Goal: Task Accomplishment & Management: Use online tool/utility

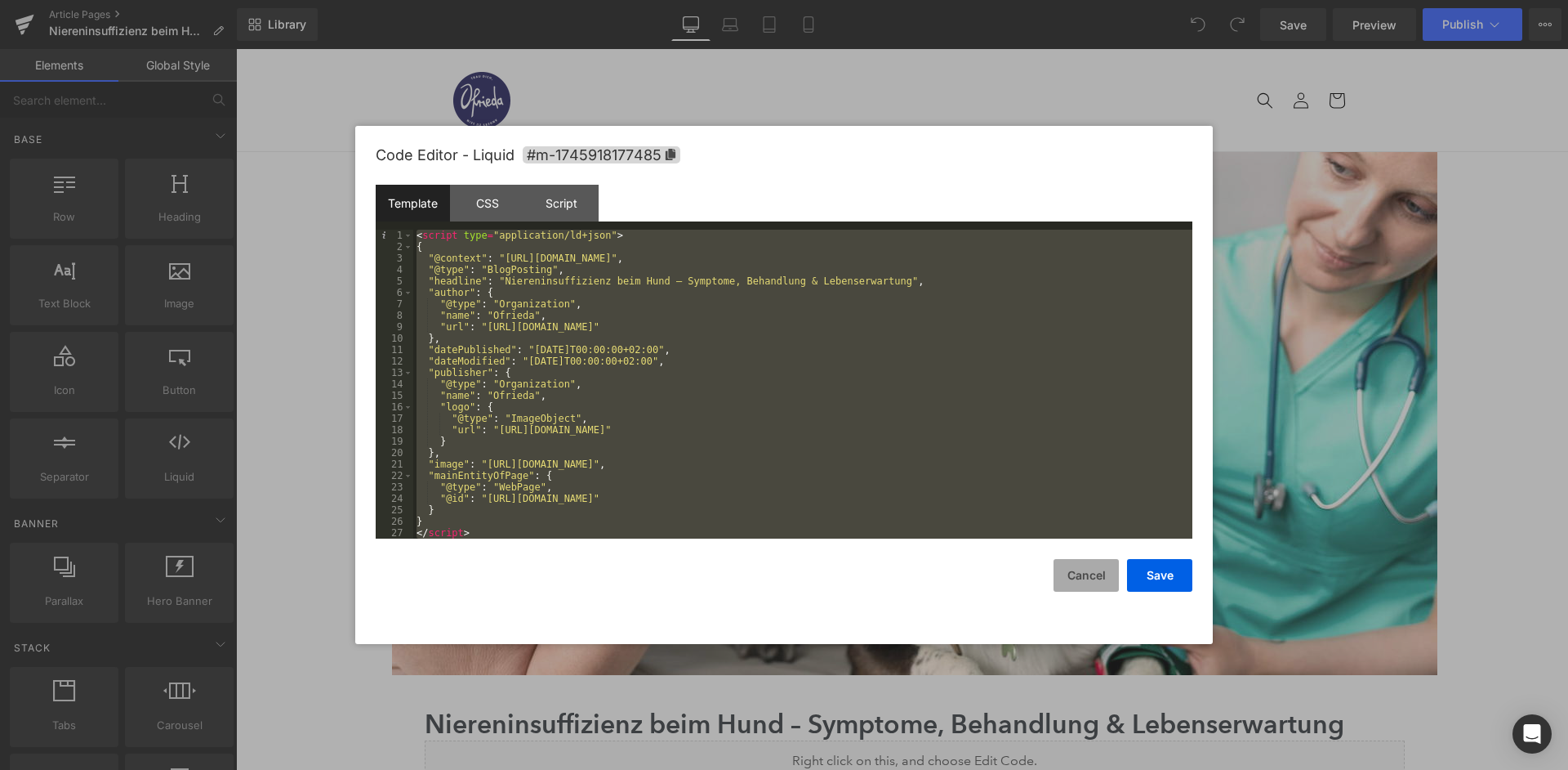
click at [1081, 578] on button "Cancel" at bounding box center [1086, 576] width 65 height 33
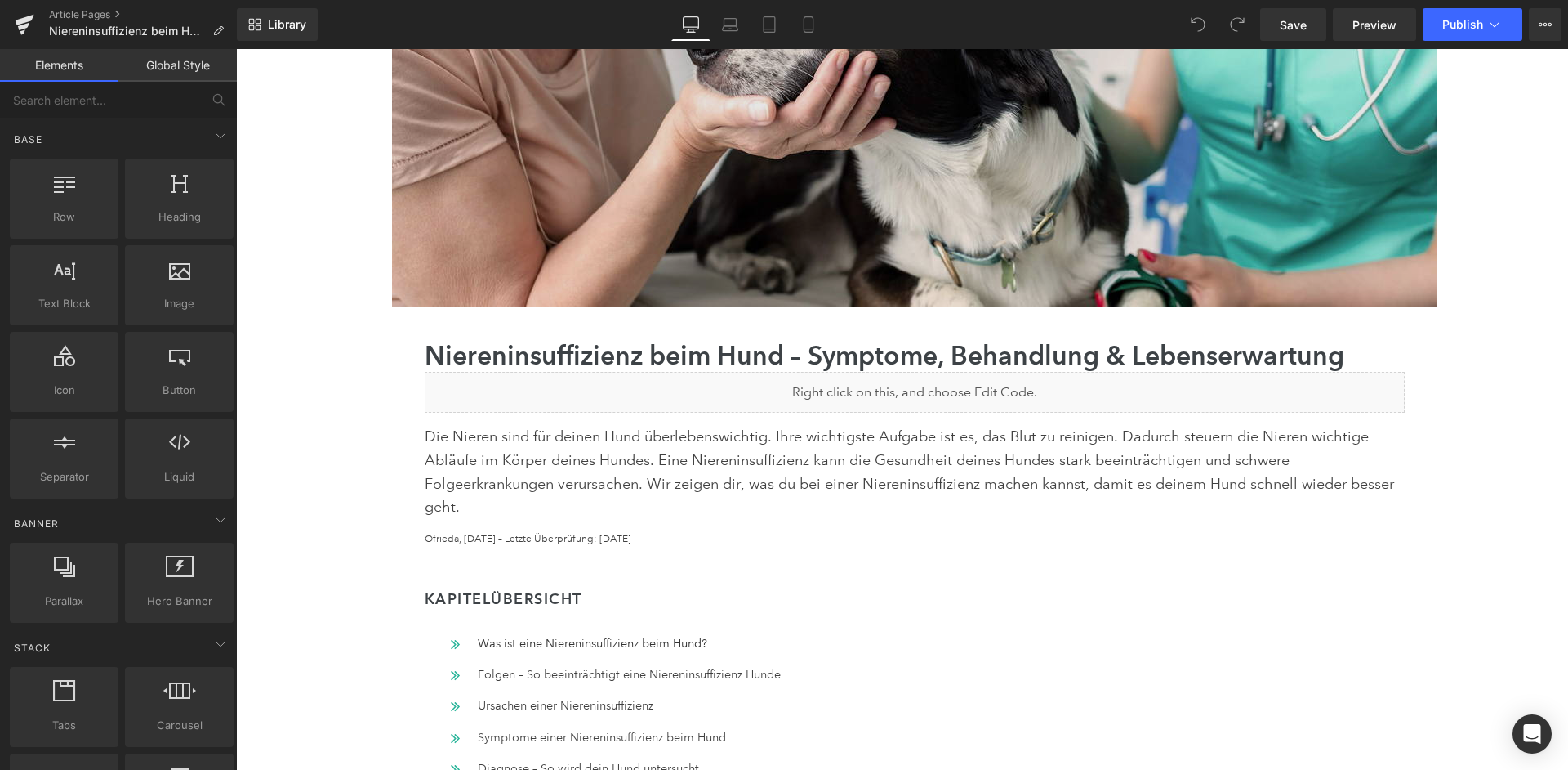
scroll to position [369, 0]
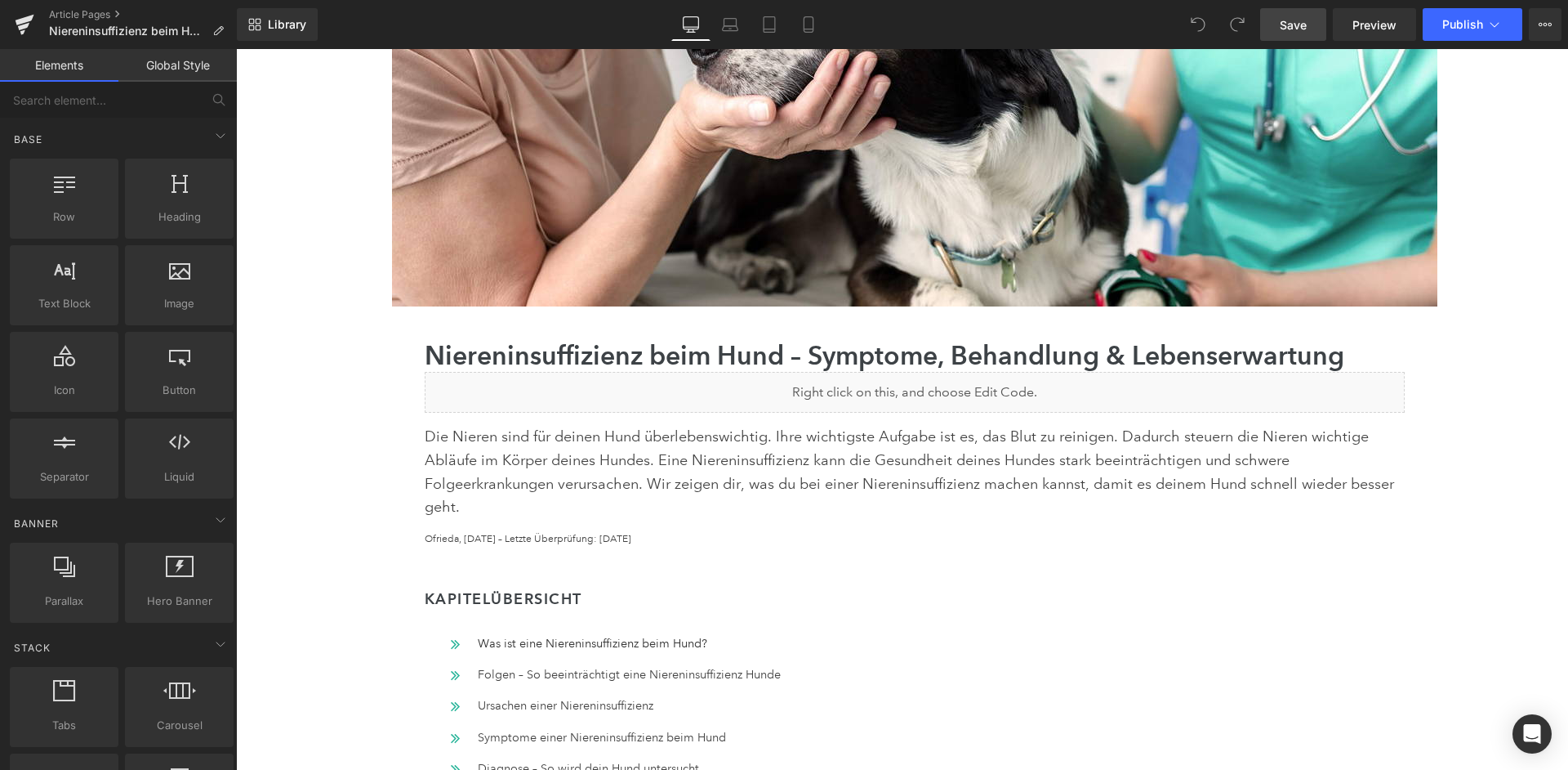
click at [1303, 24] on span "Save" at bounding box center [1293, 25] width 27 height 17
click at [78, 14] on link "Article Pages" at bounding box center [142, 14] width 188 height 13
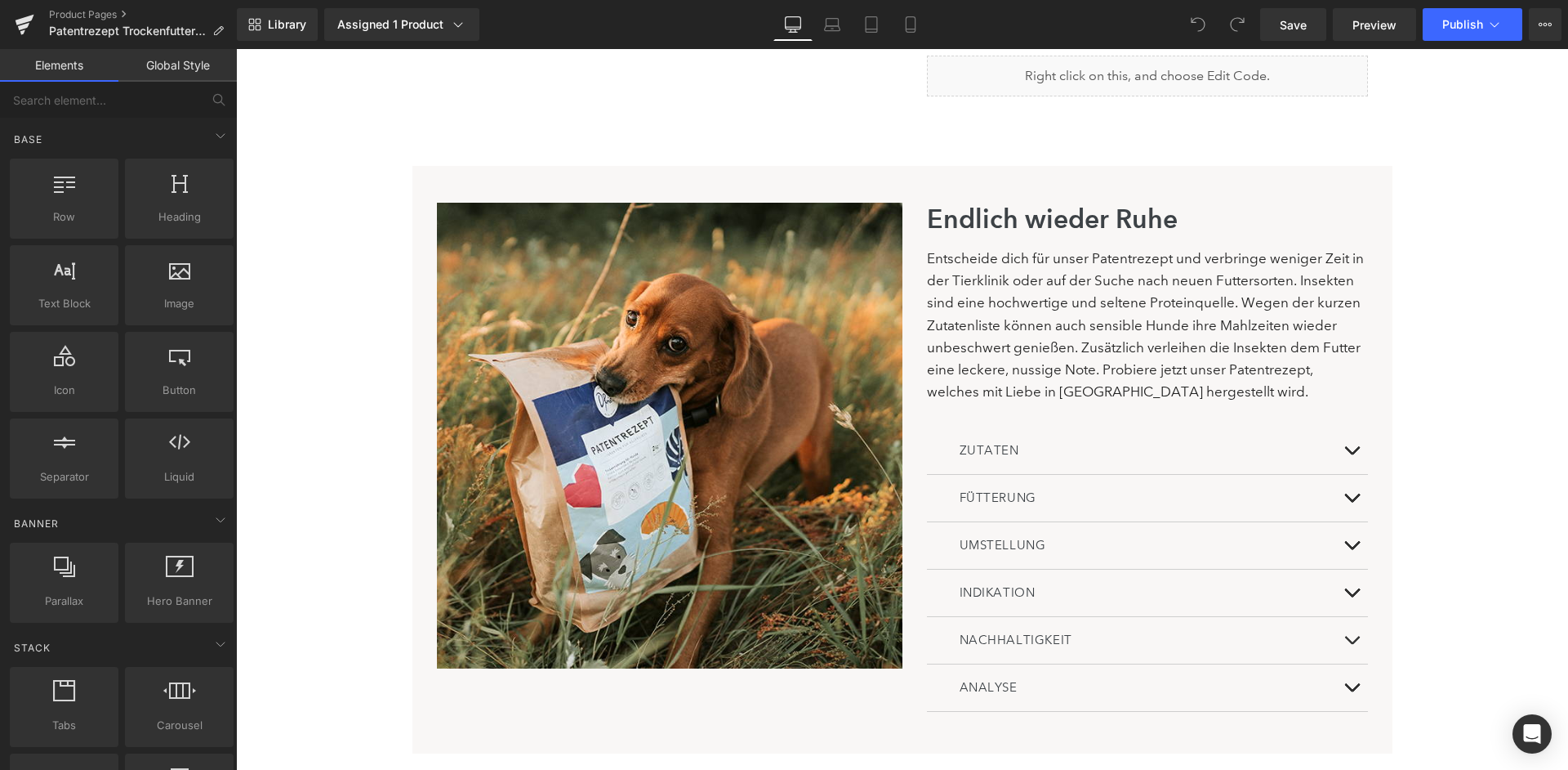
scroll to position [955, 0]
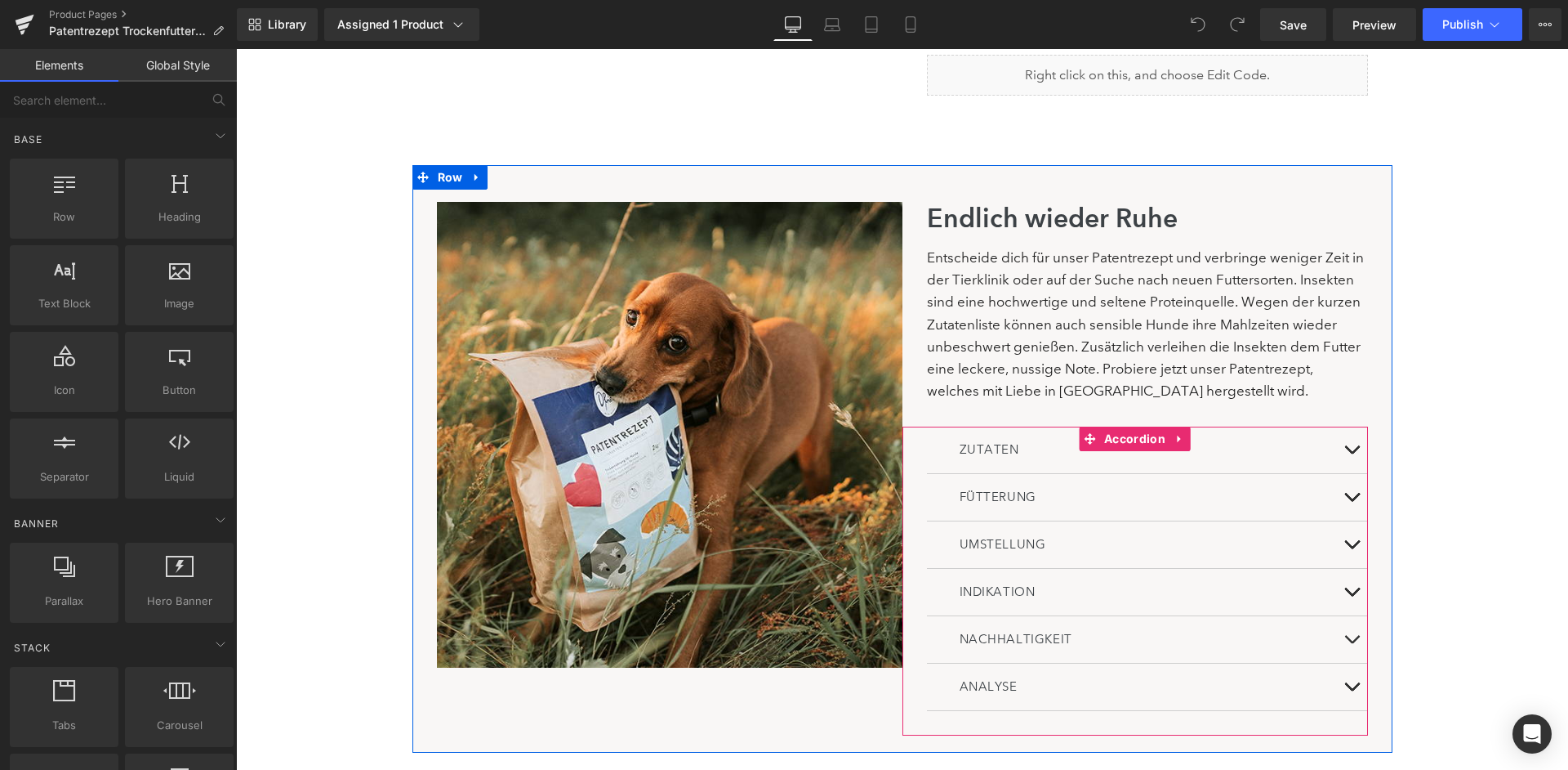
click at [1235, 439] on div "ZUTATEN" at bounding box center [1148, 449] width 376 height 22
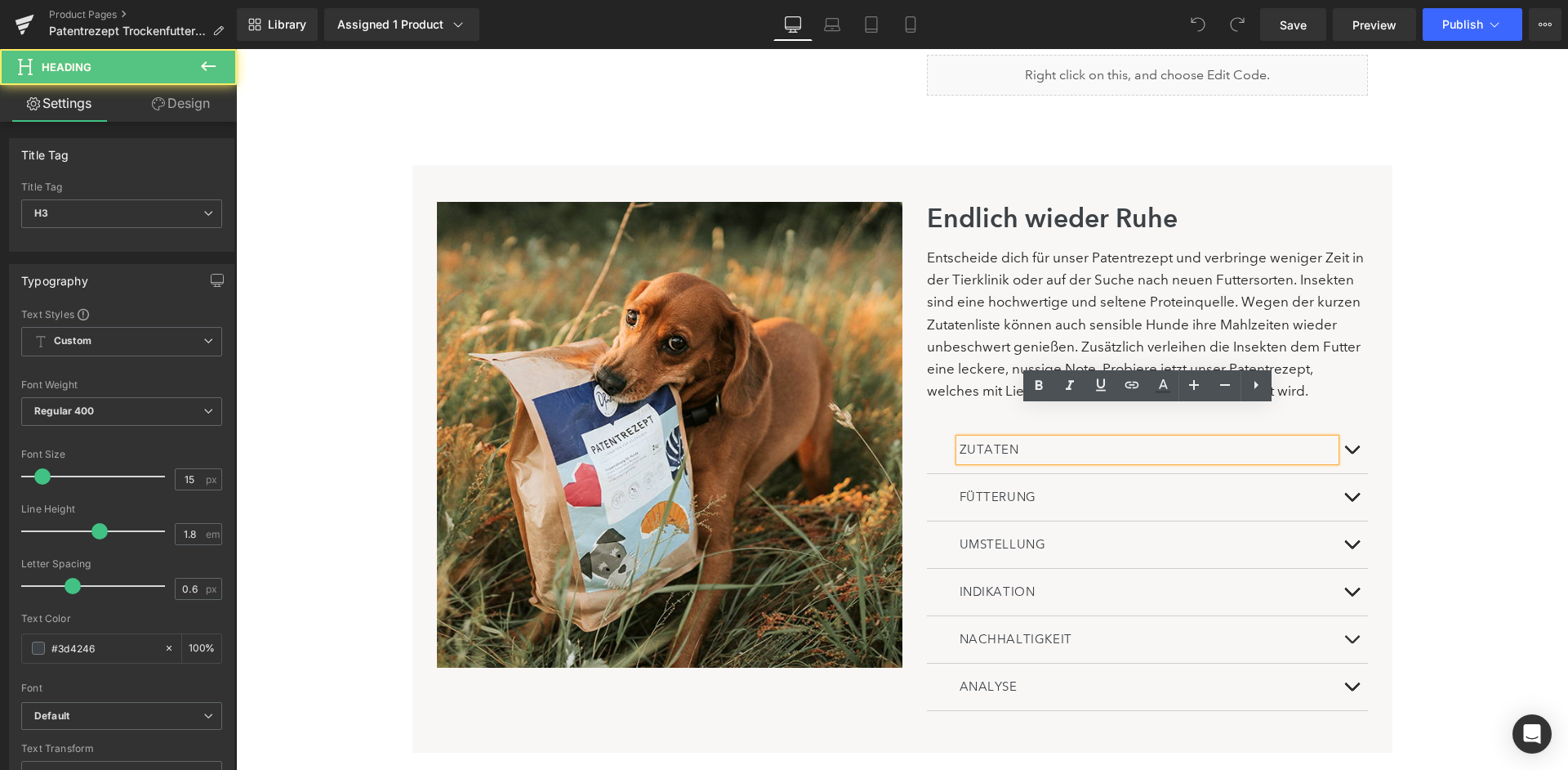
click at [1343, 426] on button at bounding box center [1352, 449] width 33 height 46
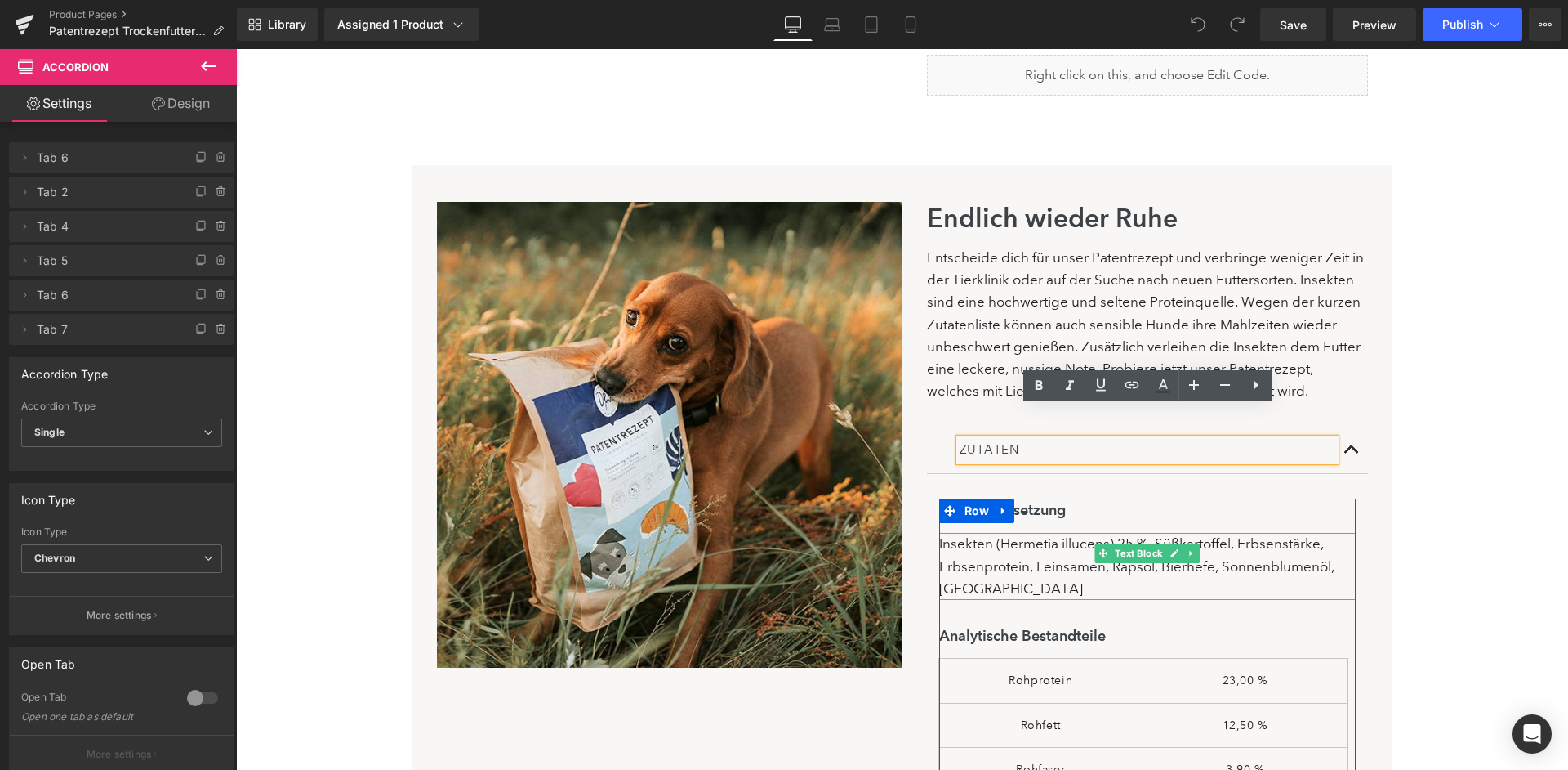
click at [1334, 533] on div "Insekten (Hermetia illucens) 25 %, Süßkartoffel, Erbsenstärke, Erbsenprotein, L…" at bounding box center [1147, 567] width 417 height 67
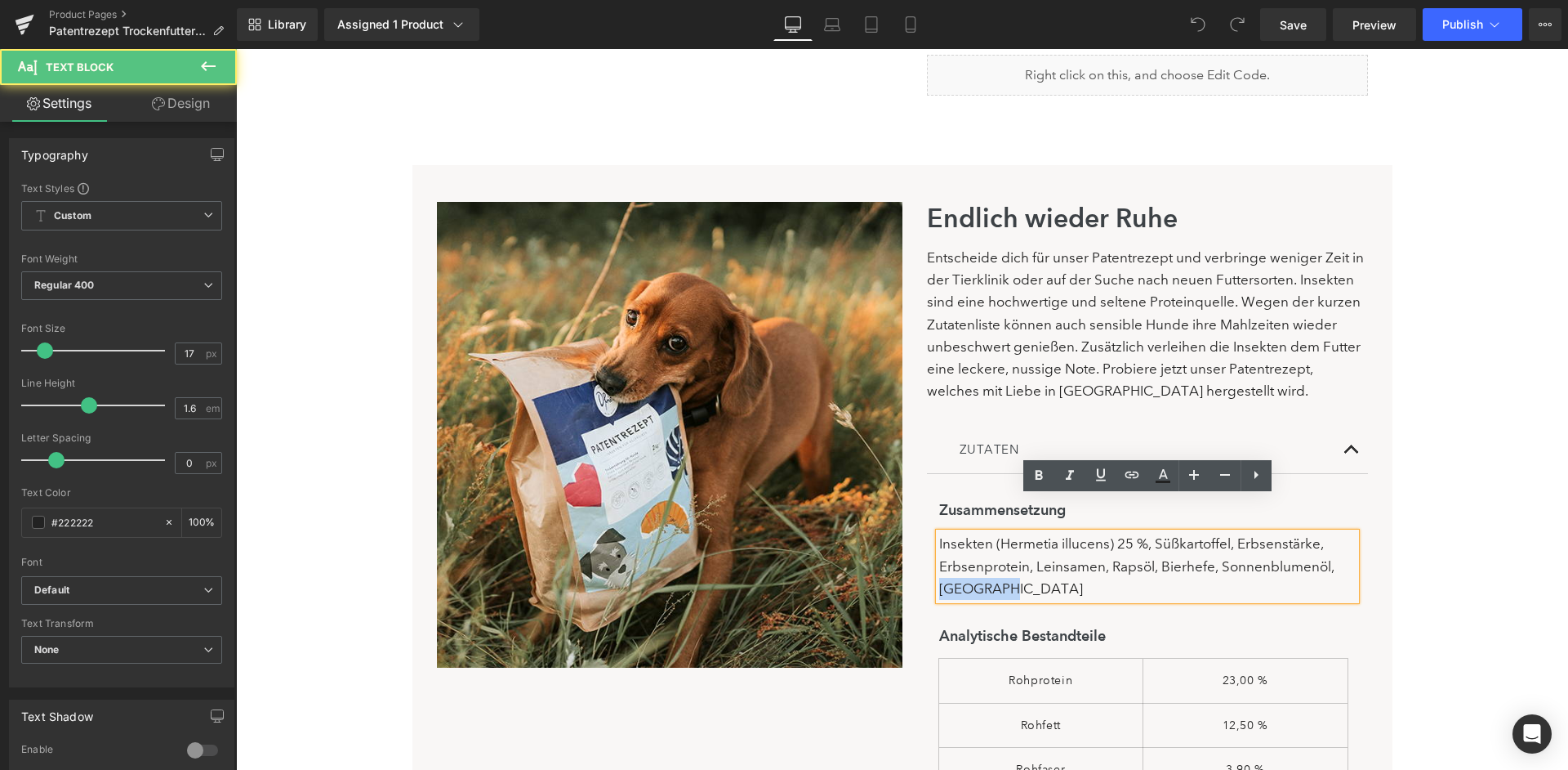
click at [1334, 533] on div "Insekten (Hermetia illucens) 25 %, Süßkartoffel, Erbsenstärke, Erbsenprotein, L…" at bounding box center [1147, 567] width 417 height 67
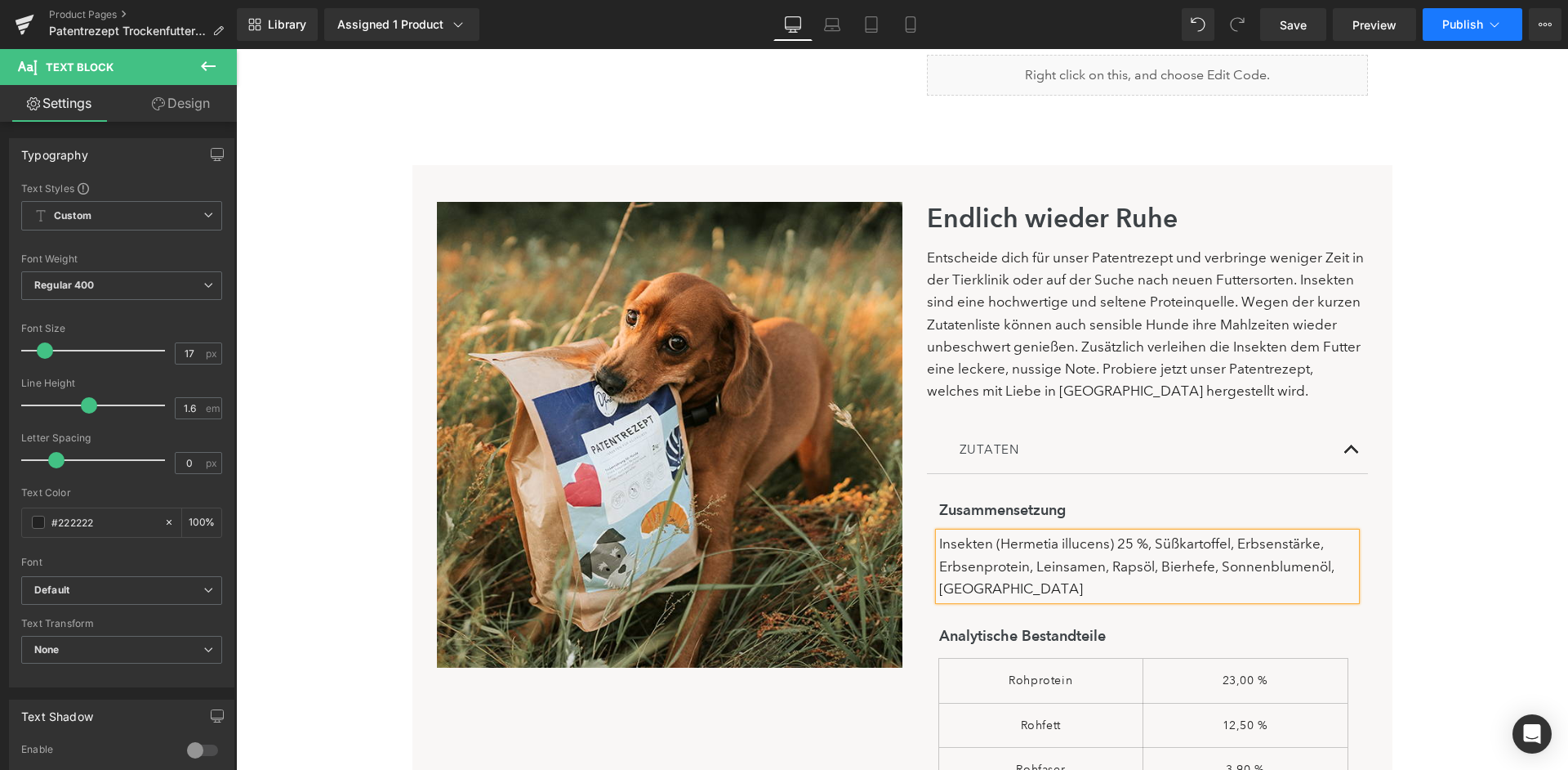
click at [1465, 34] on button "Publish" at bounding box center [1473, 24] width 100 height 33
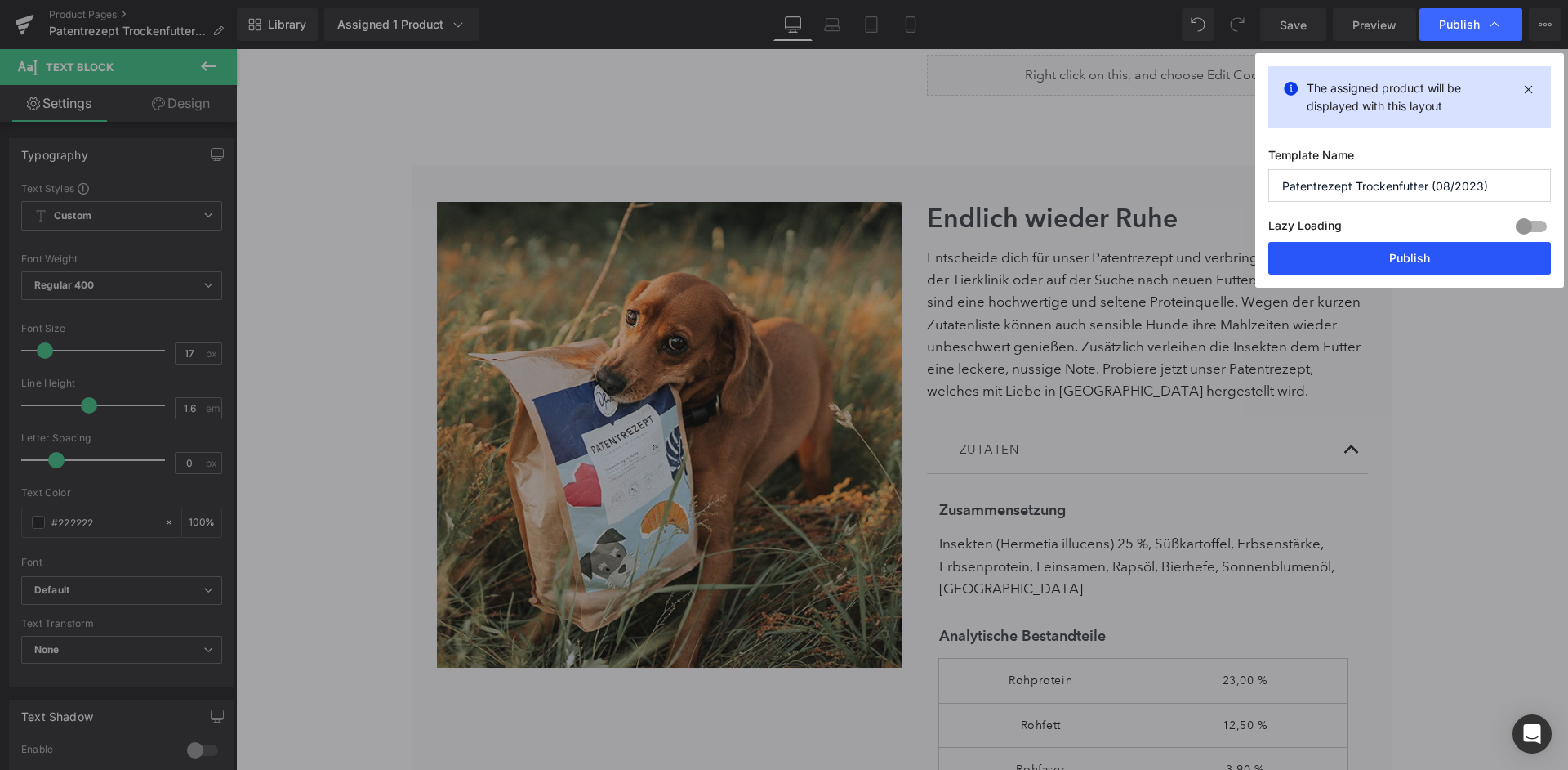
click at [1448, 261] on button "Publish" at bounding box center [1410, 258] width 283 height 33
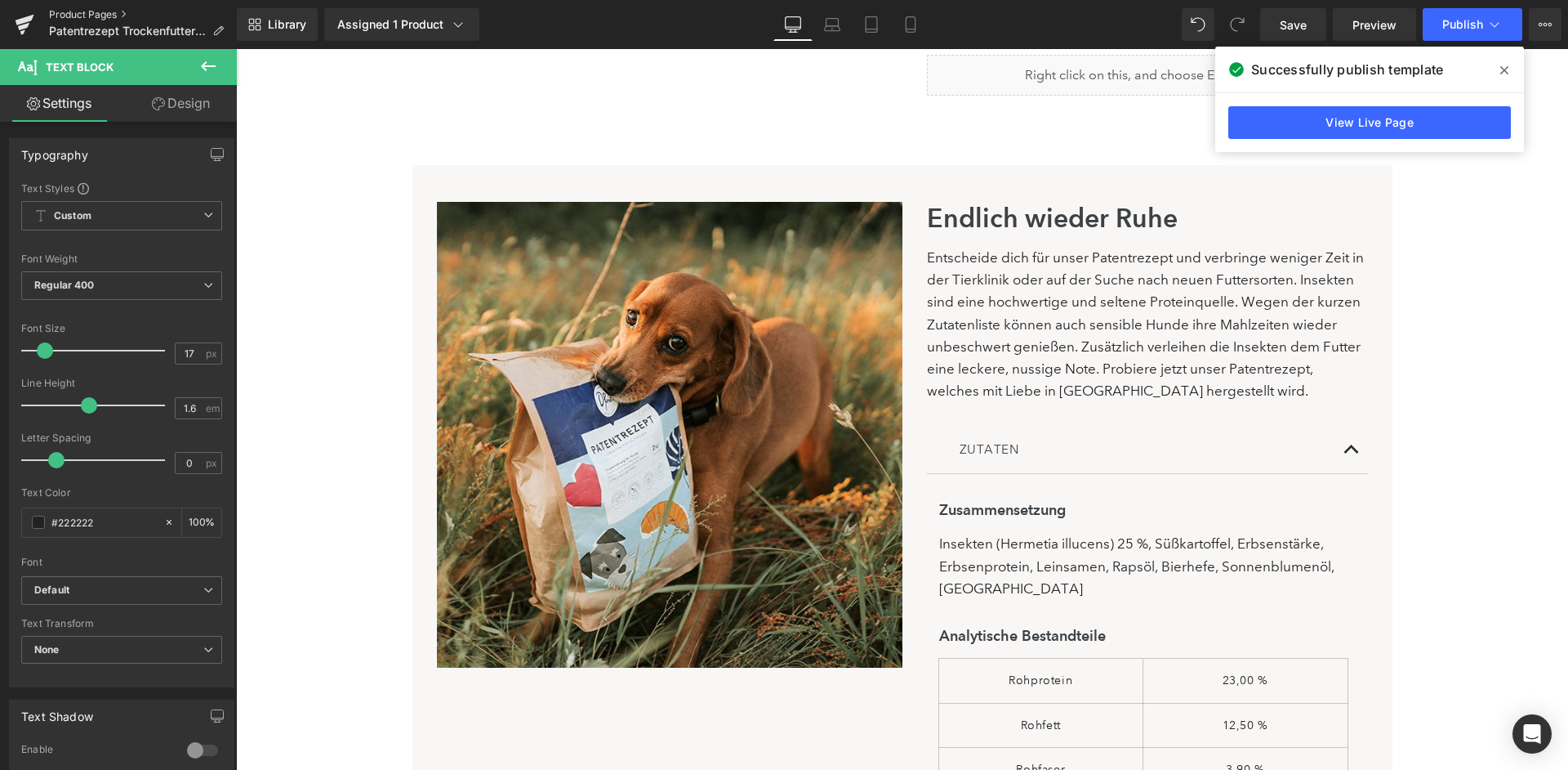
click at [94, 16] on link "Product Pages" at bounding box center [142, 14] width 188 height 13
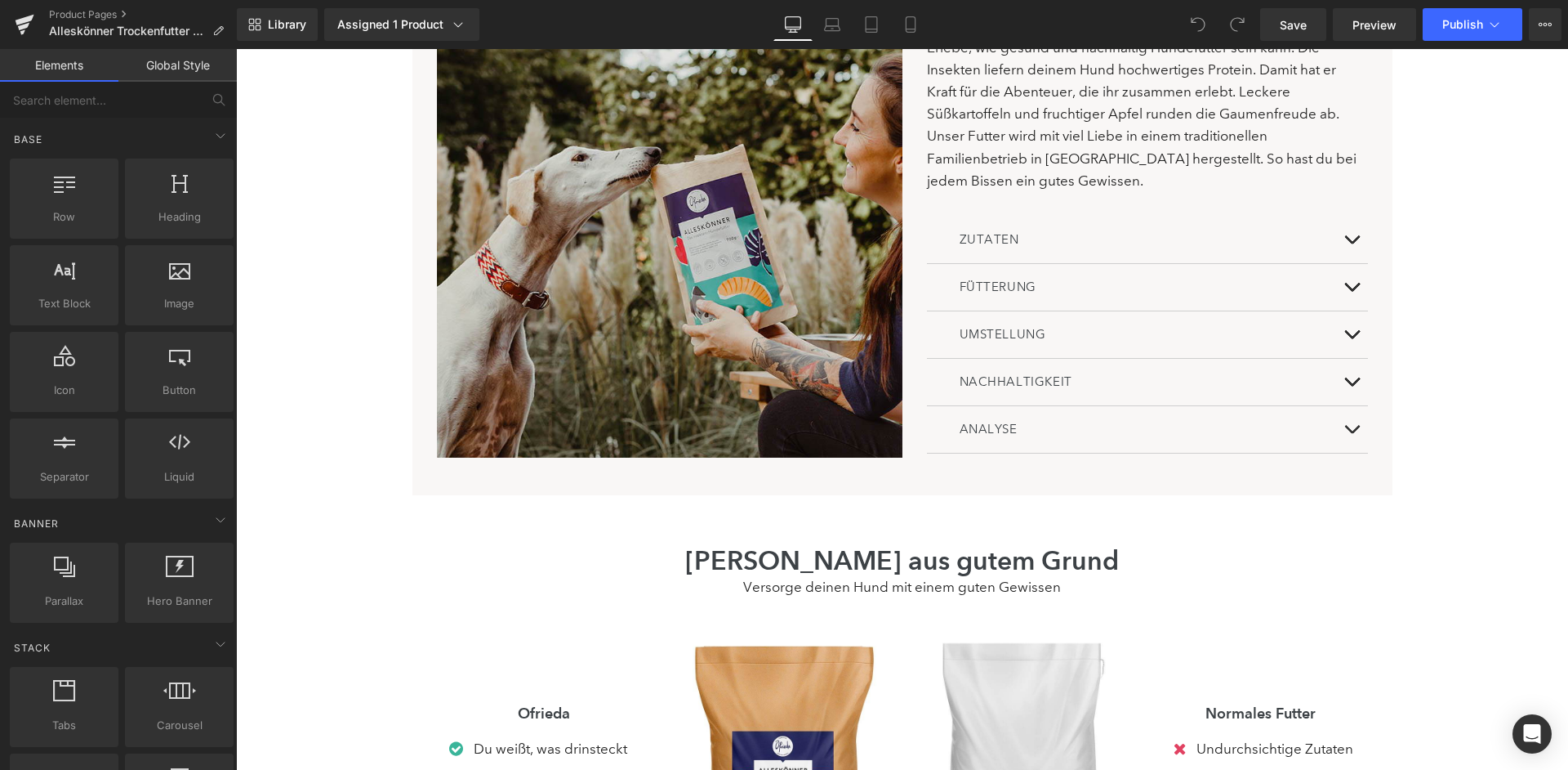
scroll to position [1156, 0]
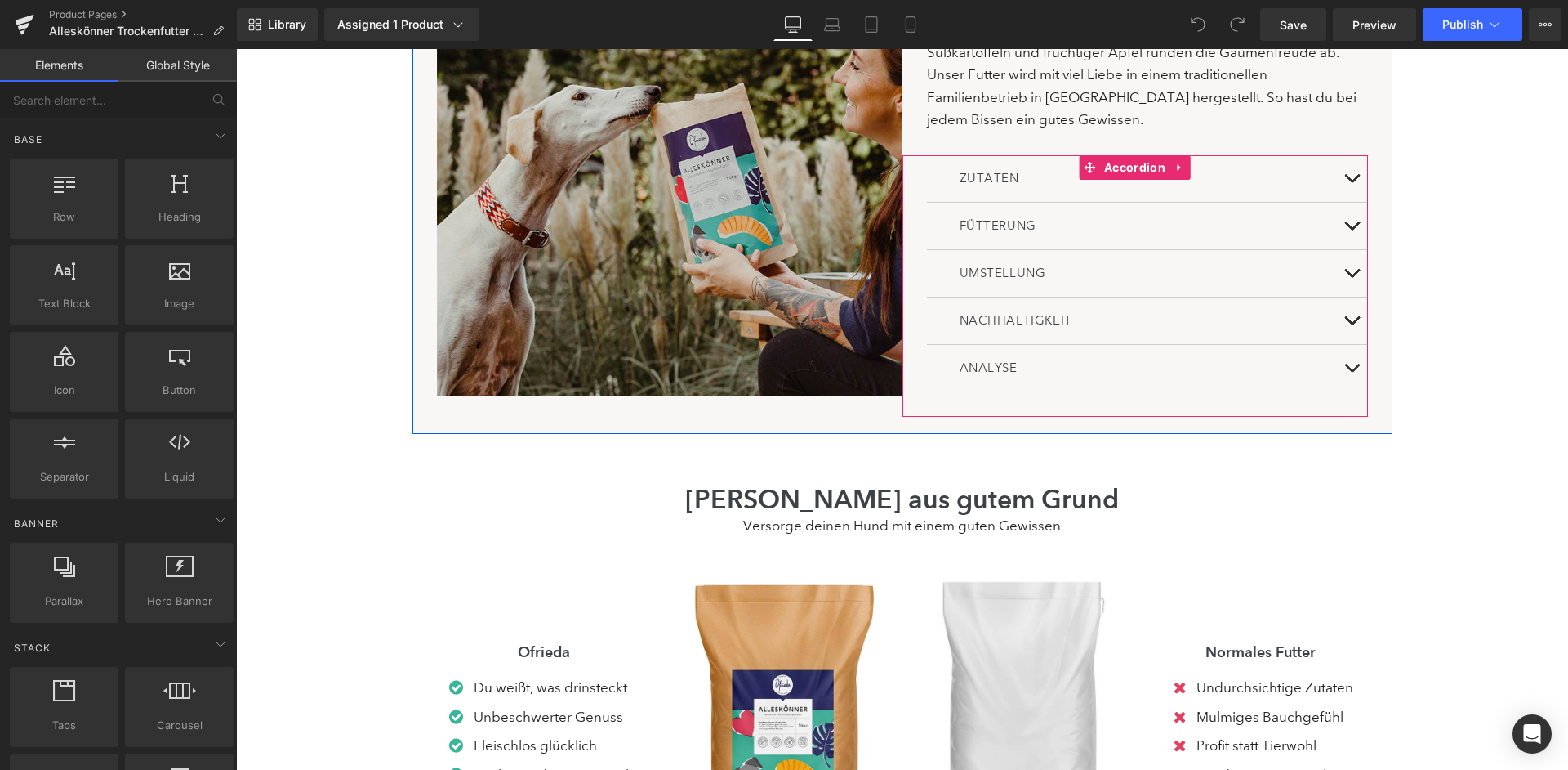
click at [1358, 155] on button at bounding box center [1352, 178] width 33 height 46
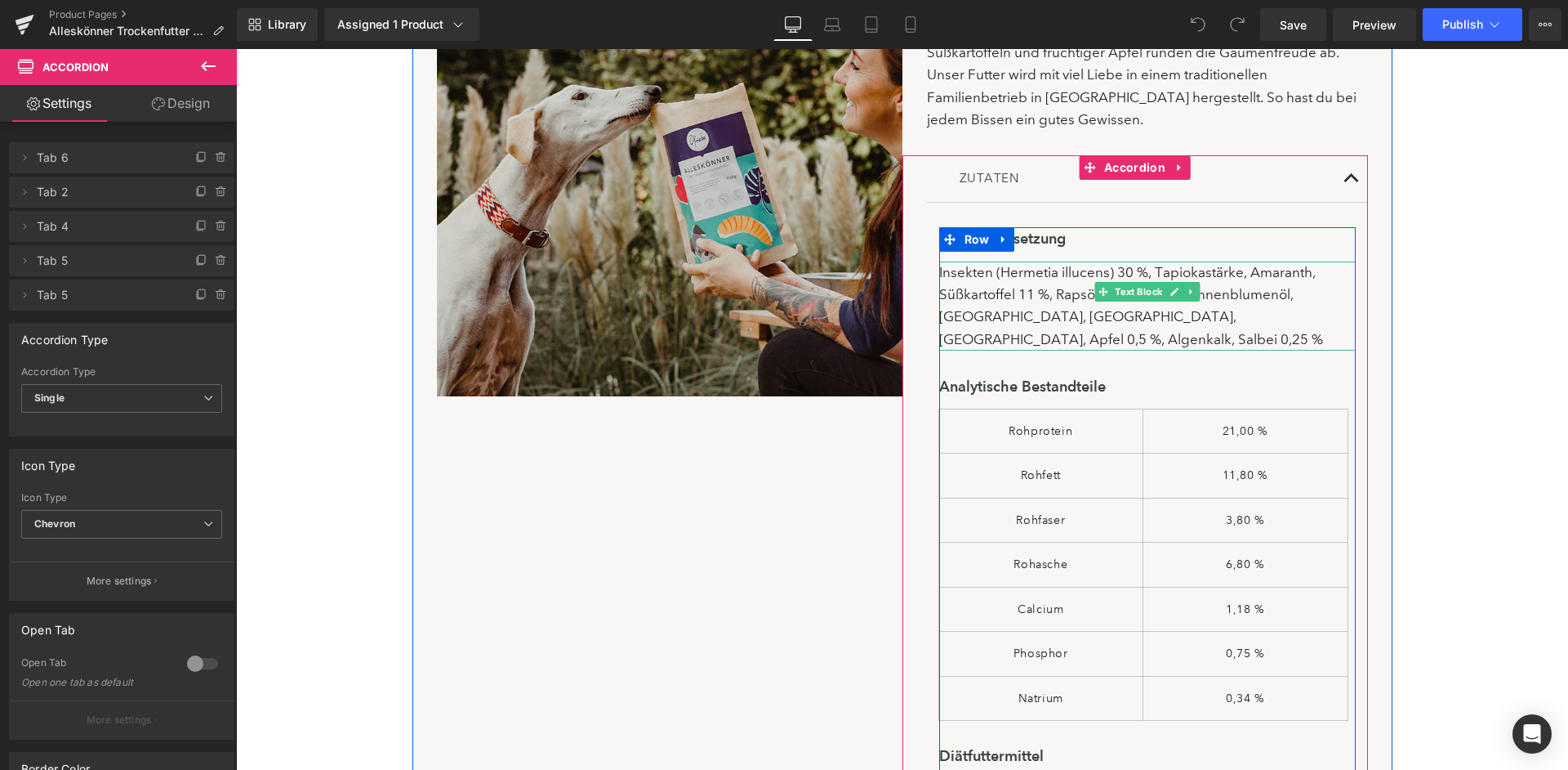
click at [1133, 262] on div "Insekten (Hermetia illucens) 30 %, Tapiokastärke, Amaranth, Süßkartoffel 11 %,…" at bounding box center [1147, 306] width 417 height 90
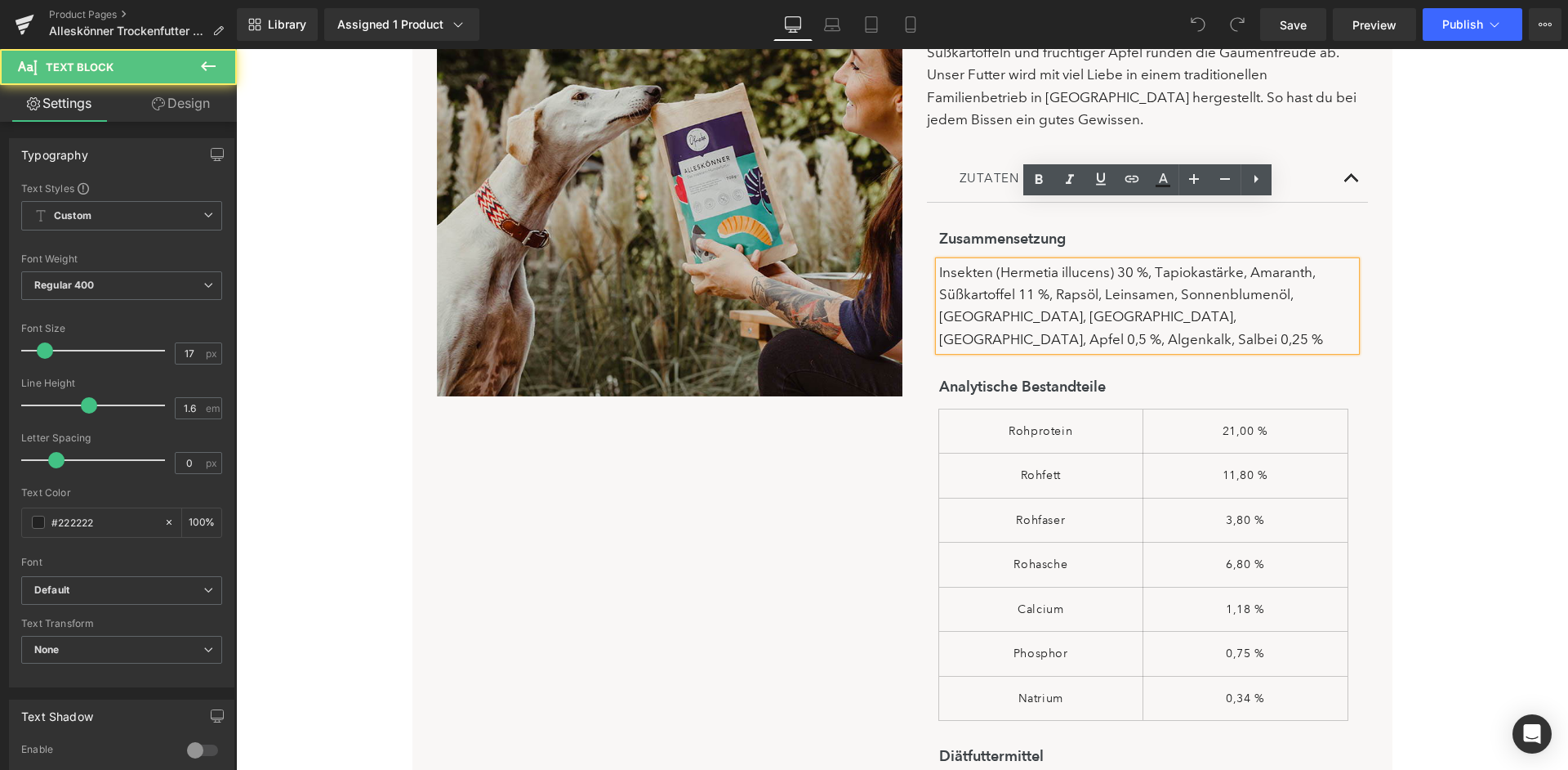
click at [1131, 262] on div "Insekten (Hermetia illucens) 30 %, Tapiokastärke, Amaranth, Süßkartoffel 11 %,…" at bounding box center [1147, 306] width 417 height 90
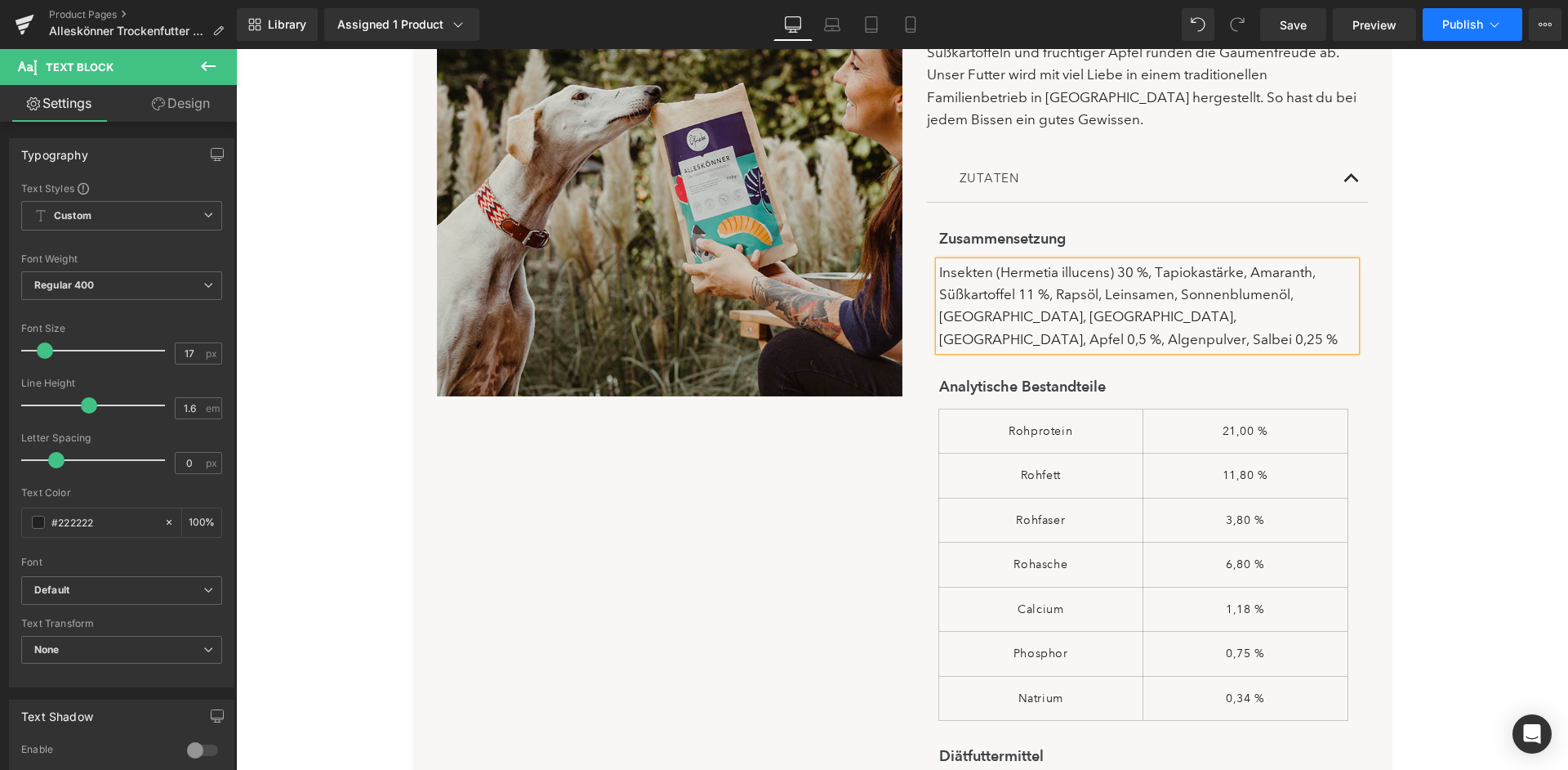
click at [1488, 17] on icon at bounding box center [1494, 24] width 16 height 16
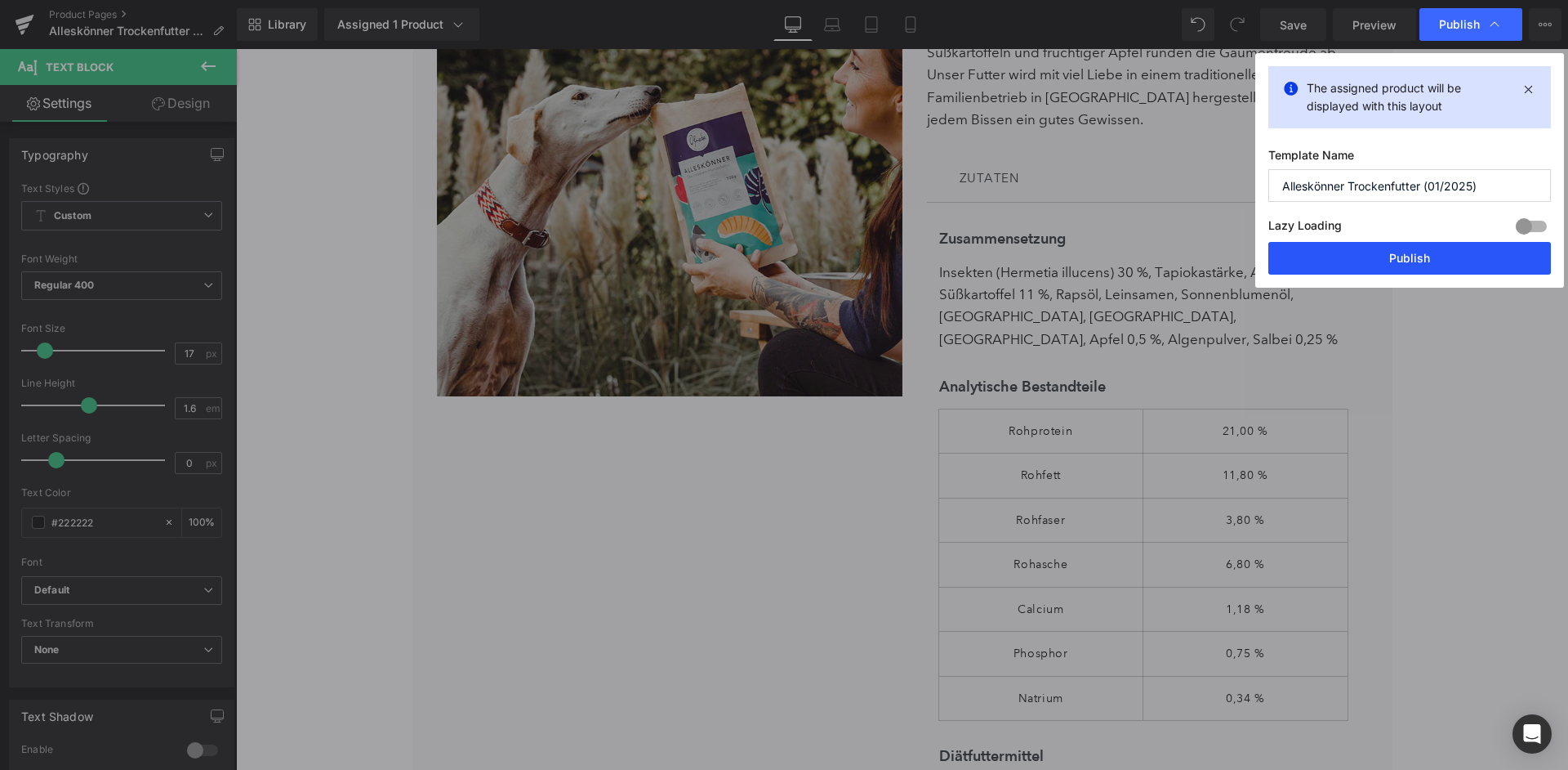
click at [1431, 257] on button "Publish" at bounding box center [1410, 258] width 283 height 33
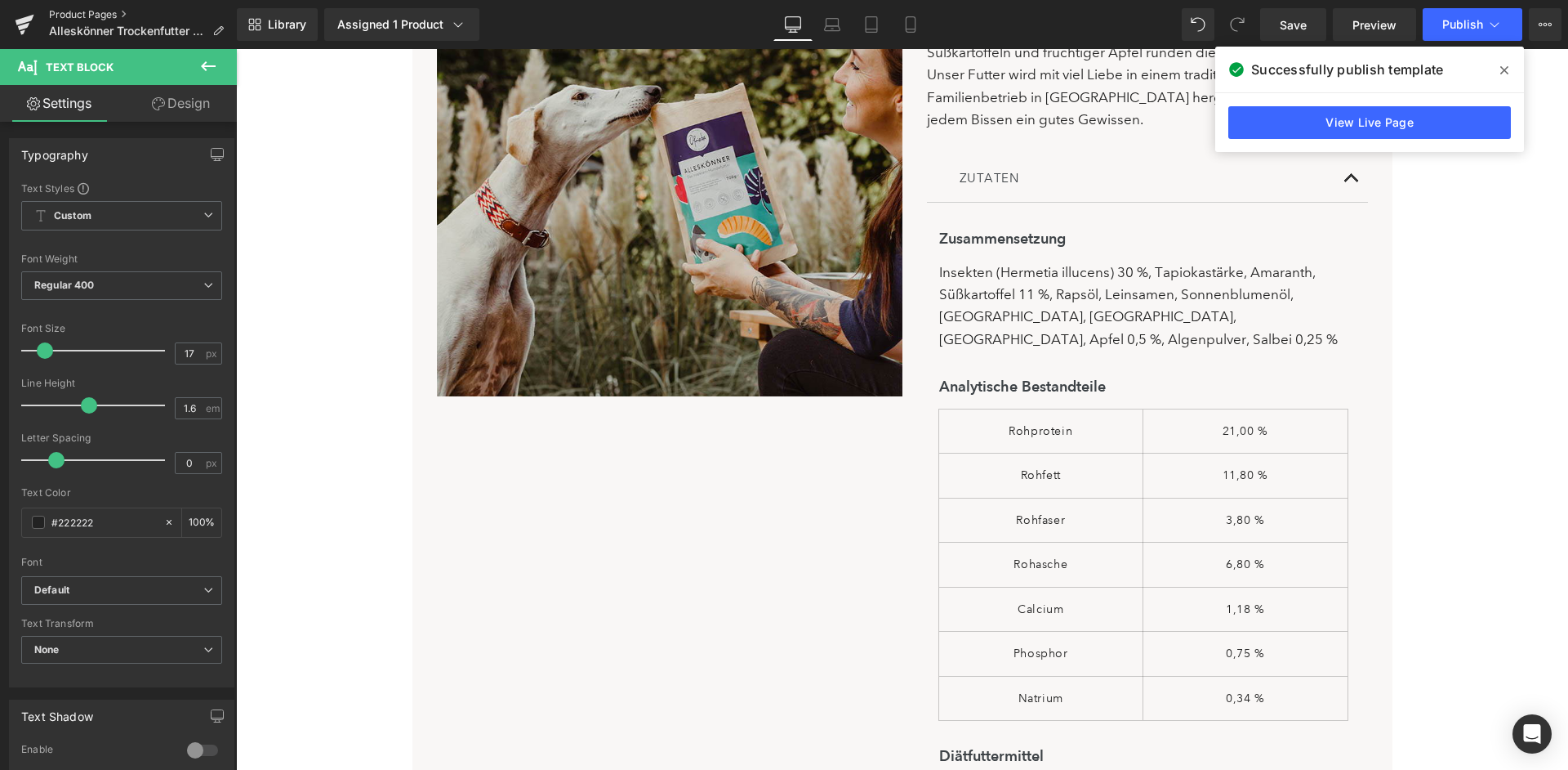
click at [76, 20] on link "Product Pages" at bounding box center [142, 14] width 188 height 13
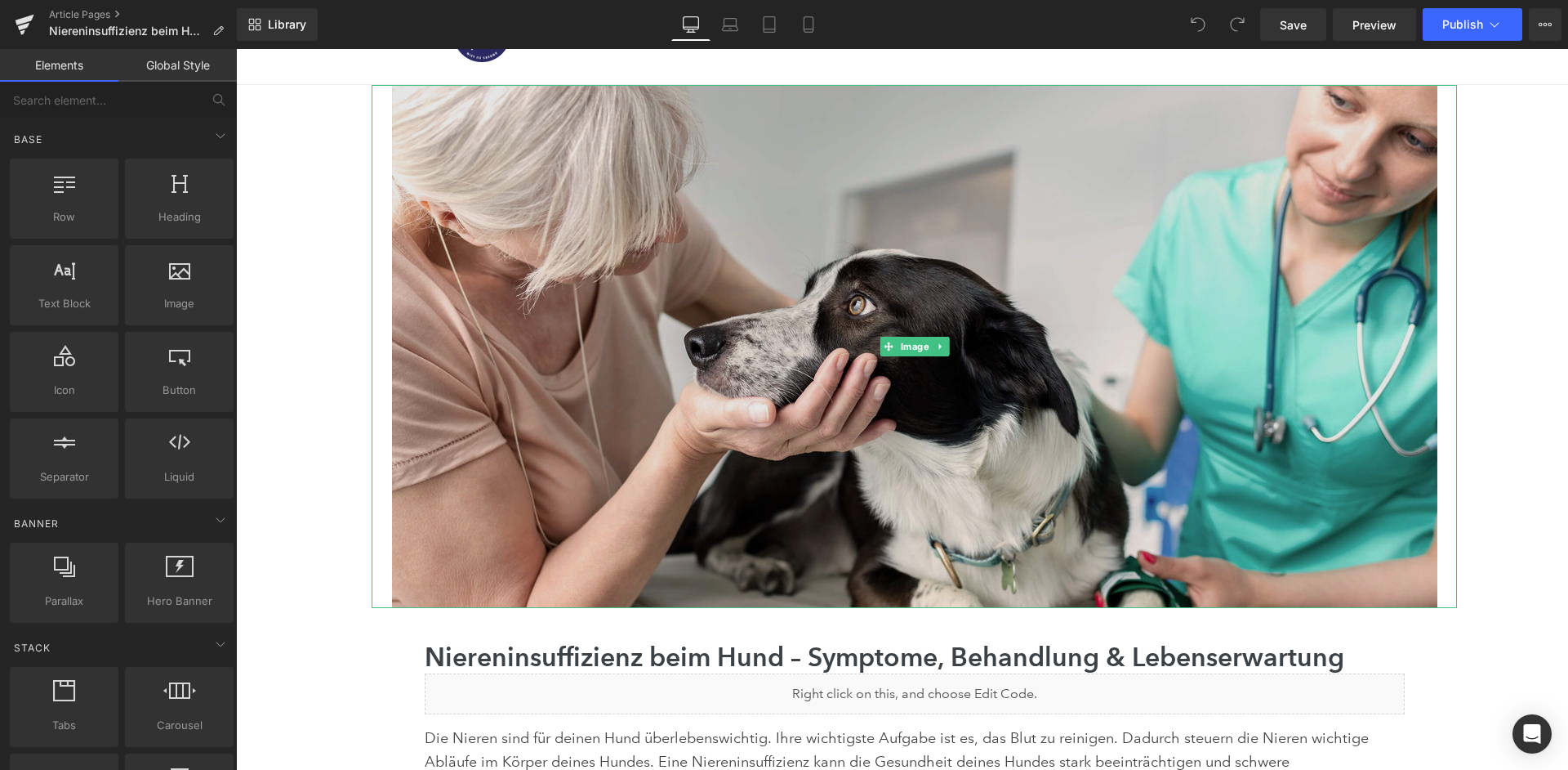
scroll to position [297, 0]
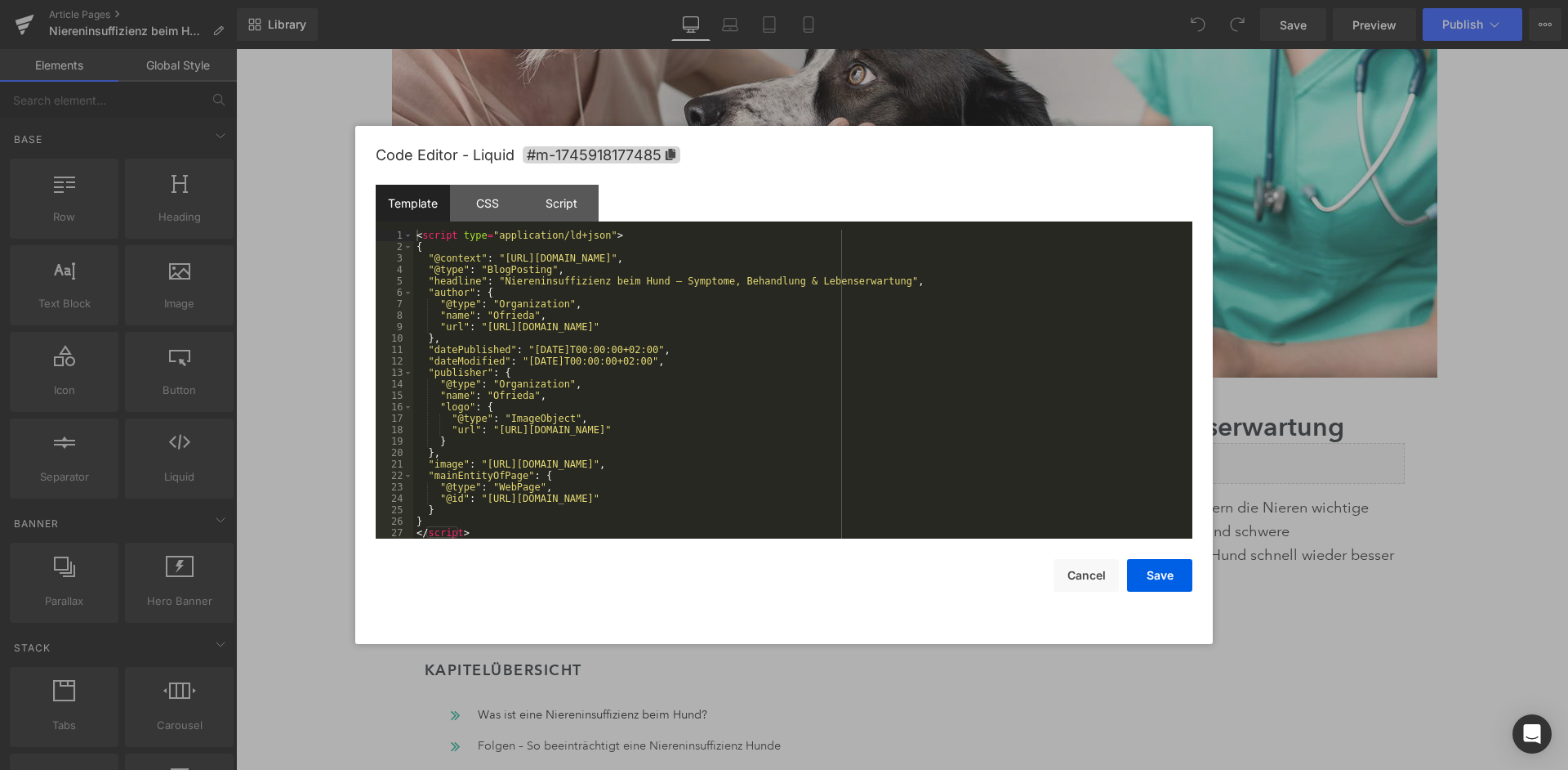
click at [783, 449] on div "< script type = "application/ld+json" > { "@context" : "https://schema.org" , "…" at bounding box center [803, 396] width 779 height 332
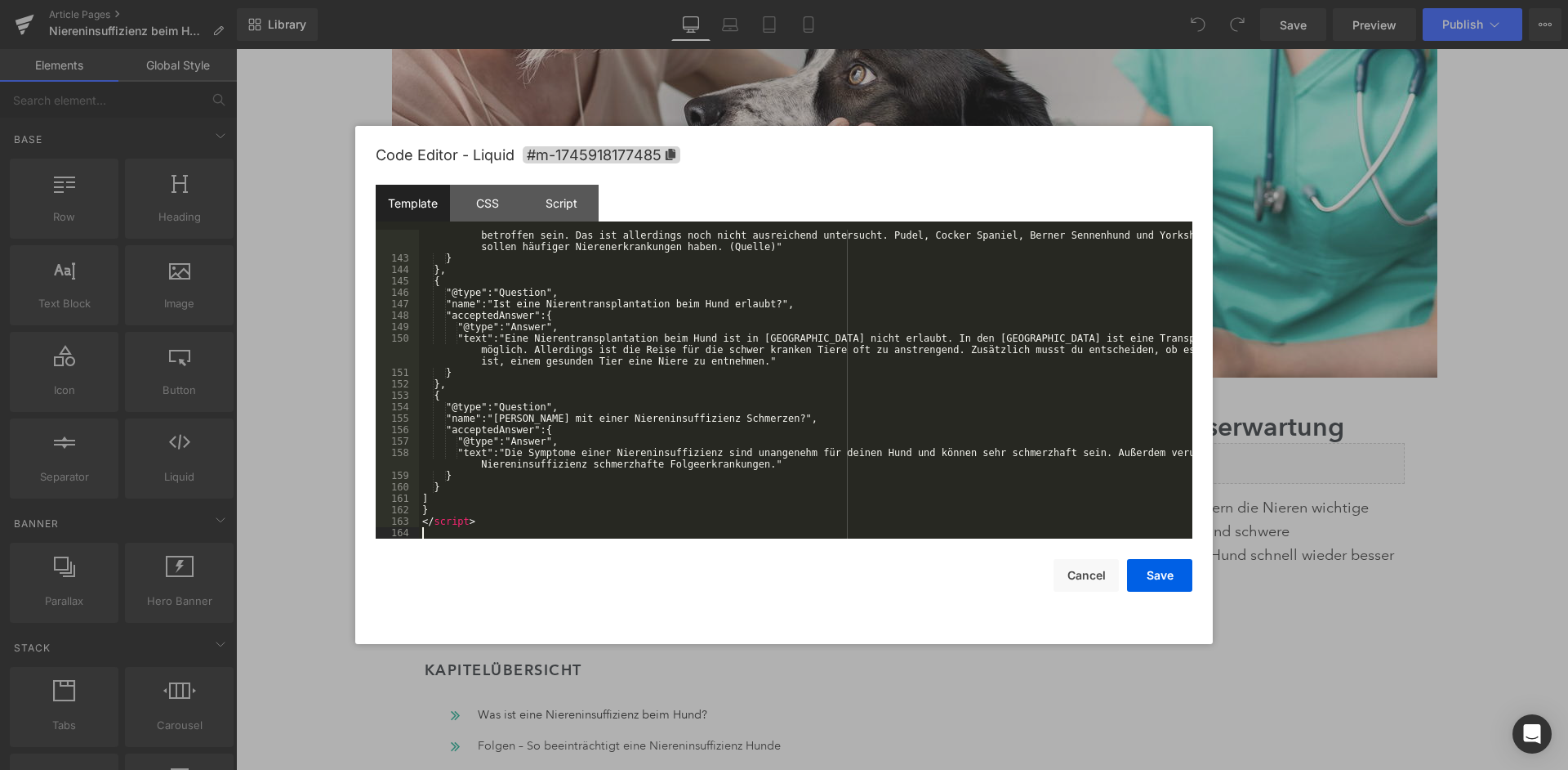
scroll to position [1796, 0]
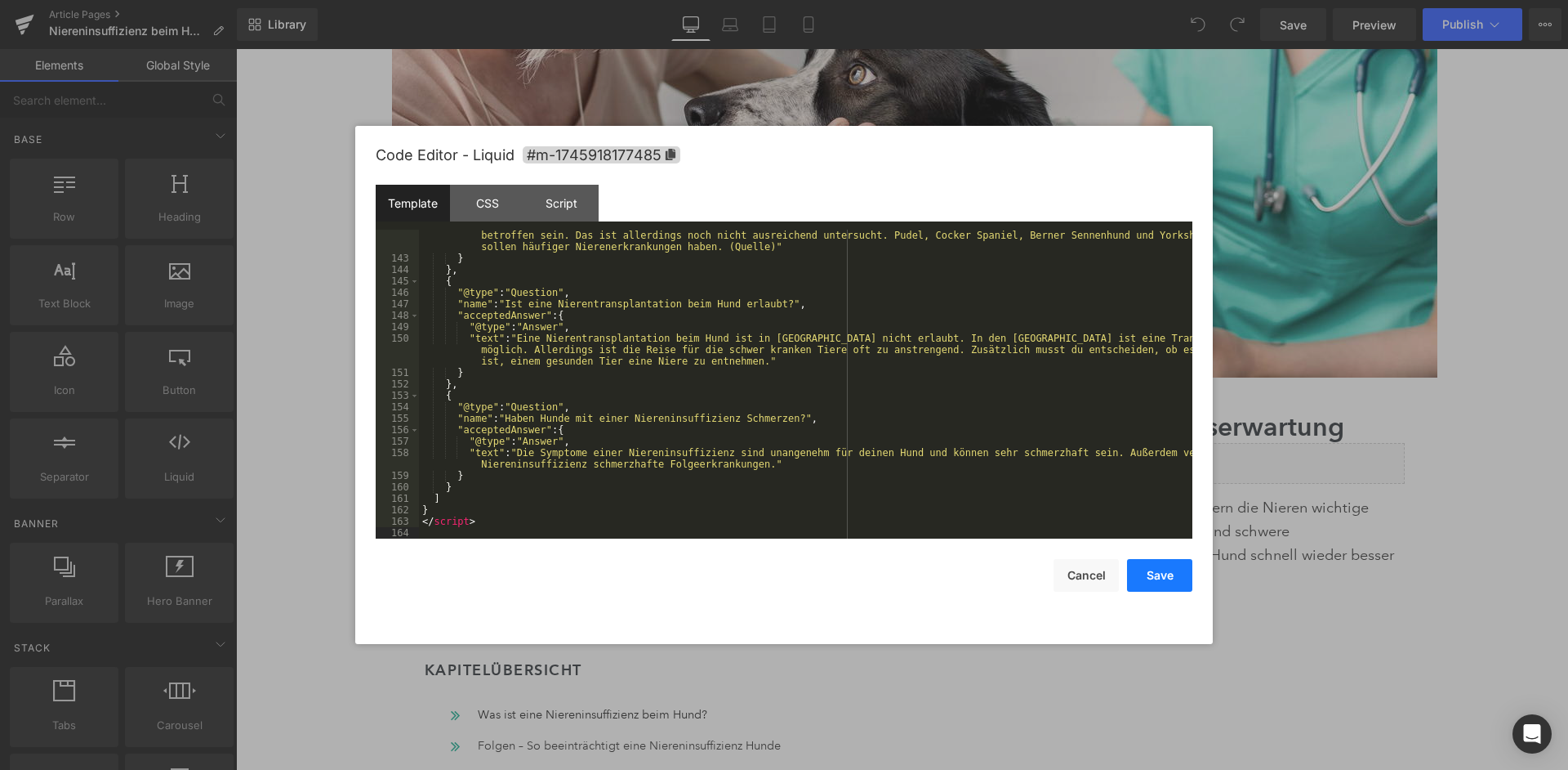
click at [1161, 578] on button "Save" at bounding box center [1160, 576] width 65 height 33
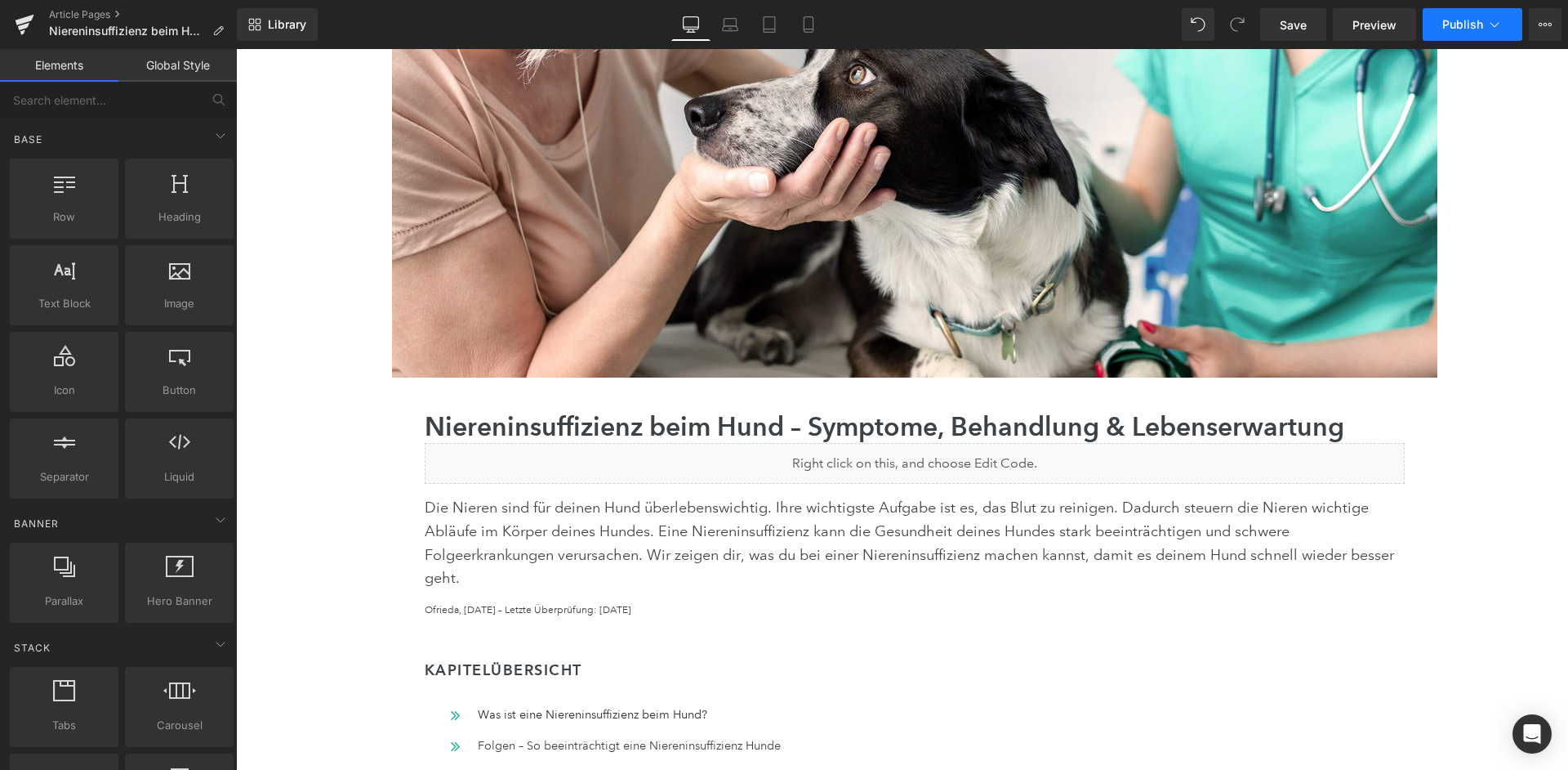
click at [1487, 31] on icon at bounding box center [1494, 24] width 16 height 16
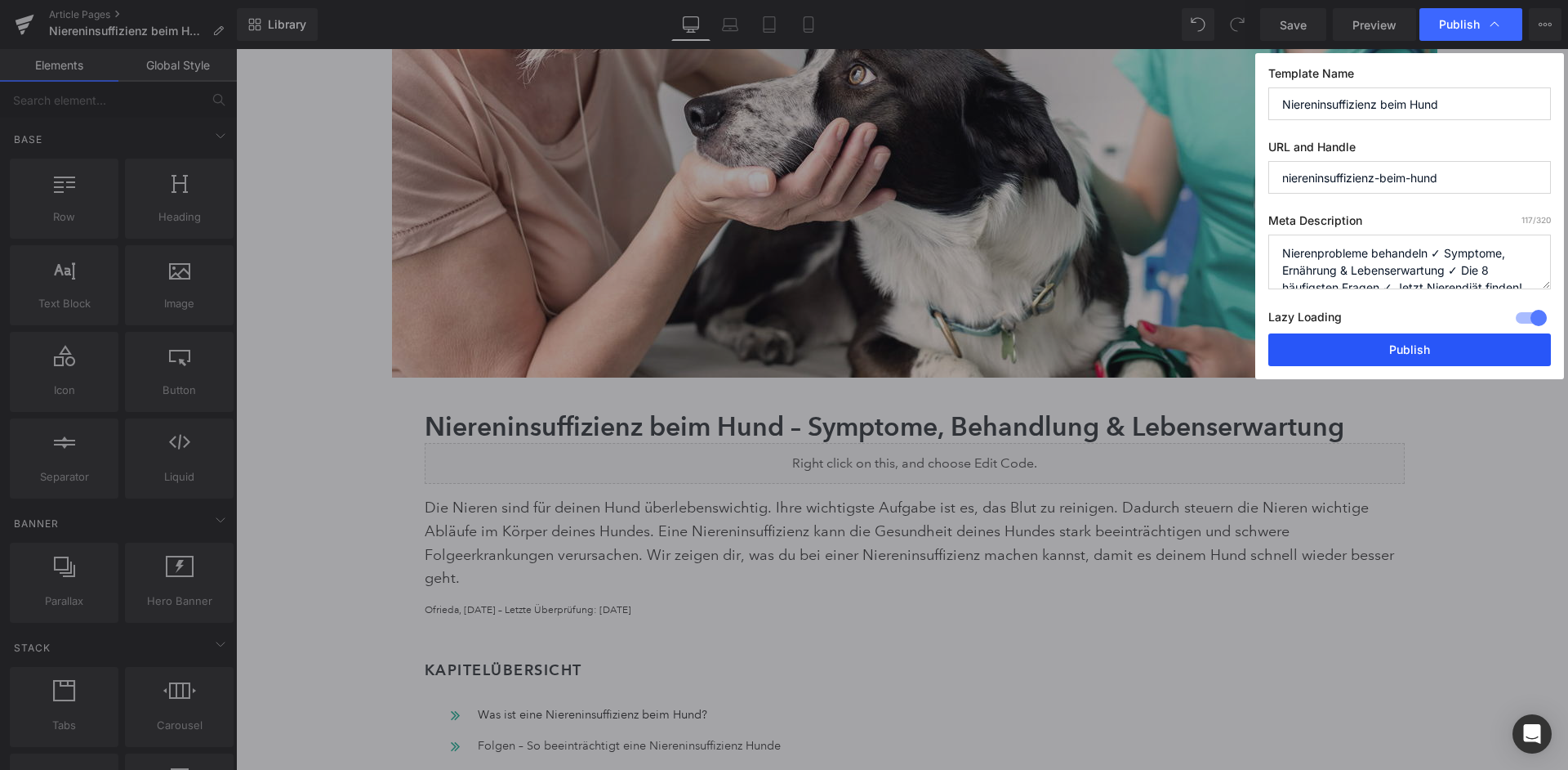
click at [1416, 333] on button "Publish" at bounding box center [1410, 349] width 283 height 33
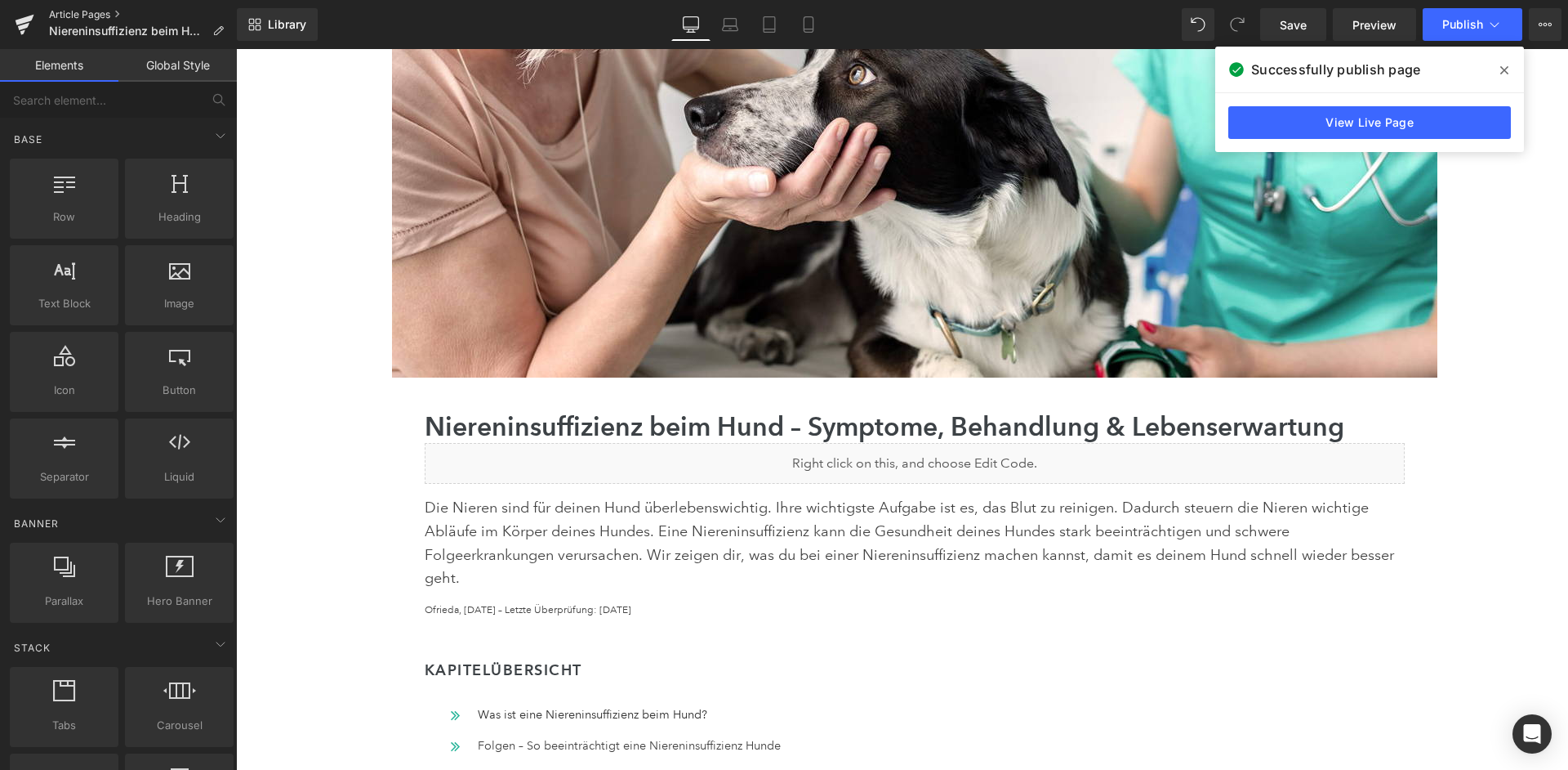
click at [84, 14] on link "Article Pages" at bounding box center [142, 14] width 188 height 13
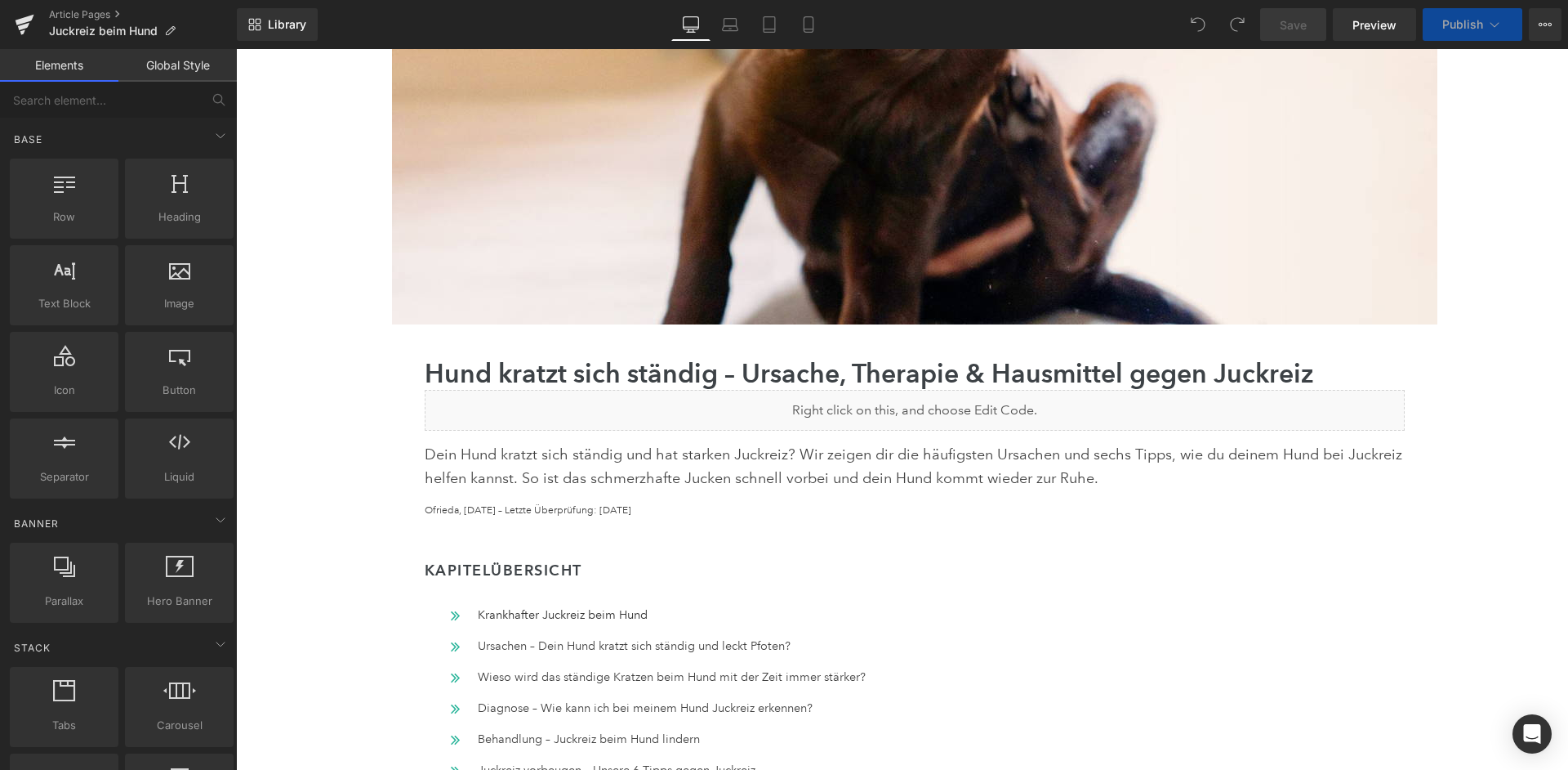
scroll to position [424, 0]
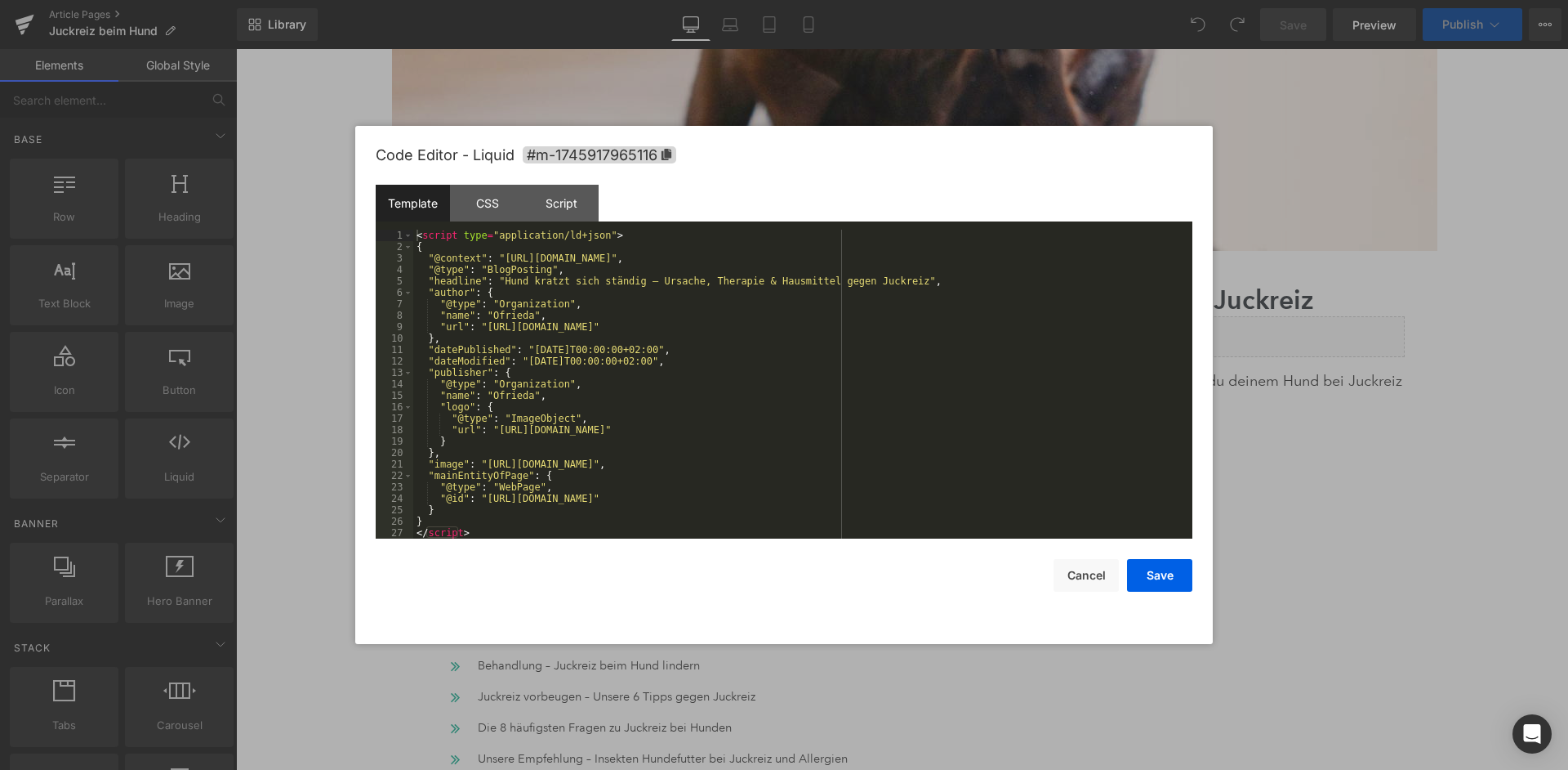
click at [954, 367] on div "< script type = "application/ld+json" > { "@context" : "[URL][DOMAIN_NAME]" , "…" at bounding box center [803, 396] width 779 height 332
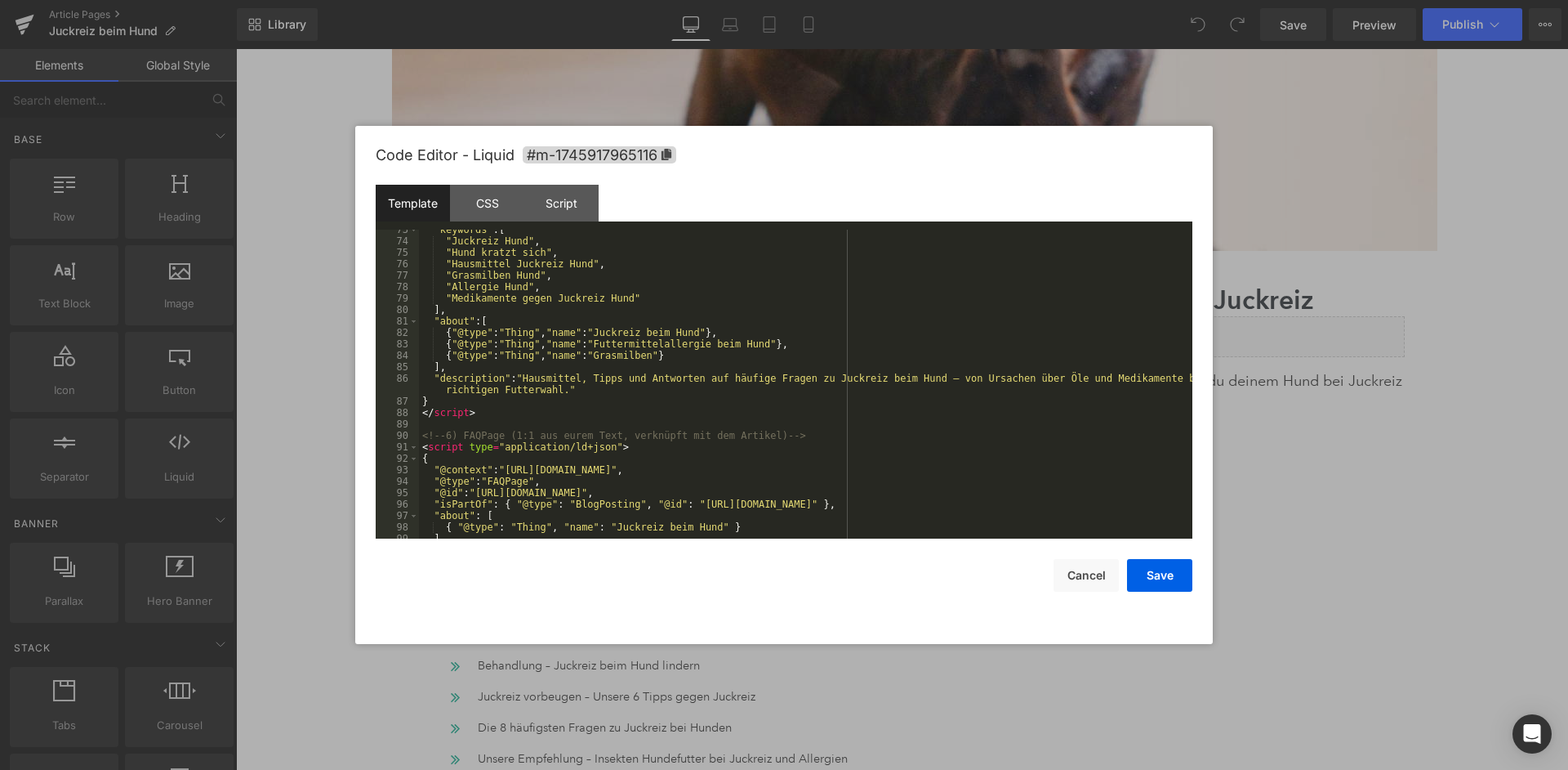
scroll to position [0, 0]
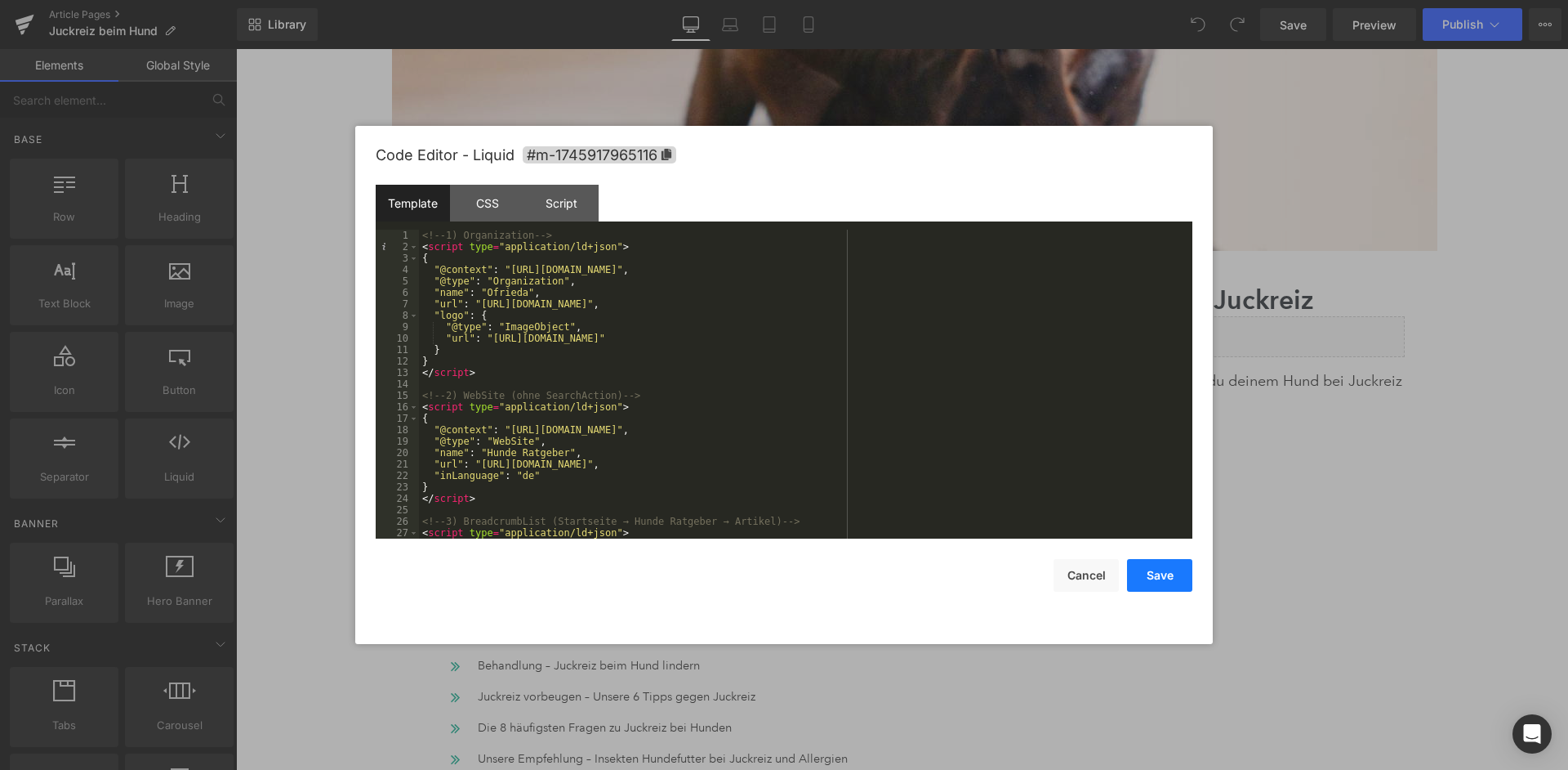
click at [1156, 578] on button "Save" at bounding box center [1160, 576] width 65 height 33
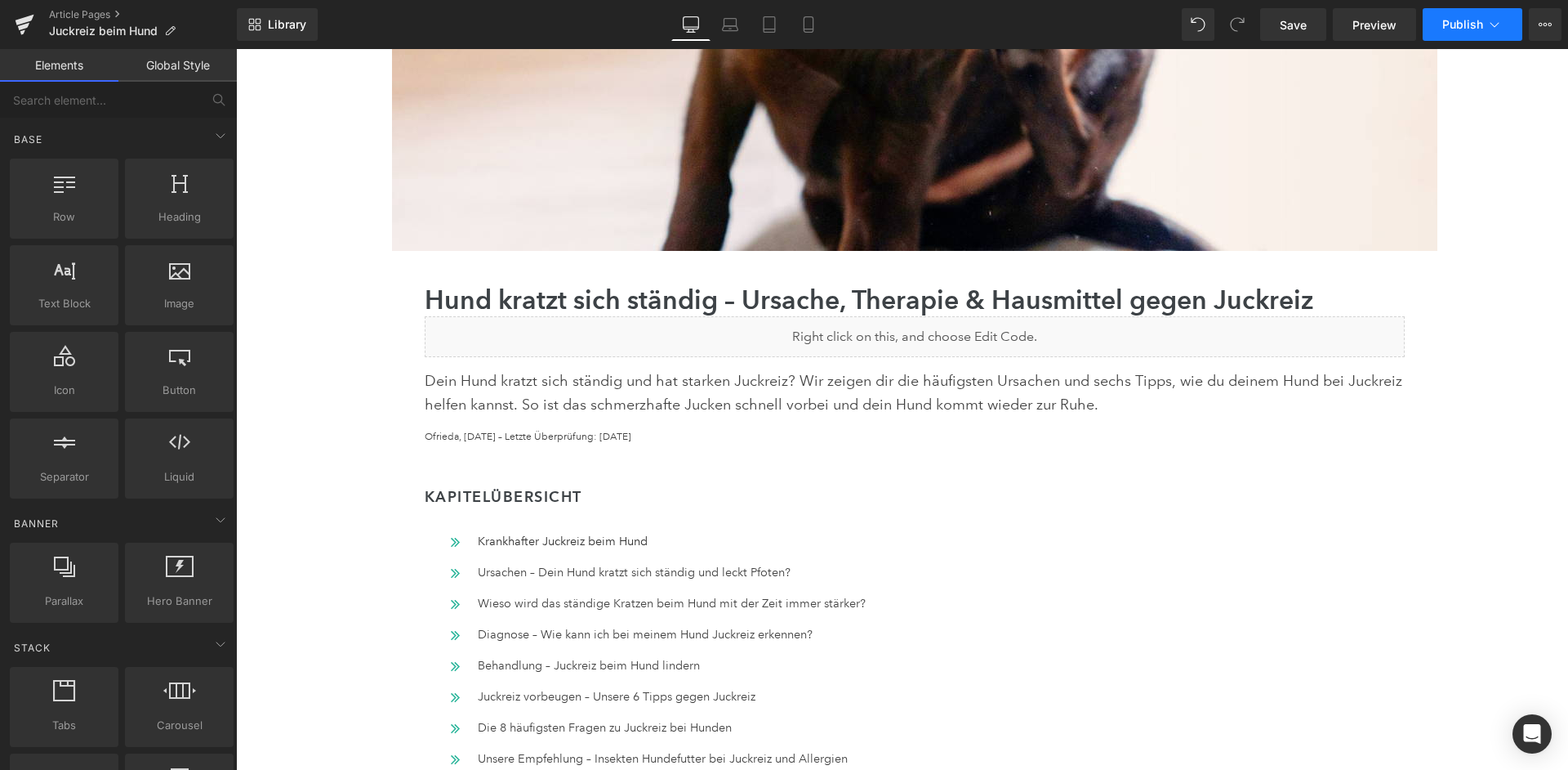
click at [1485, 30] on button "Publish" at bounding box center [1473, 24] width 100 height 33
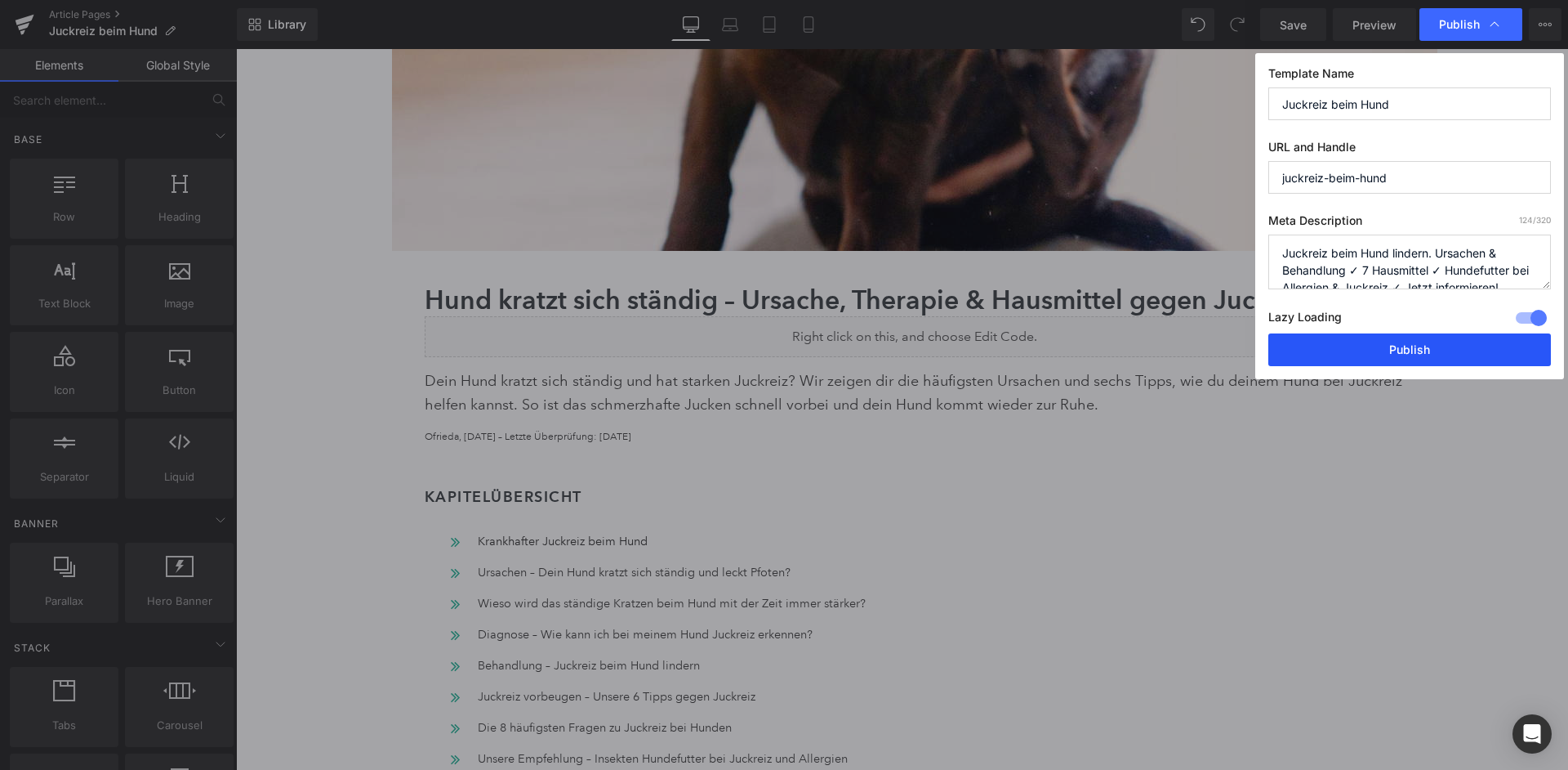
click at [1425, 333] on button "Publish" at bounding box center [1410, 349] width 283 height 33
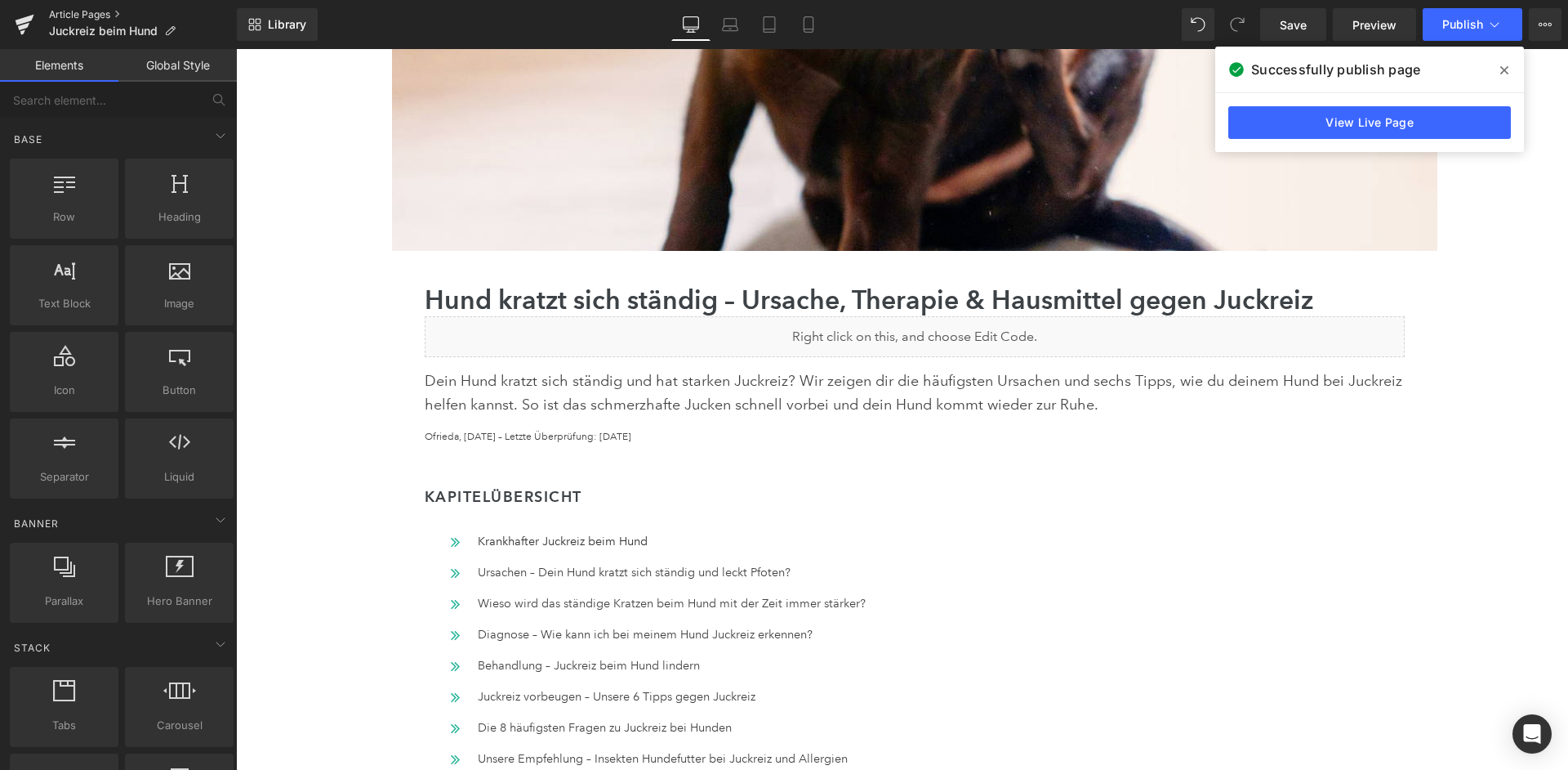
click at [63, 18] on link "Article Pages" at bounding box center [142, 14] width 188 height 13
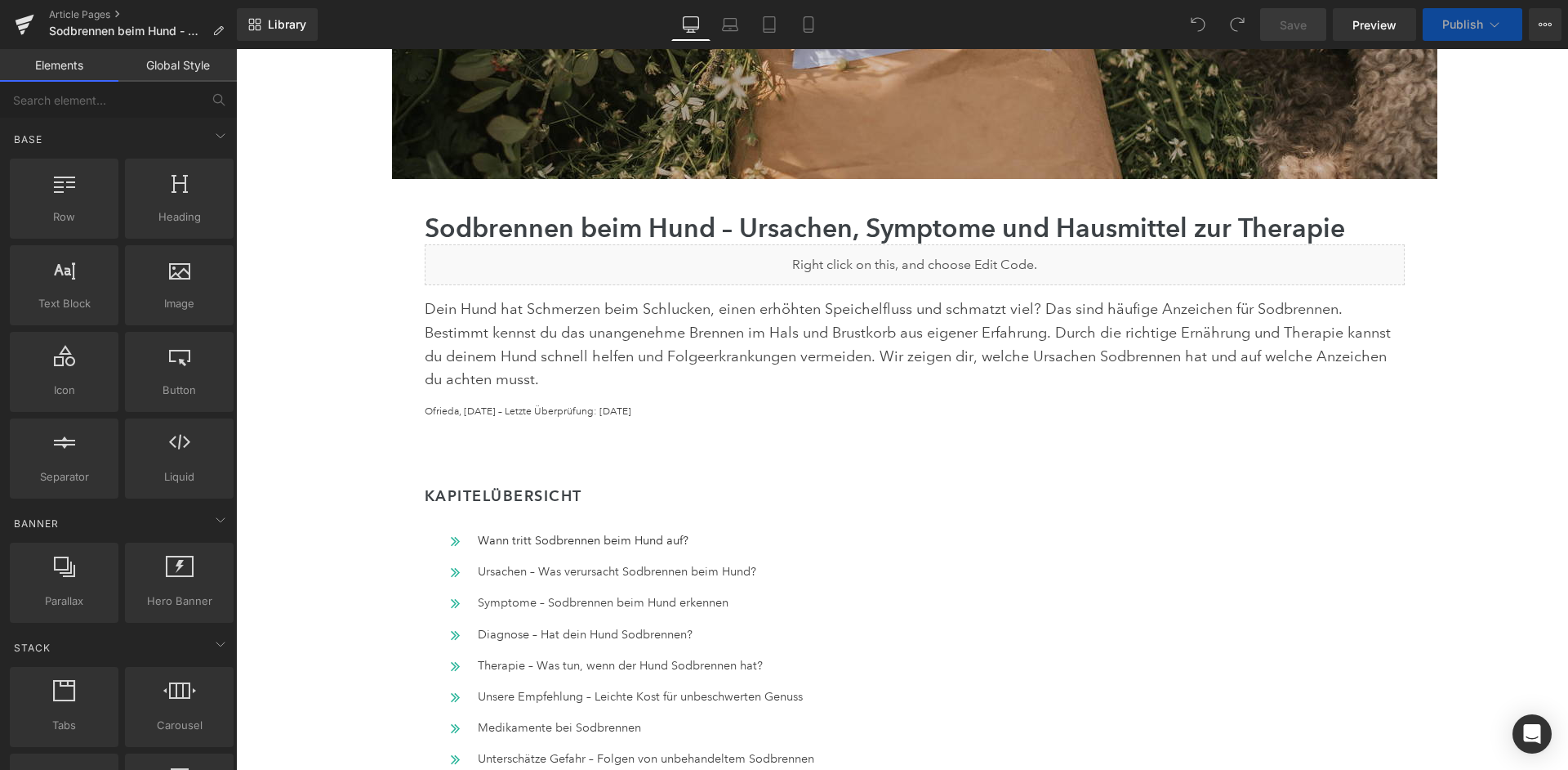
scroll to position [511, 0]
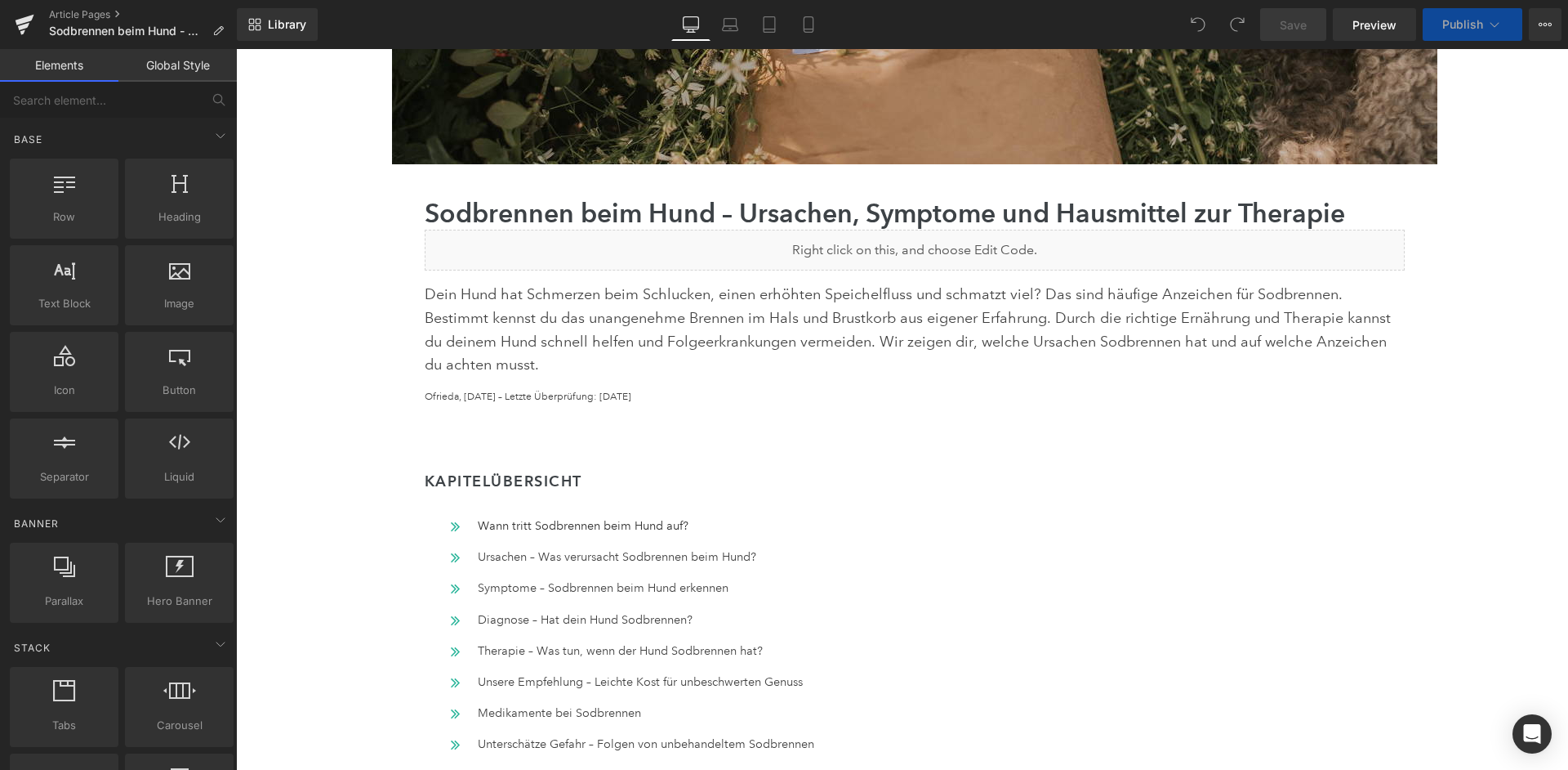
click at [944, 236] on div "Liquid" at bounding box center [914, 250] width 980 height 40
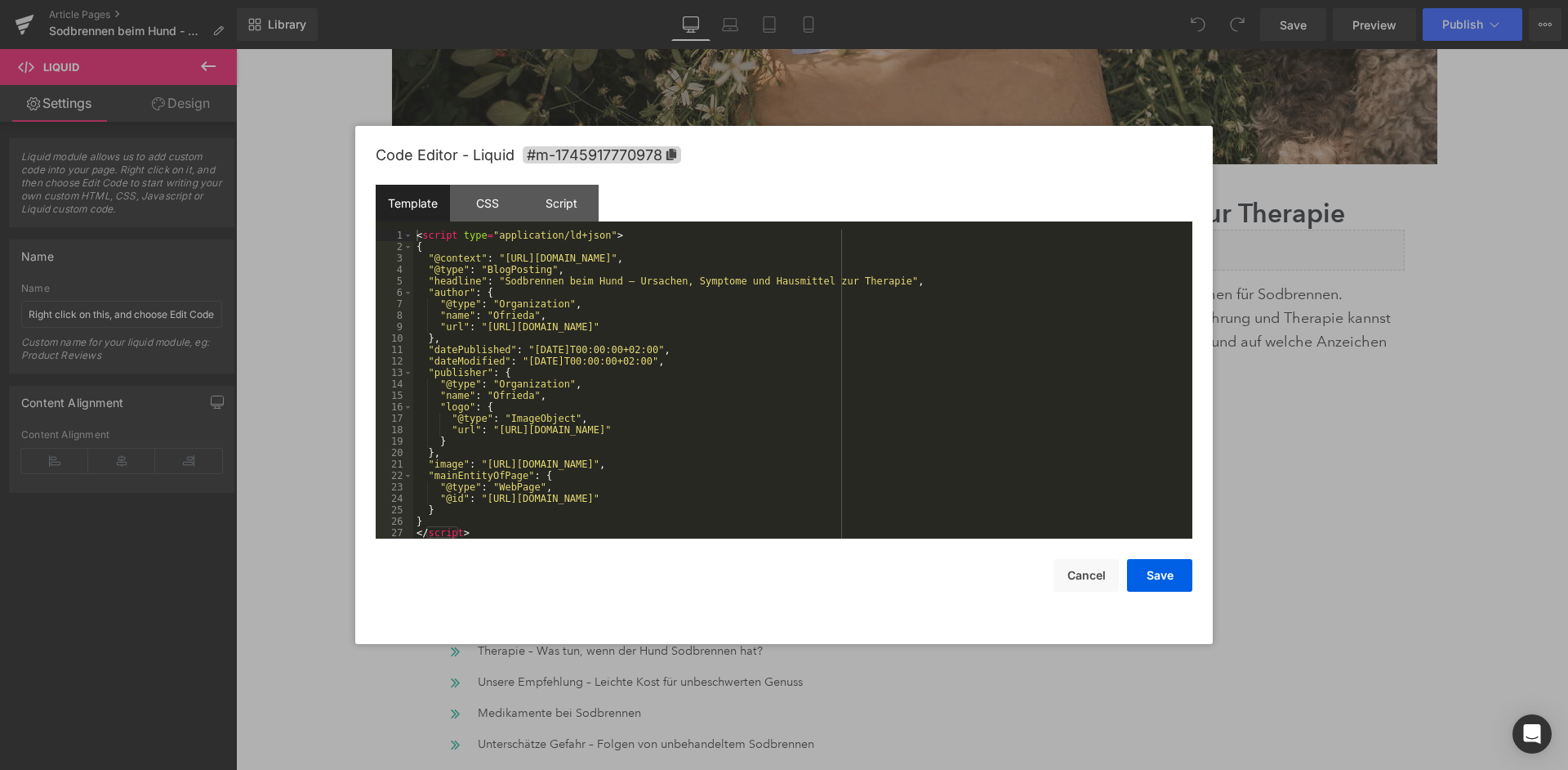
click at [895, 318] on div "< script type = "application/ld+json" > { "@context" : "https://schema.org" , "…" at bounding box center [803, 396] width 779 height 332
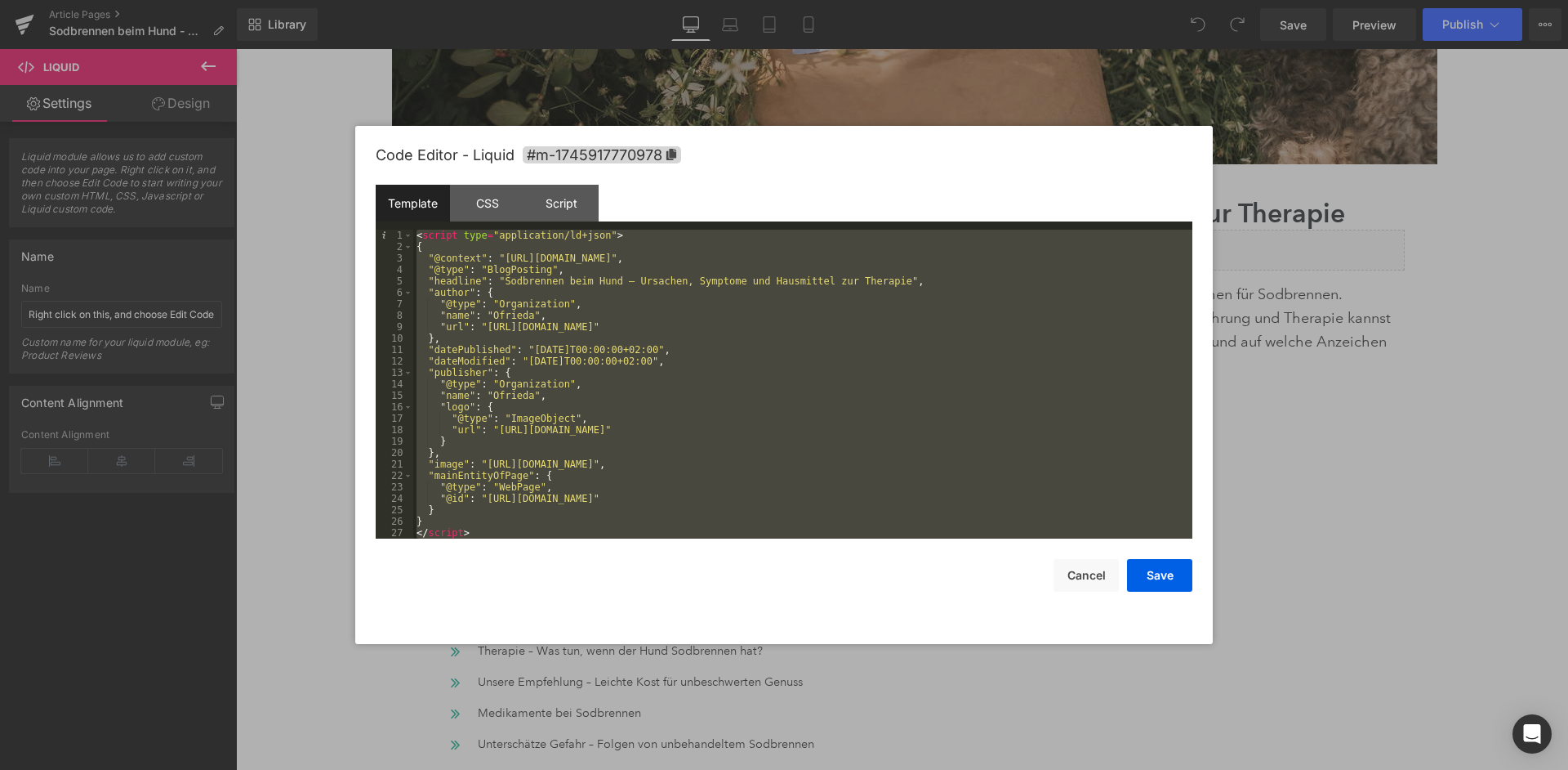
click at [746, 389] on div "< script type = "application/ld+json" > { "@context" : "https://schema.org" , "…" at bounding box center [803, 396] width 779 height 332
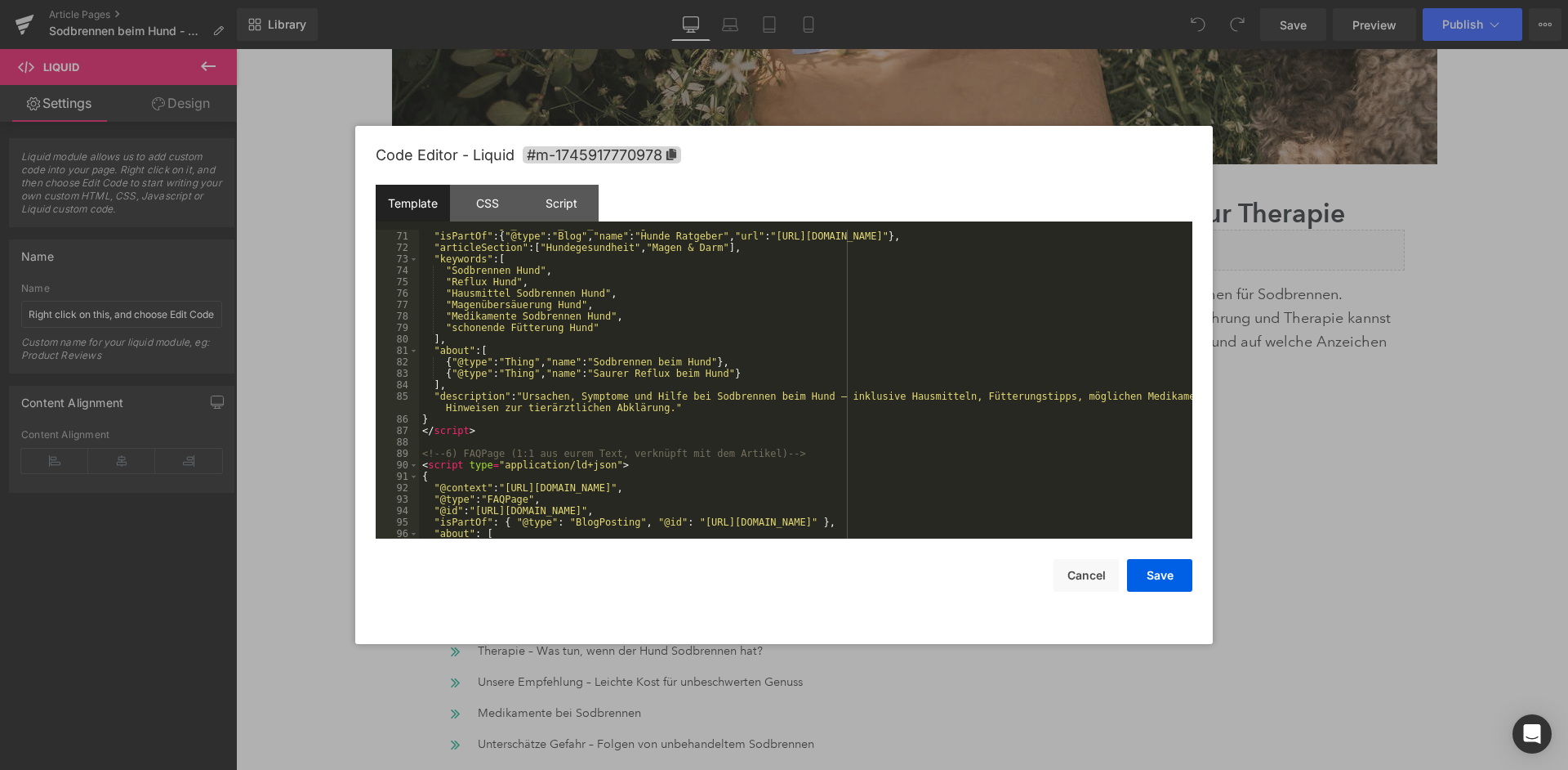
scroll to position [825, 0]
click at [595, 369] on div ""isPartOf" : { "@type" : "Blog" , "name" : "Hunde Ratgeber" , "url" : "https://…" at bounding box center [806, 395] width 773 height 332
click at [1176, 562] on button "Save" at bounding box center [1160, 576] width 65 height 33
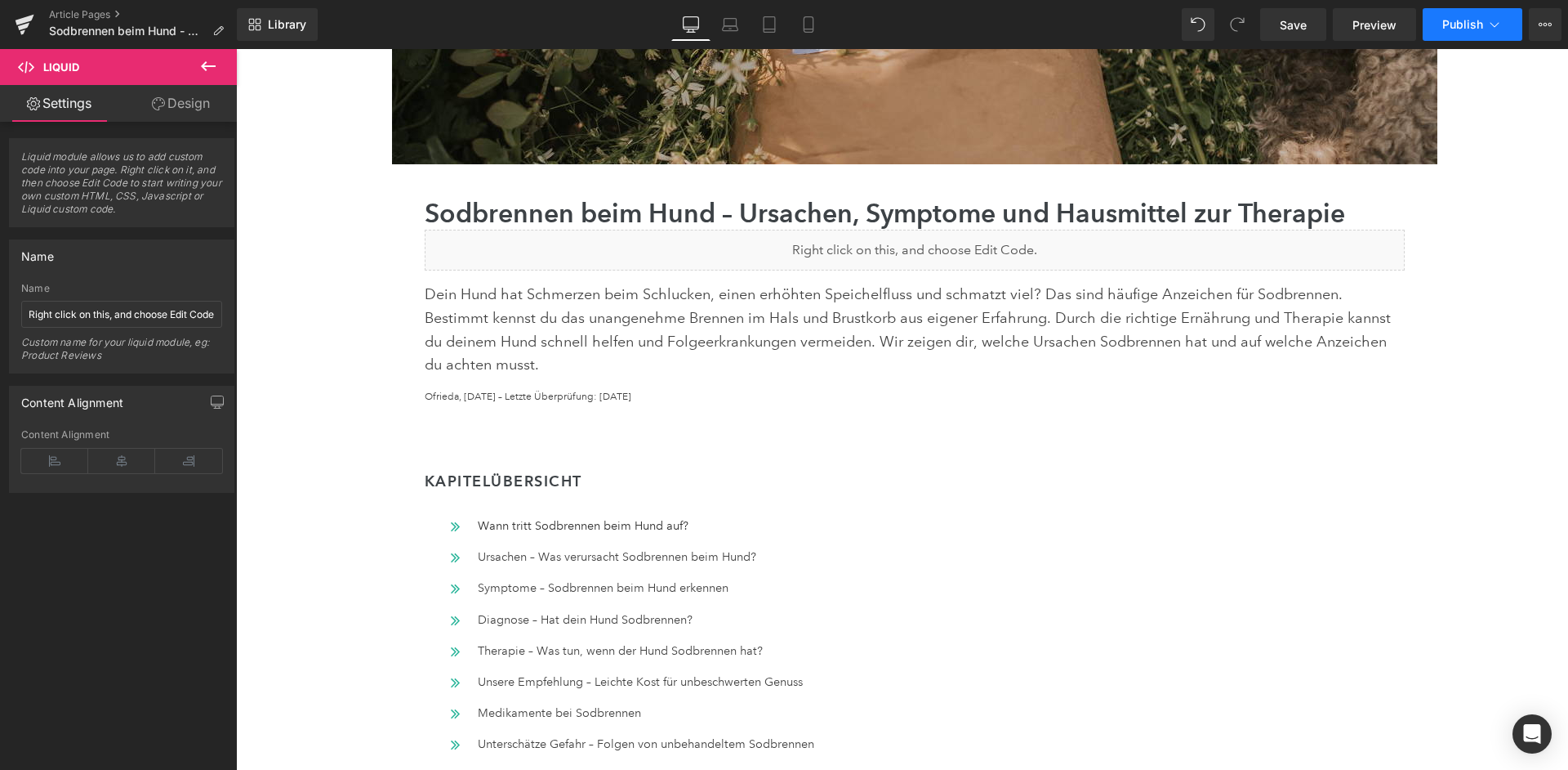
click at [1490, 15] on button "Publish" at bounding box center [1473, 24] width 100 height 33
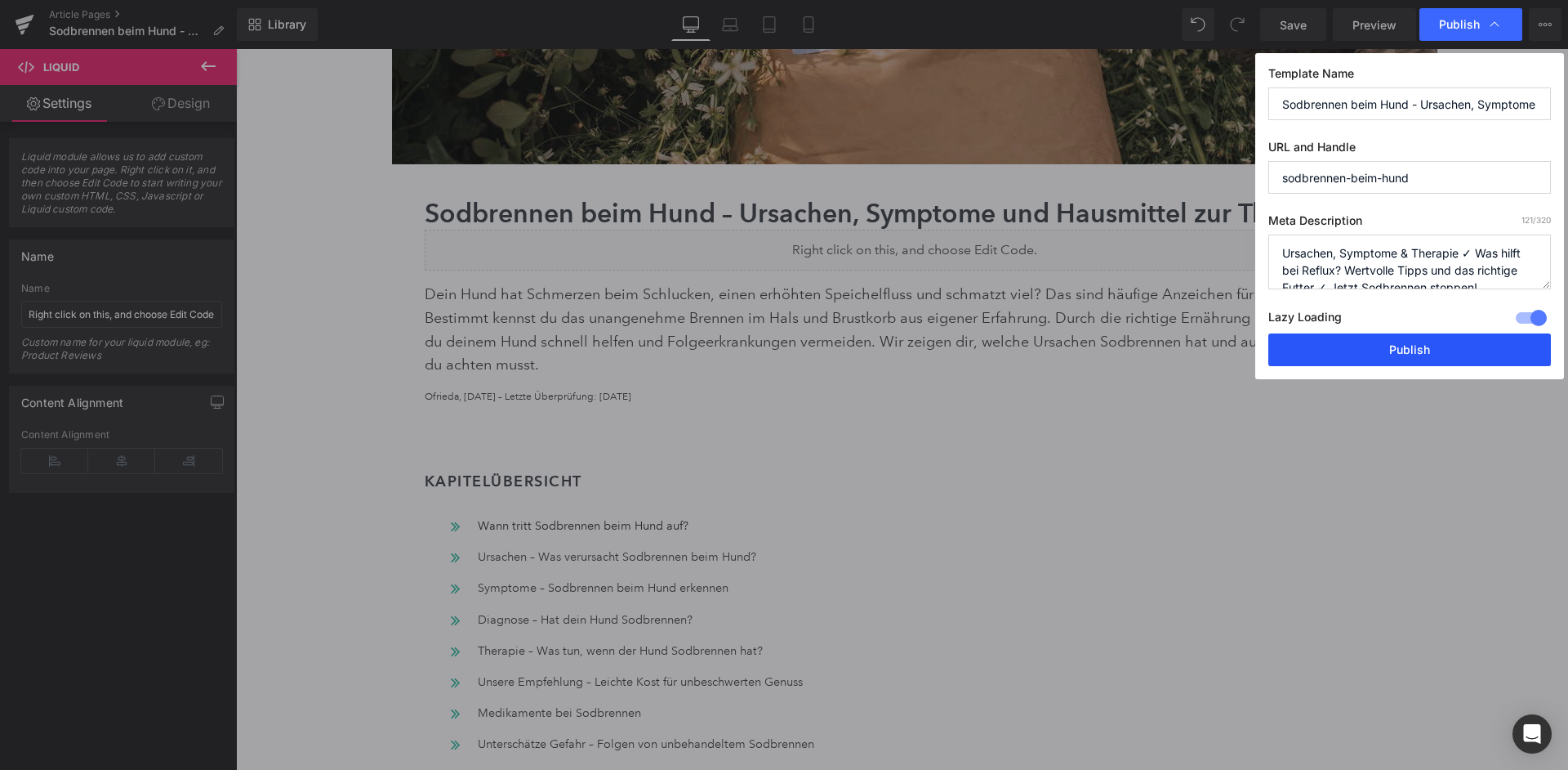
click at [1388, 333] on button "Publish" at bounding box center [1410, 349] width 283 height 33
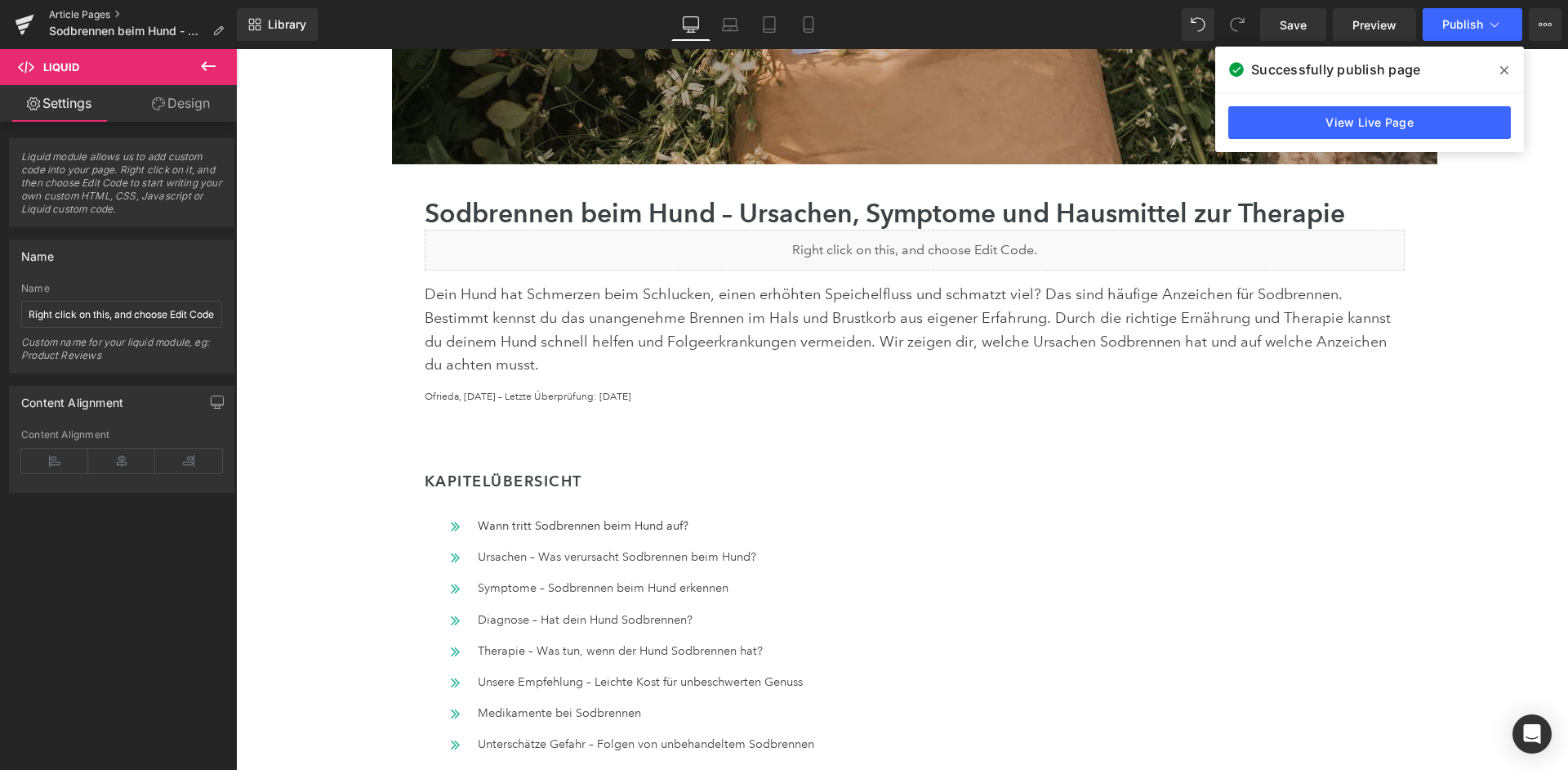
click at [95, 12] on link "Article Pages" at bounding box center [142, 14] width 188 height 13
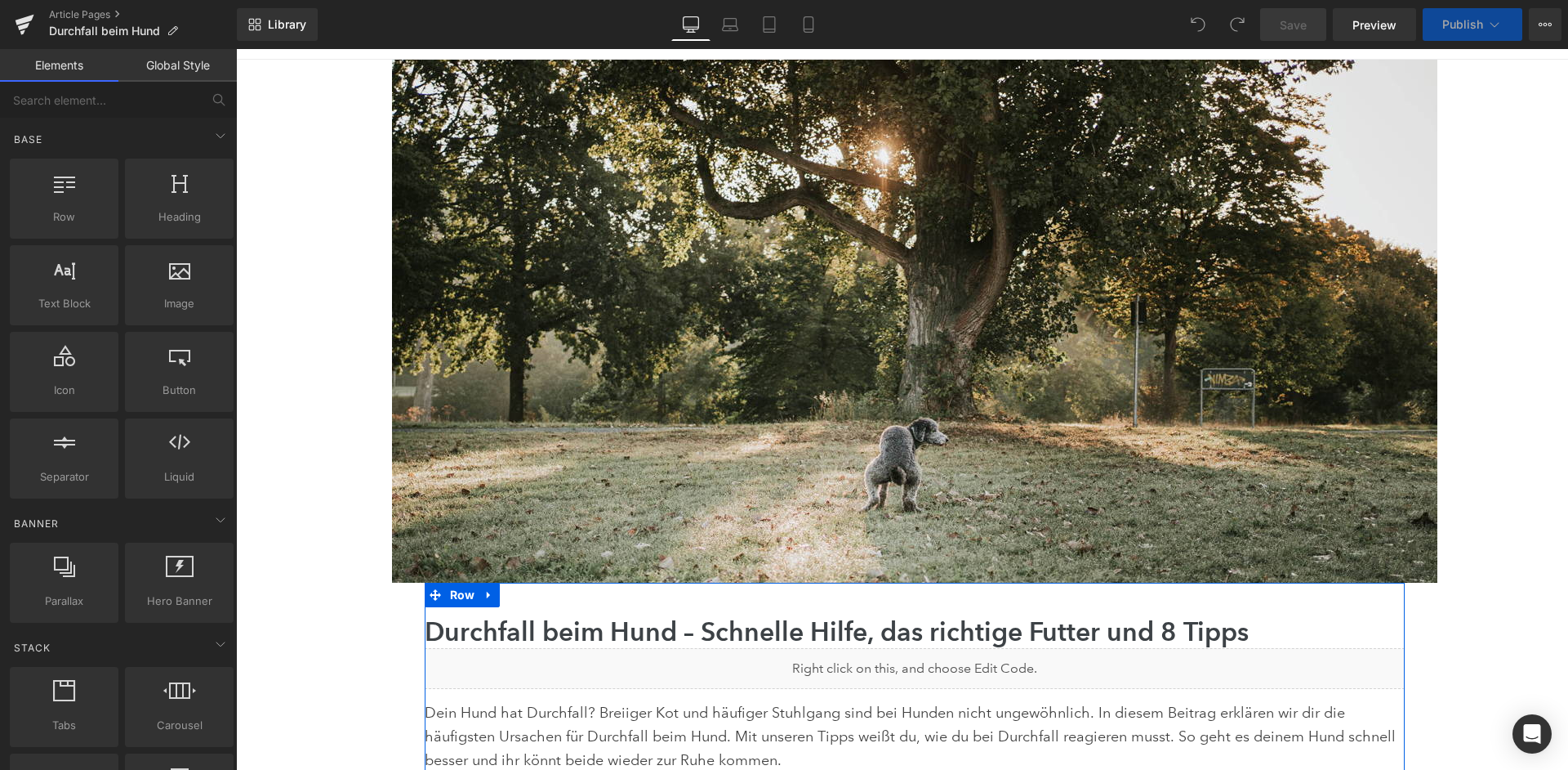
scroll to position [226, 0]
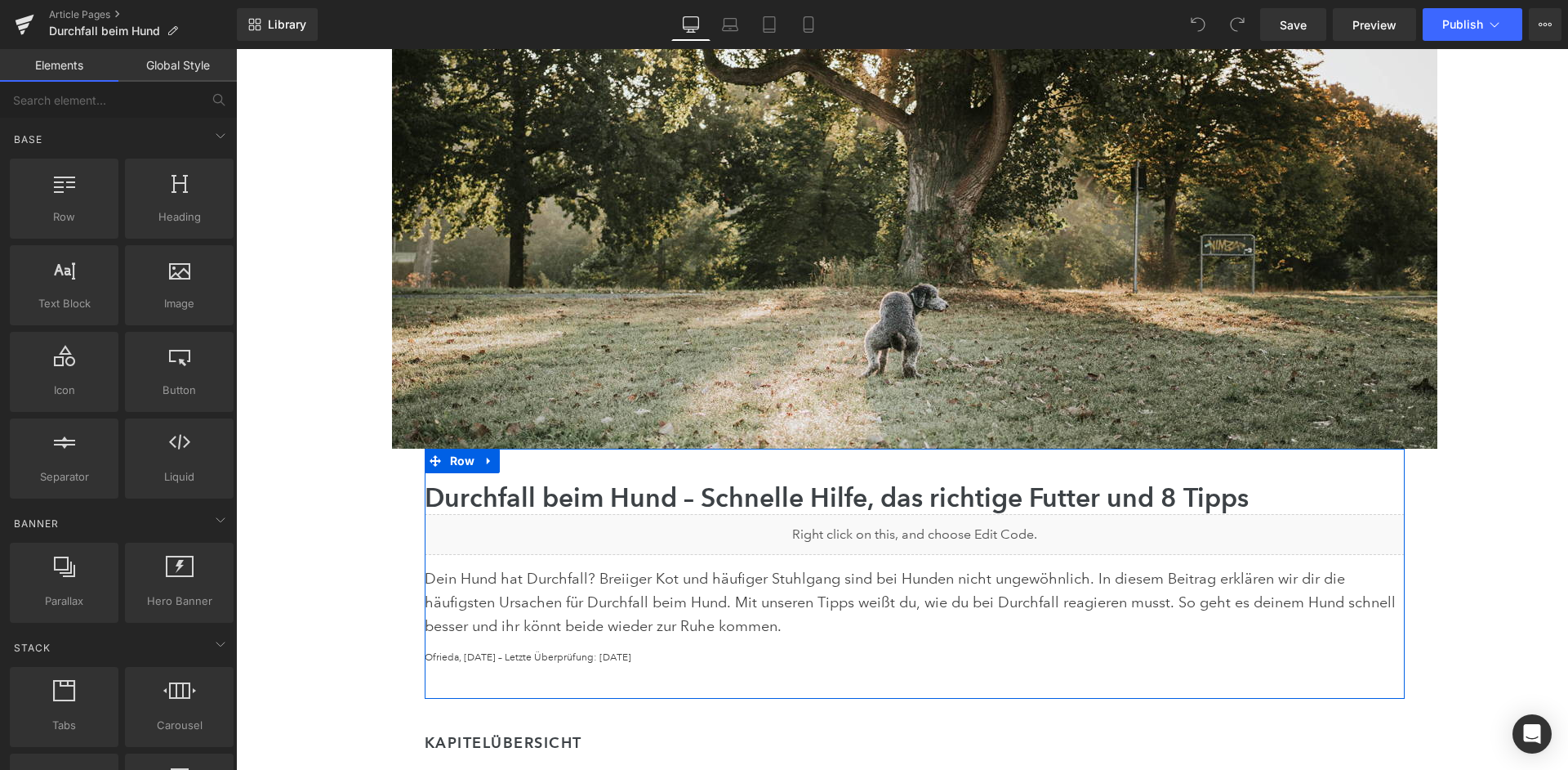
click at [948, 523] on div "Liquid" at bounding box center [914, 534] width 980 height 40
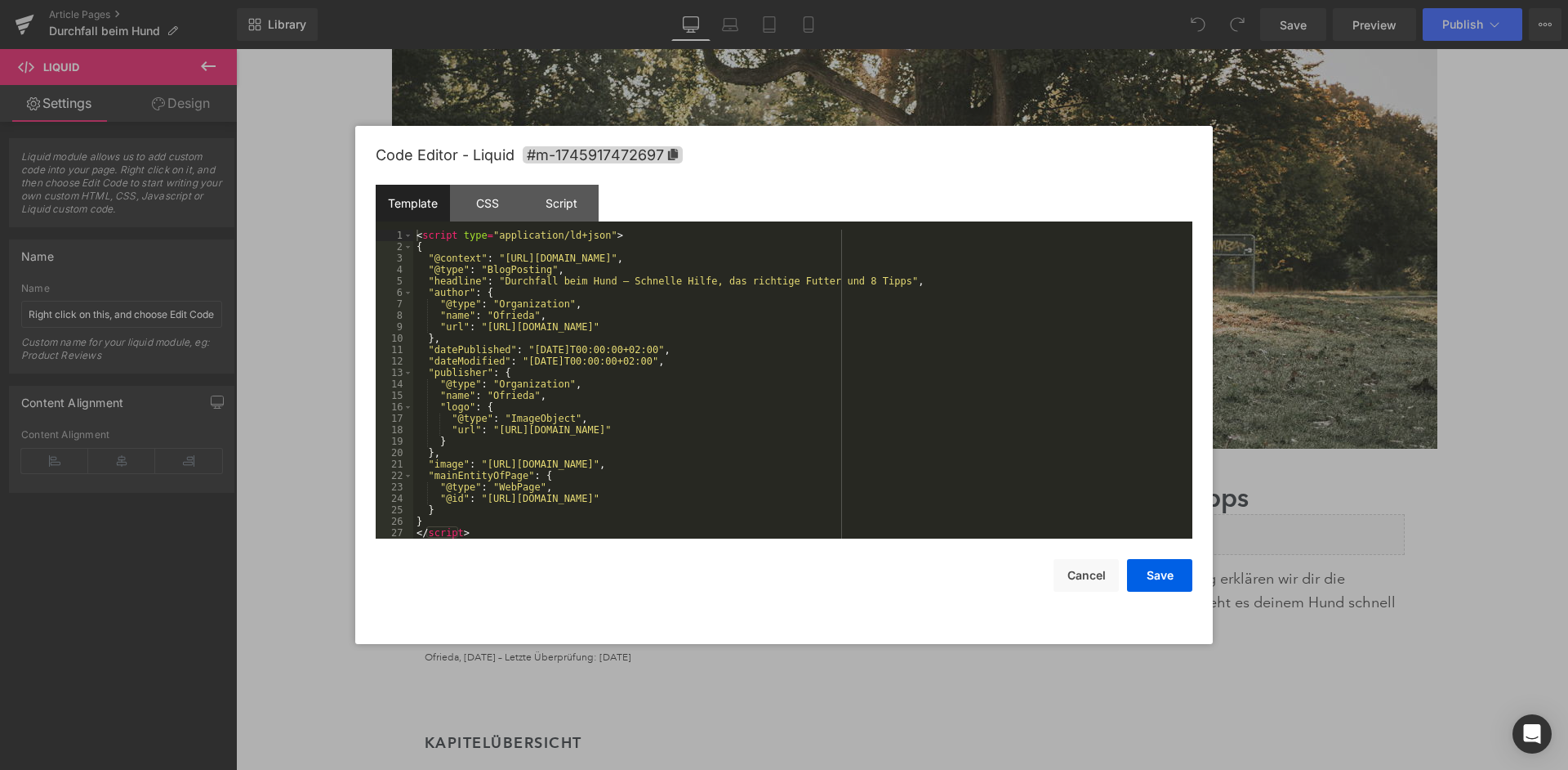
click at [912, 484] on div "< script type = "application/ld+json" > { "@context" : "https://schema.org" , "…" at bounding box center [803, 396] width 779 height 332
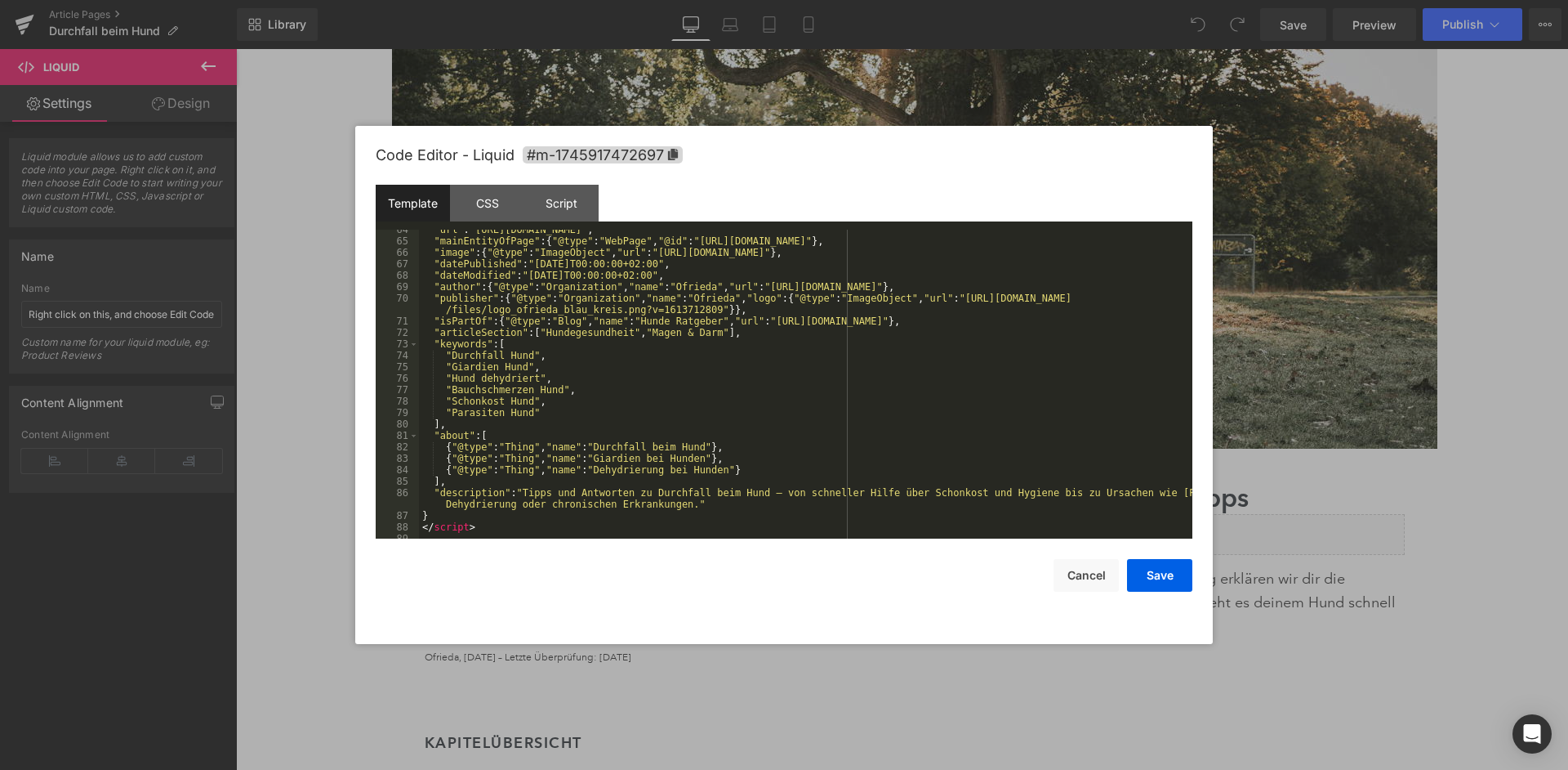
scroll to position [744, 0]
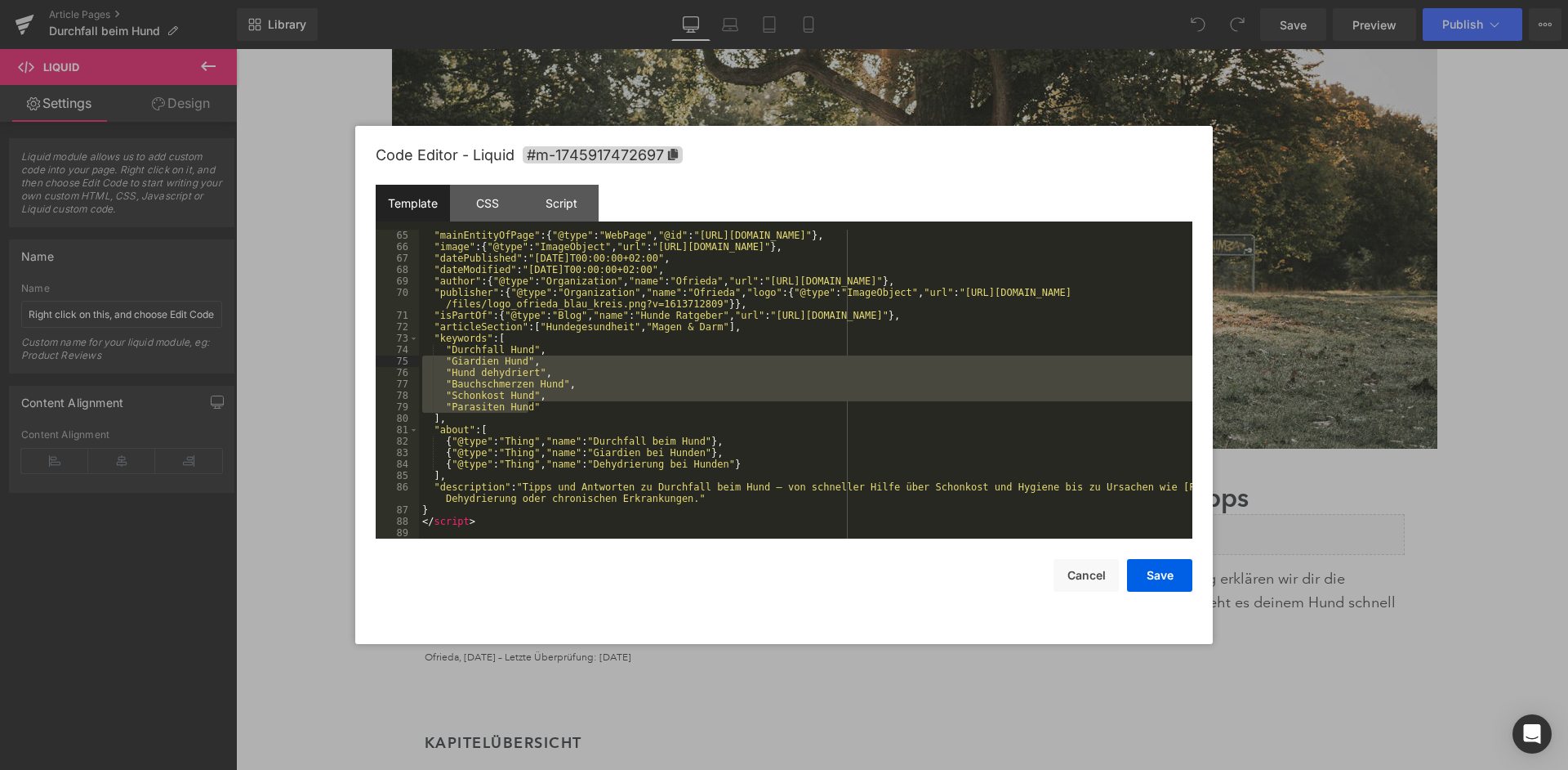
drag, startPoint x: 528, startPoint y: 404, endPoint x: 421, endPoint y: 359, distance: 116.1
click at [421, 359] on div ""url" : "https://ofrieda.de/blogs/hund/durchfall-beim-hund" , "mainEntityOfPage…" at bounding box center [806, 384] width 773 height 332
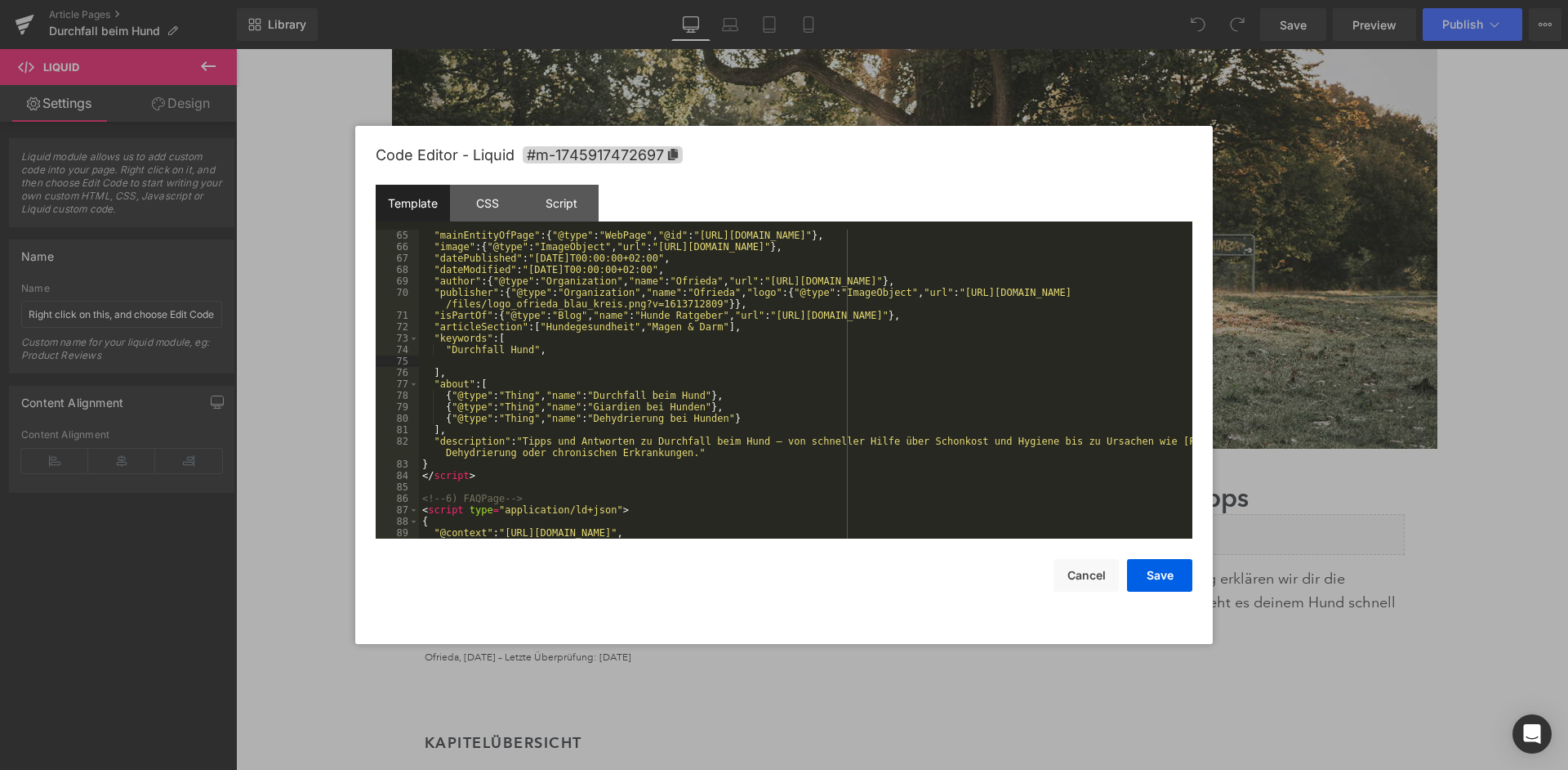
click at [545, 350] on div ""url" : "https://ofrieda.de/blogs/hund/durchfall-beim-hund" , "mainEntityOfPage…" at bounding box center [806, 384] width 773 height 332
click at [428, 355] on div ""url" : "https://ofrieda.de/blogs/hund/durchfall-beim-hund" , "mainEntityOfPage…" at bounding box center [806, 384] width 773 height 332
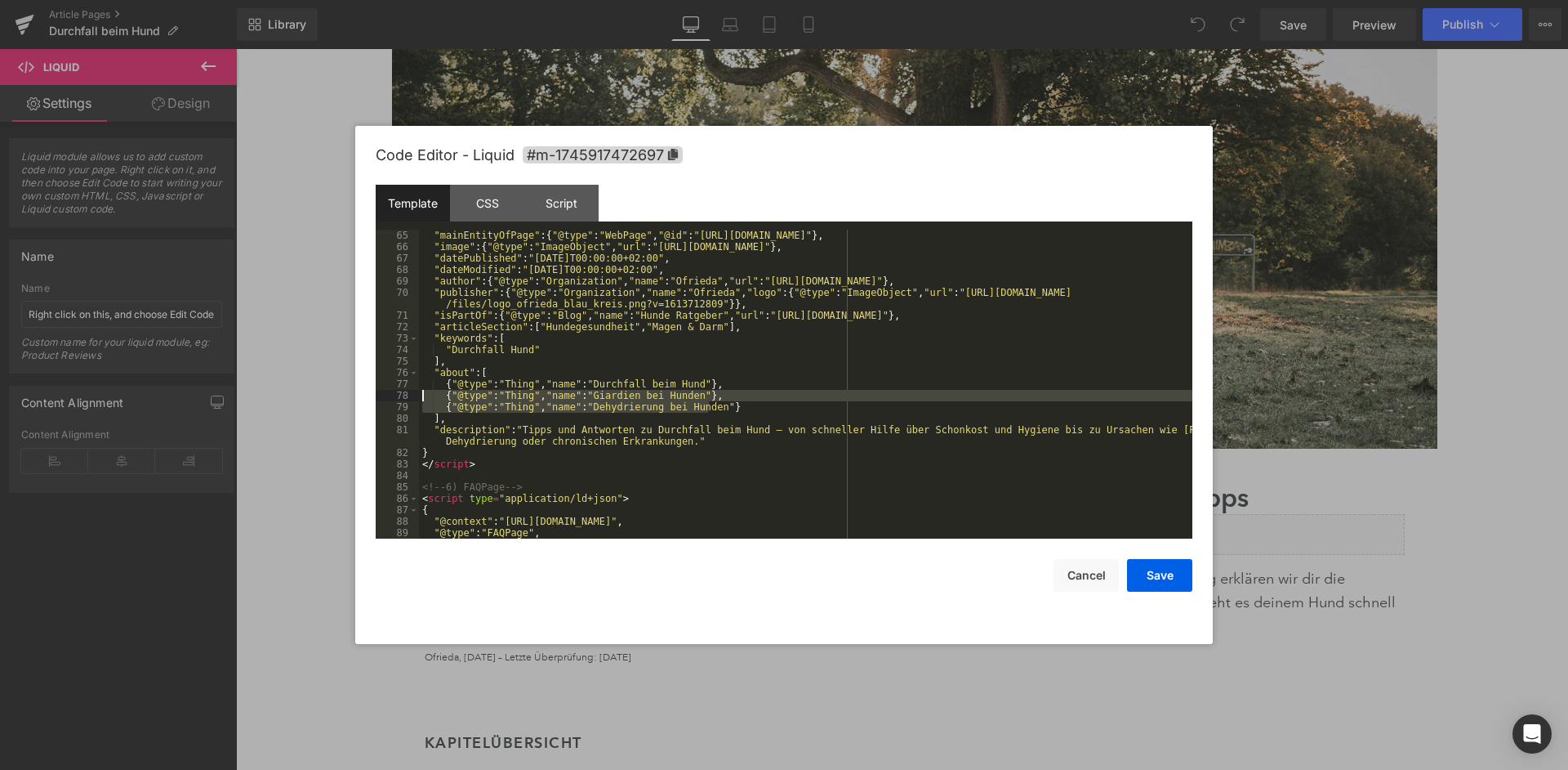
drag, startPoint x: 712, startPoint y: 405, endPoint x: 410, endPoint y: 391, distance: 302.3
click at [419, 391] on div ""url" : "https://ofrieda.de/blogs/hund/durchfall-beim-hund" , "mainEntityOfPage…" at bounding box center [806, 384] width 773 height 309
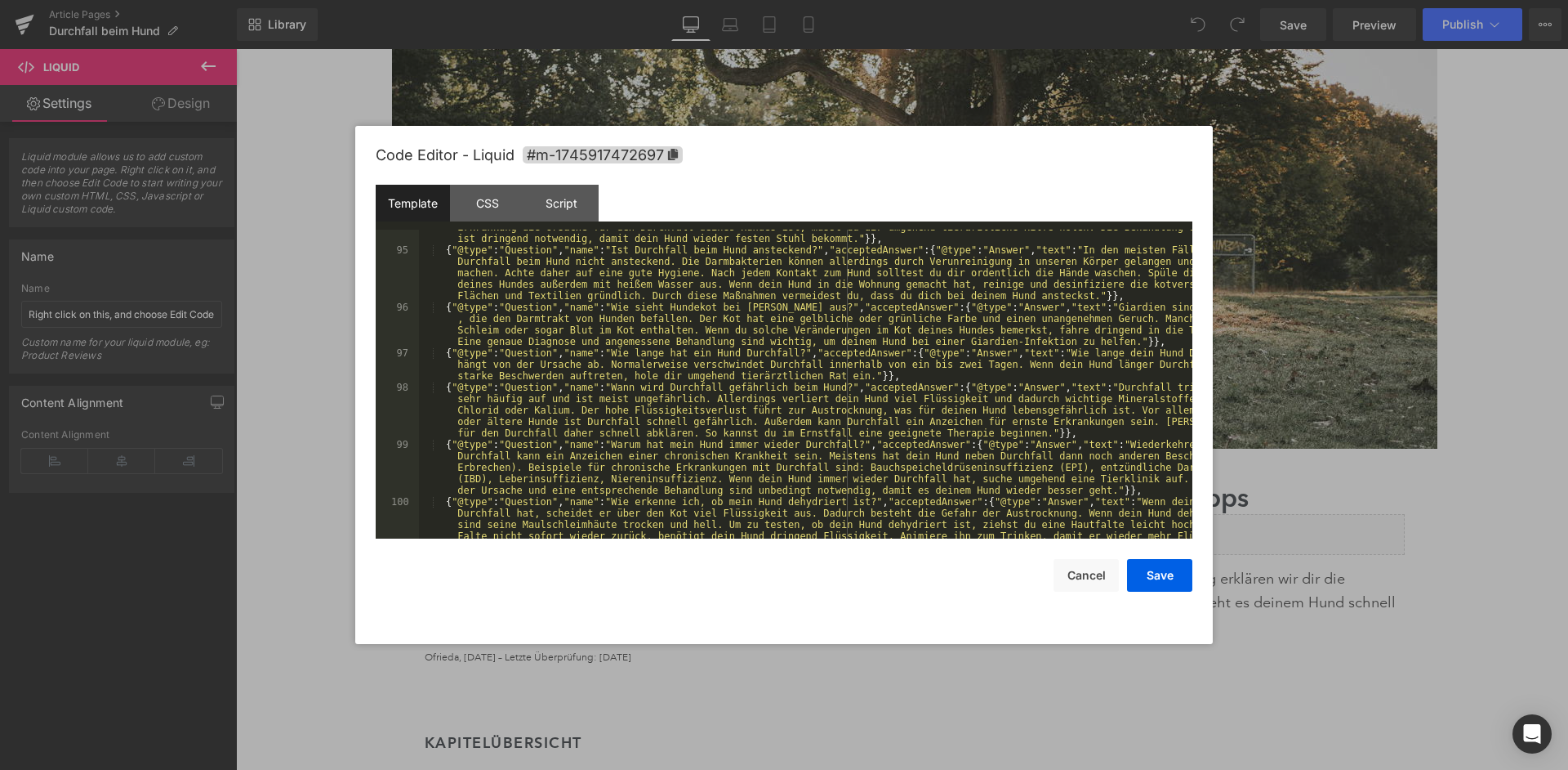
scroll to position [1590, 0]
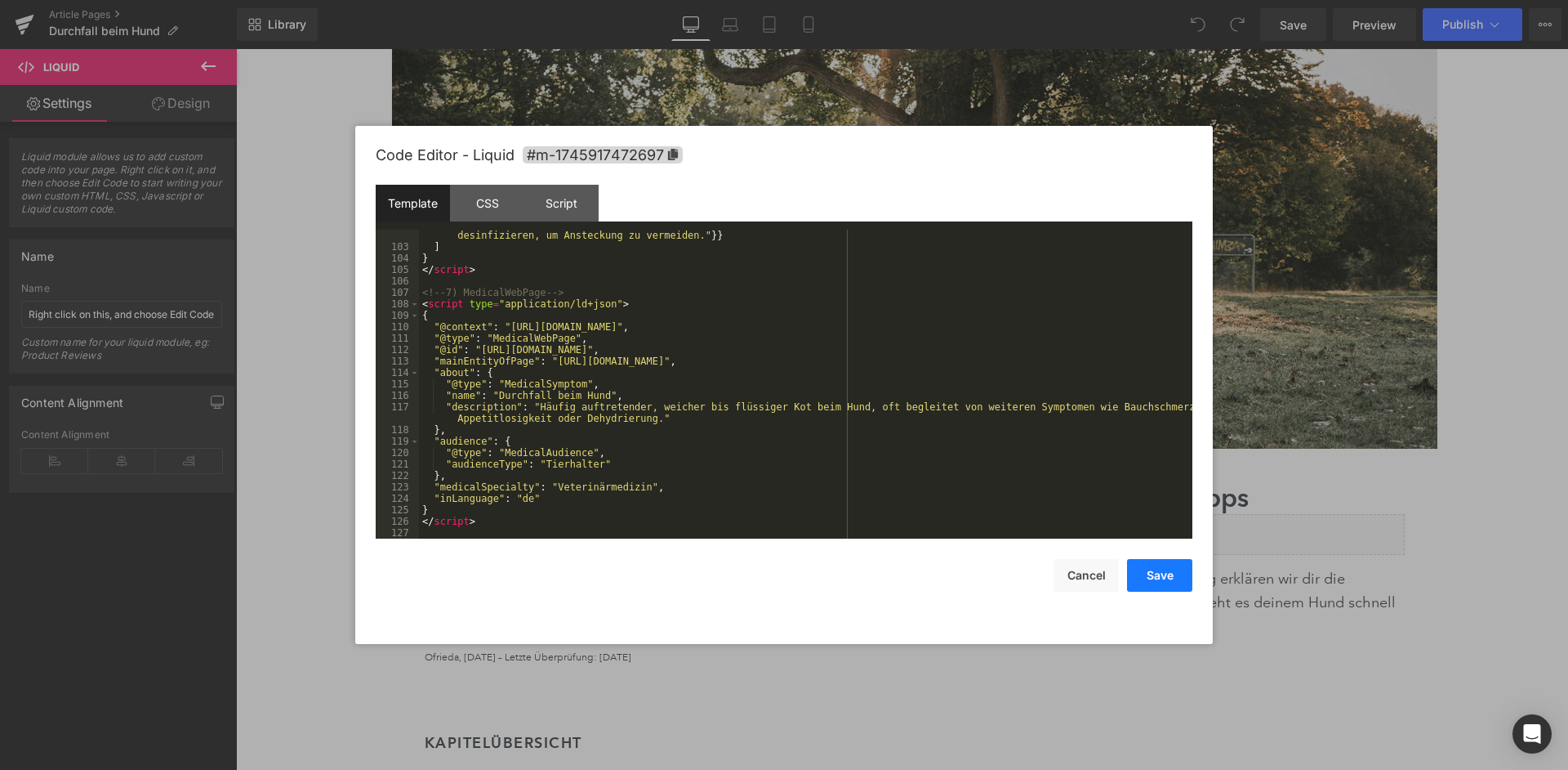
click at [1150, 571] on button "Save" at bounding box center [1160, 576] width 65 height 33
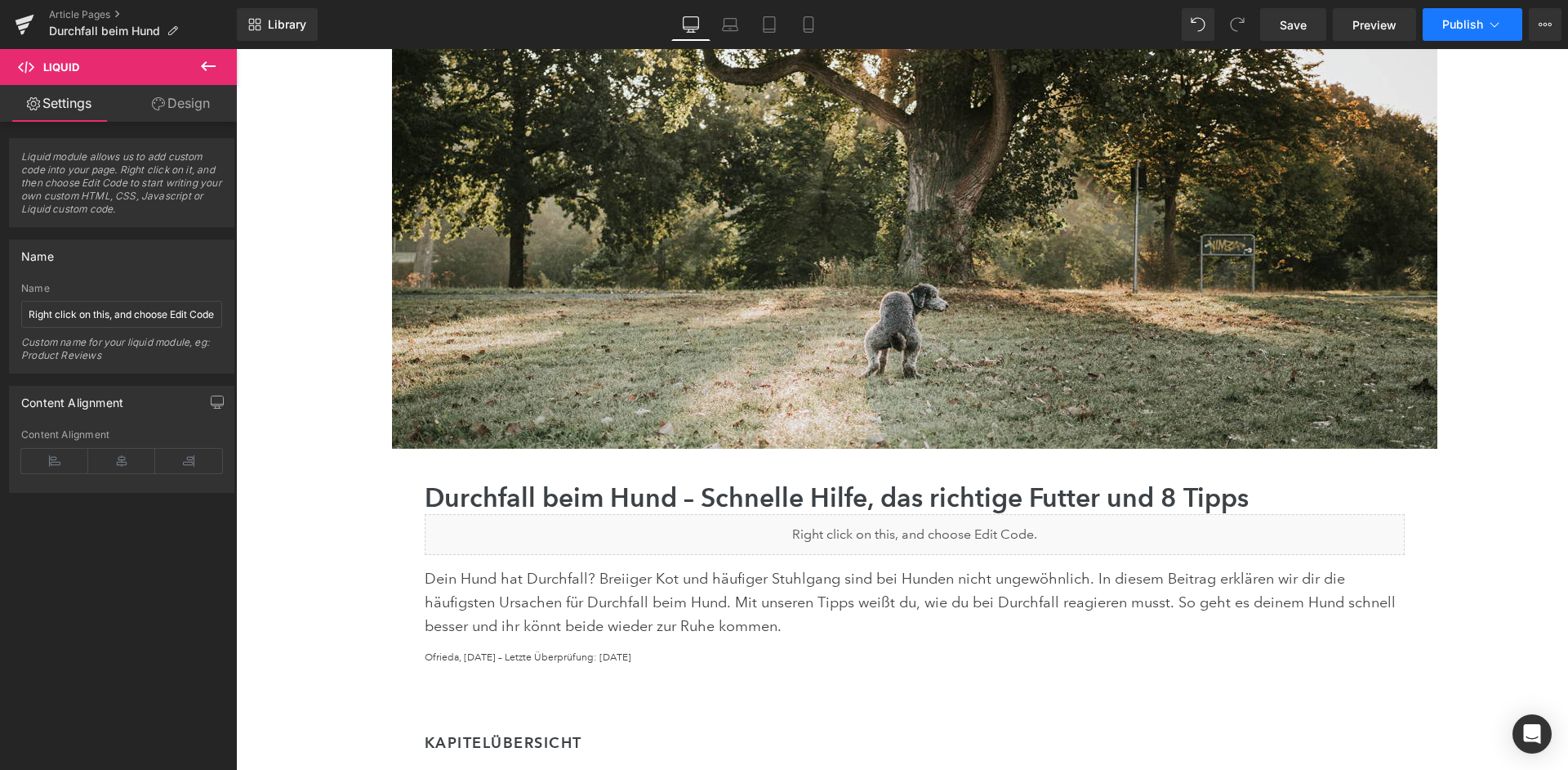
click at [1469, 17] on button "Publish" at bounding box center [1473, 24] width 100 height 33
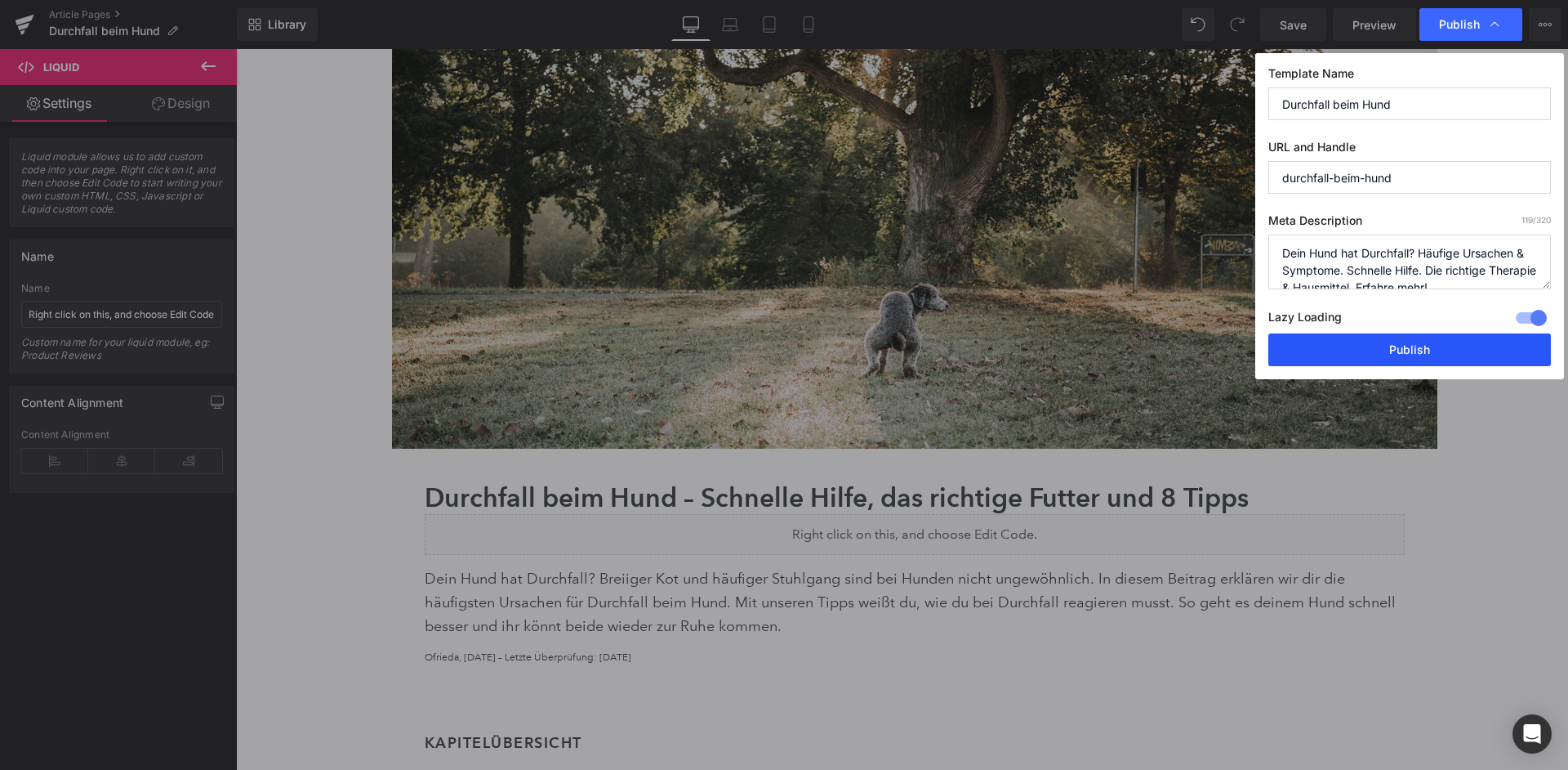
click at [1429, 333] on button "Publish" at bounding box center [1410, 349] width 283 height 33
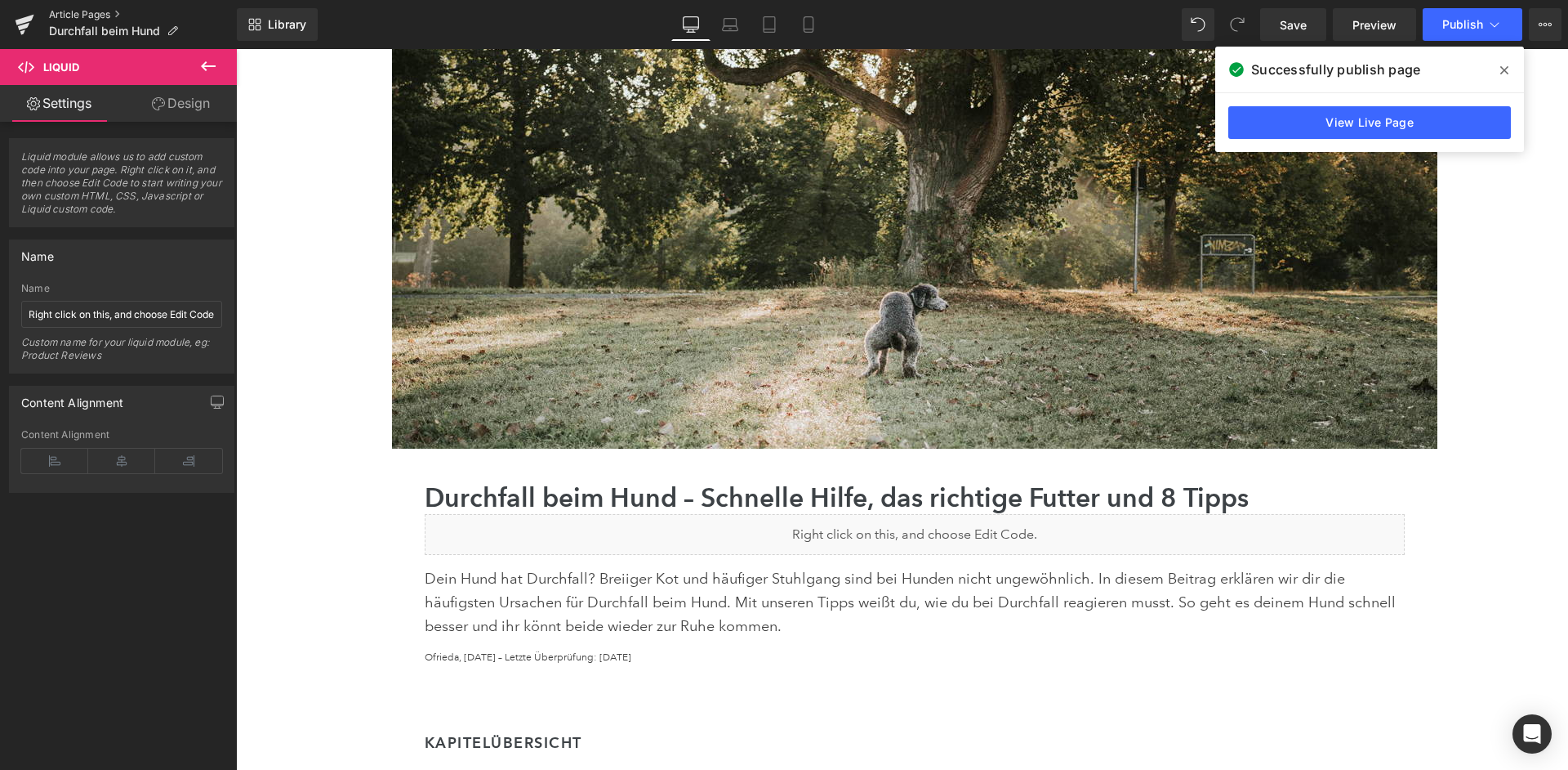
click at [76, 11] on link "Article Pages" at bounding box center [142, 14] width 188 height 13
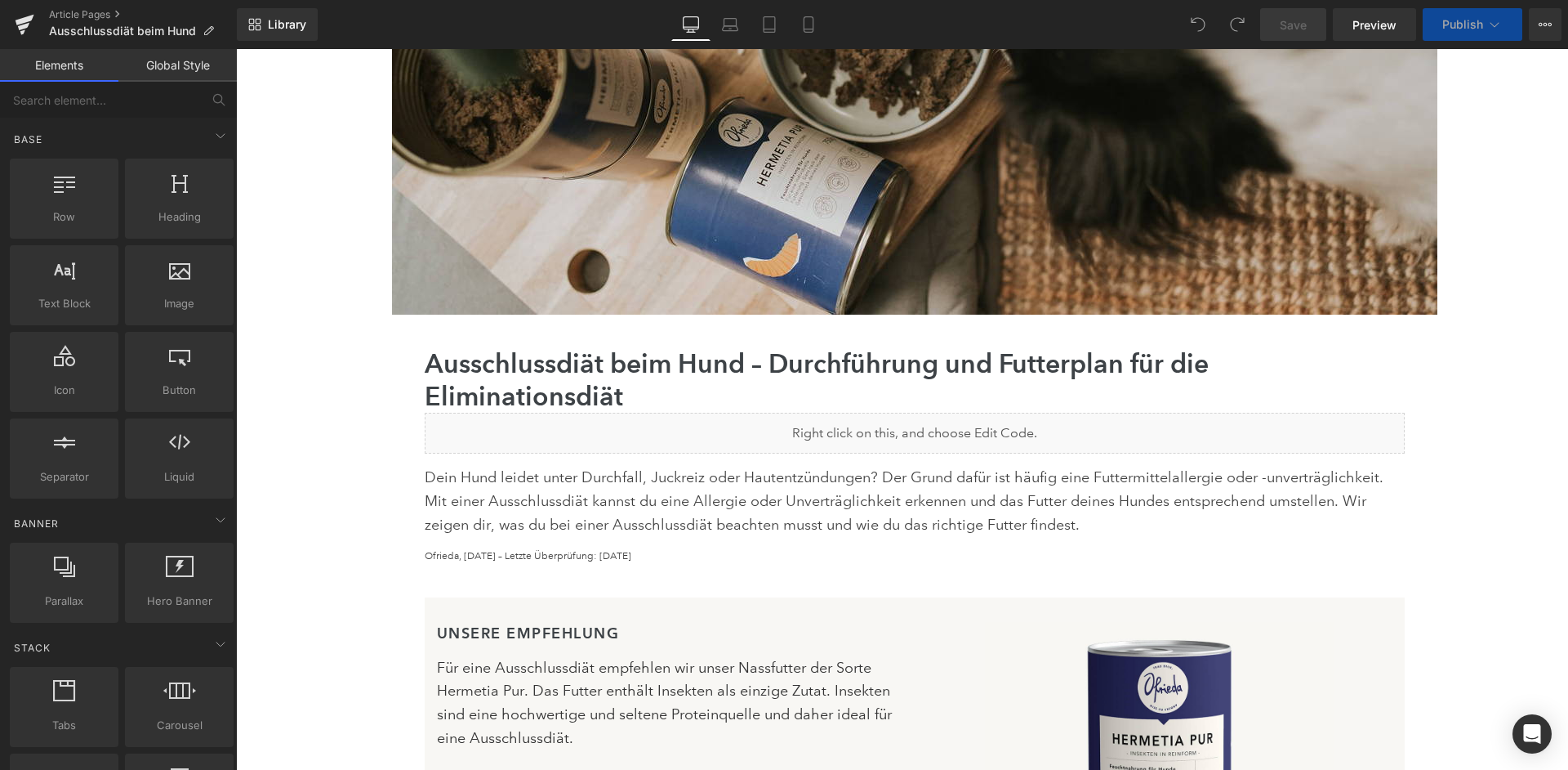
scroll to position [430, 0]
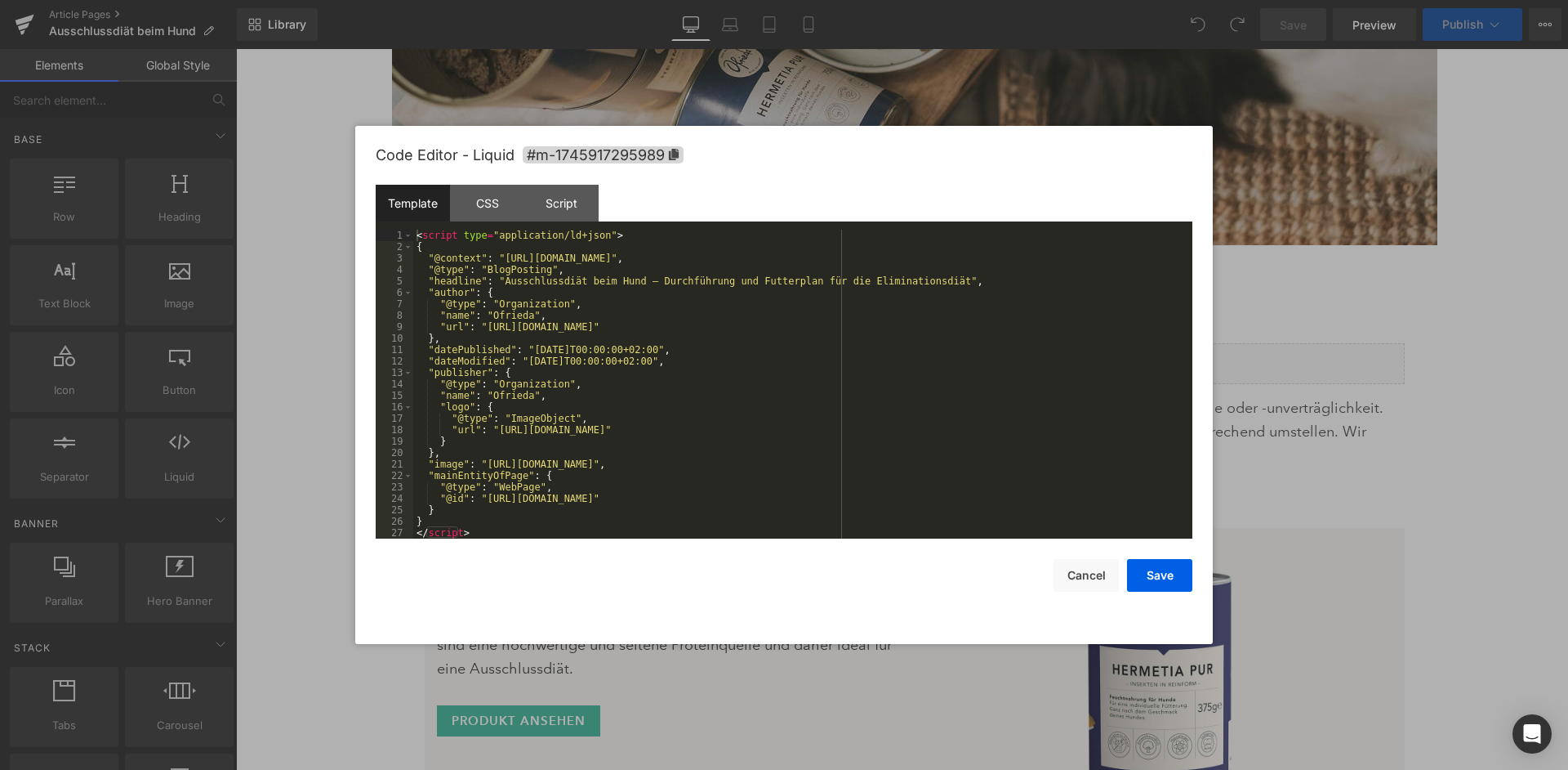
click at [993, 342] on div "< script type = "application/ld+json" > { "@context" : "[URL][DOMAIN_NAME]" , "…" at bounding box center [803, 396] width 779 height 332
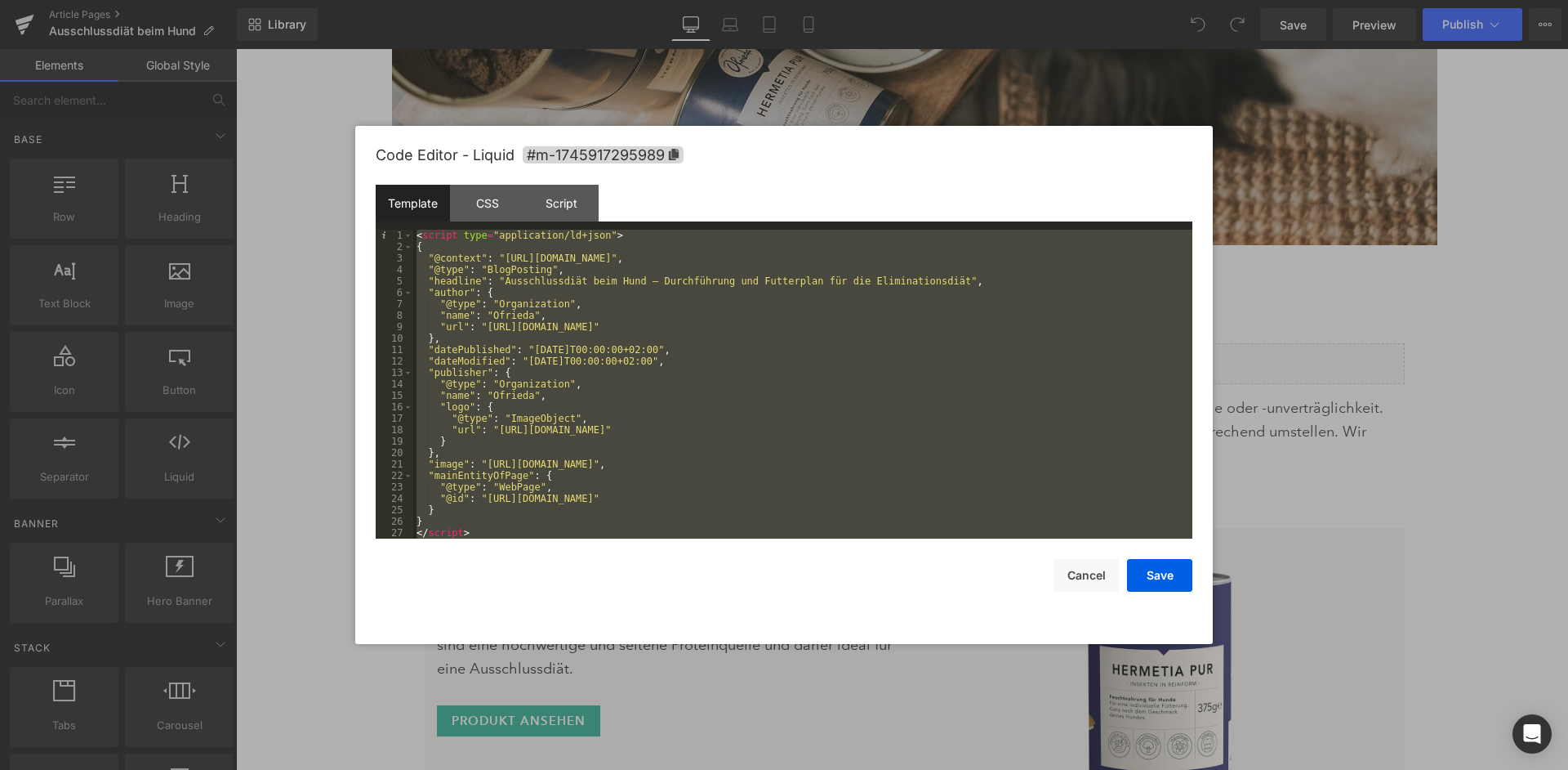
click at [845, 451] on div "< script type = "application/ld+json" > { "@context" : "[URL][DOMAIN_NAME]" , "…" at bounding box center [803, 396] width 779 height 332
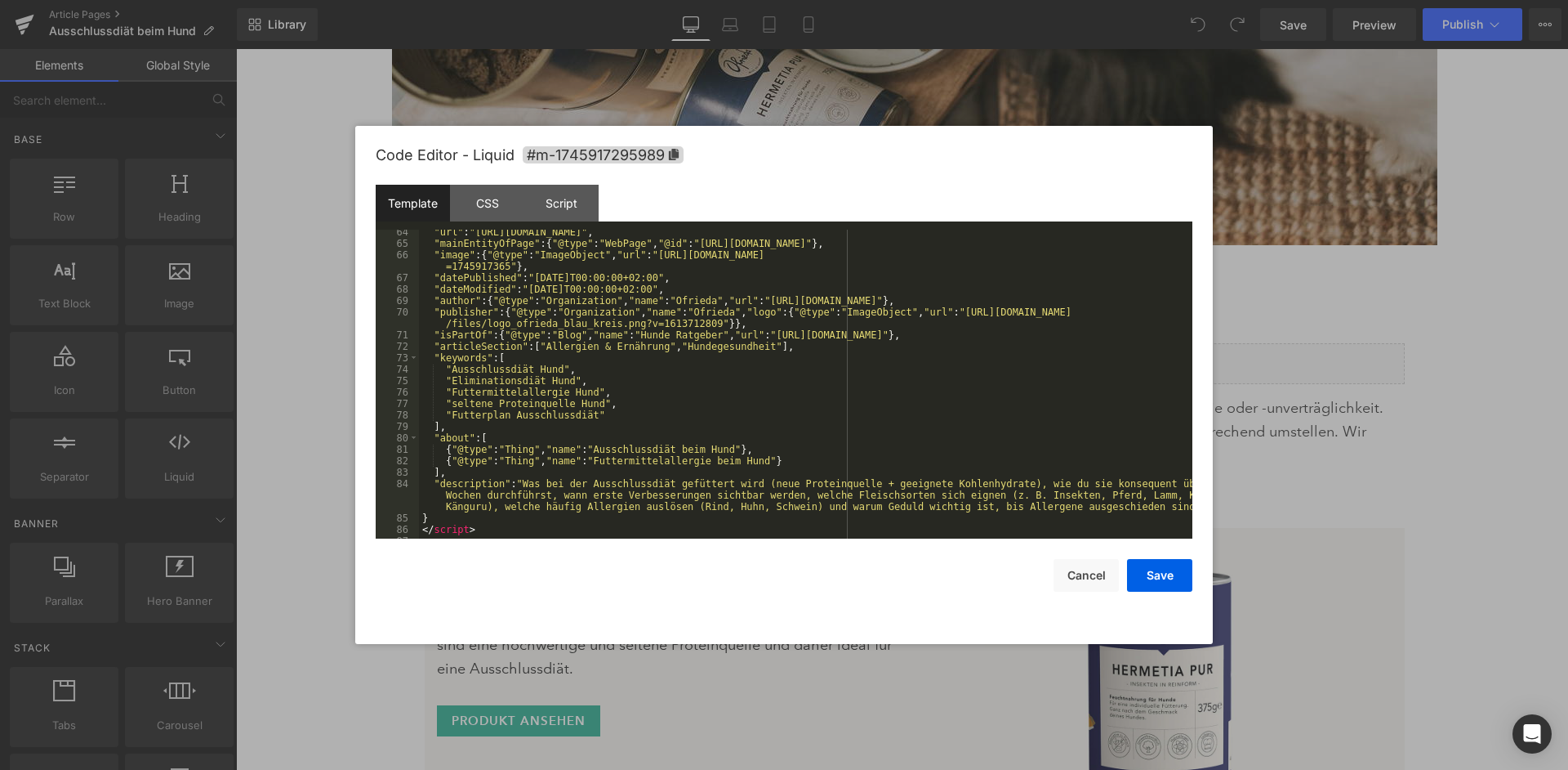
scroll to position [740, 0]
click at [506, 398] on div ""url" : "[URL][DOMAIN_NAME]" , "mainEntityOfPage" : { "@type" : "WebPage" , "@i…" at bounding box center [806, 387] width 773 height 332
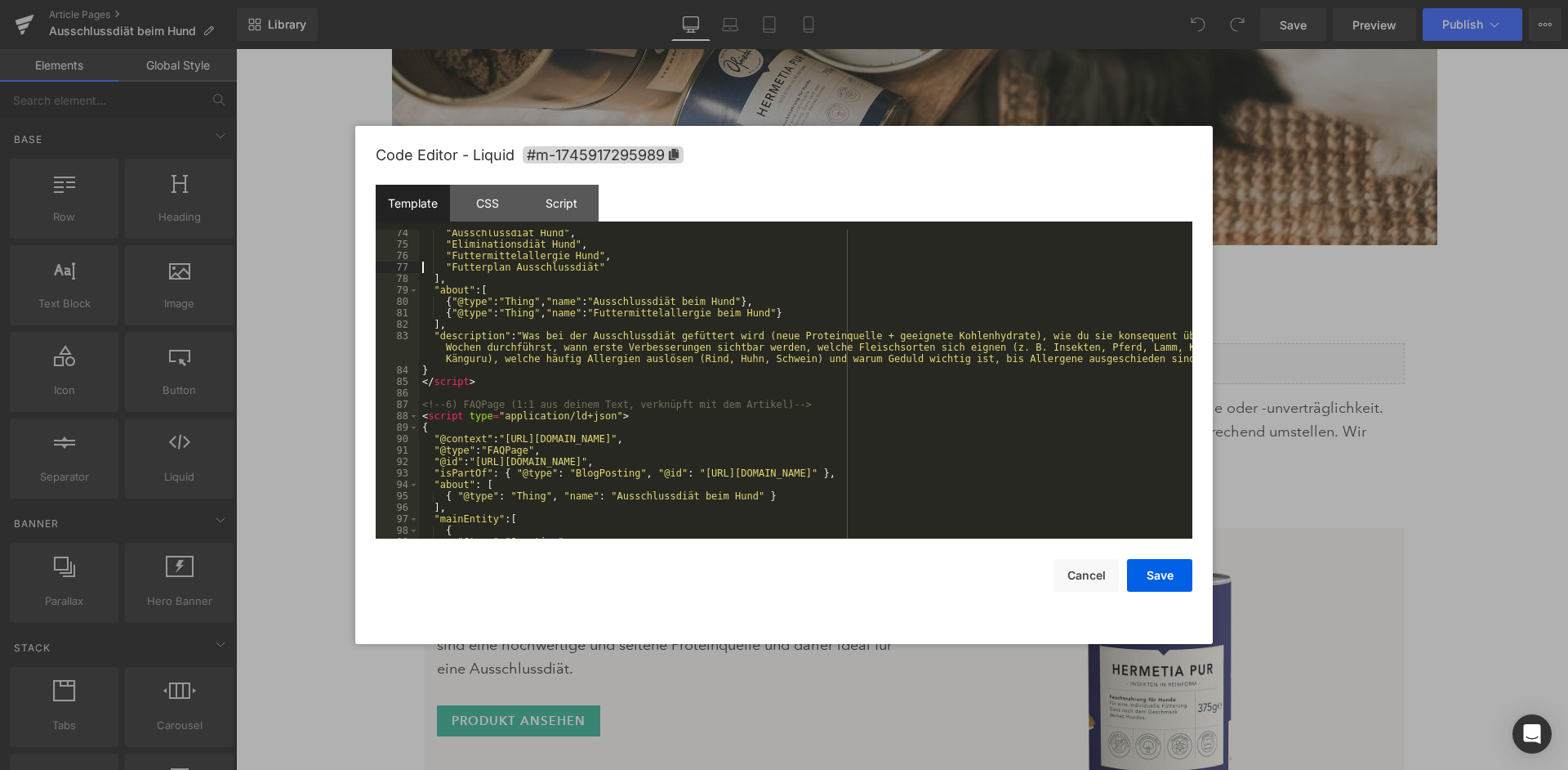
scroll to position [878, 0]
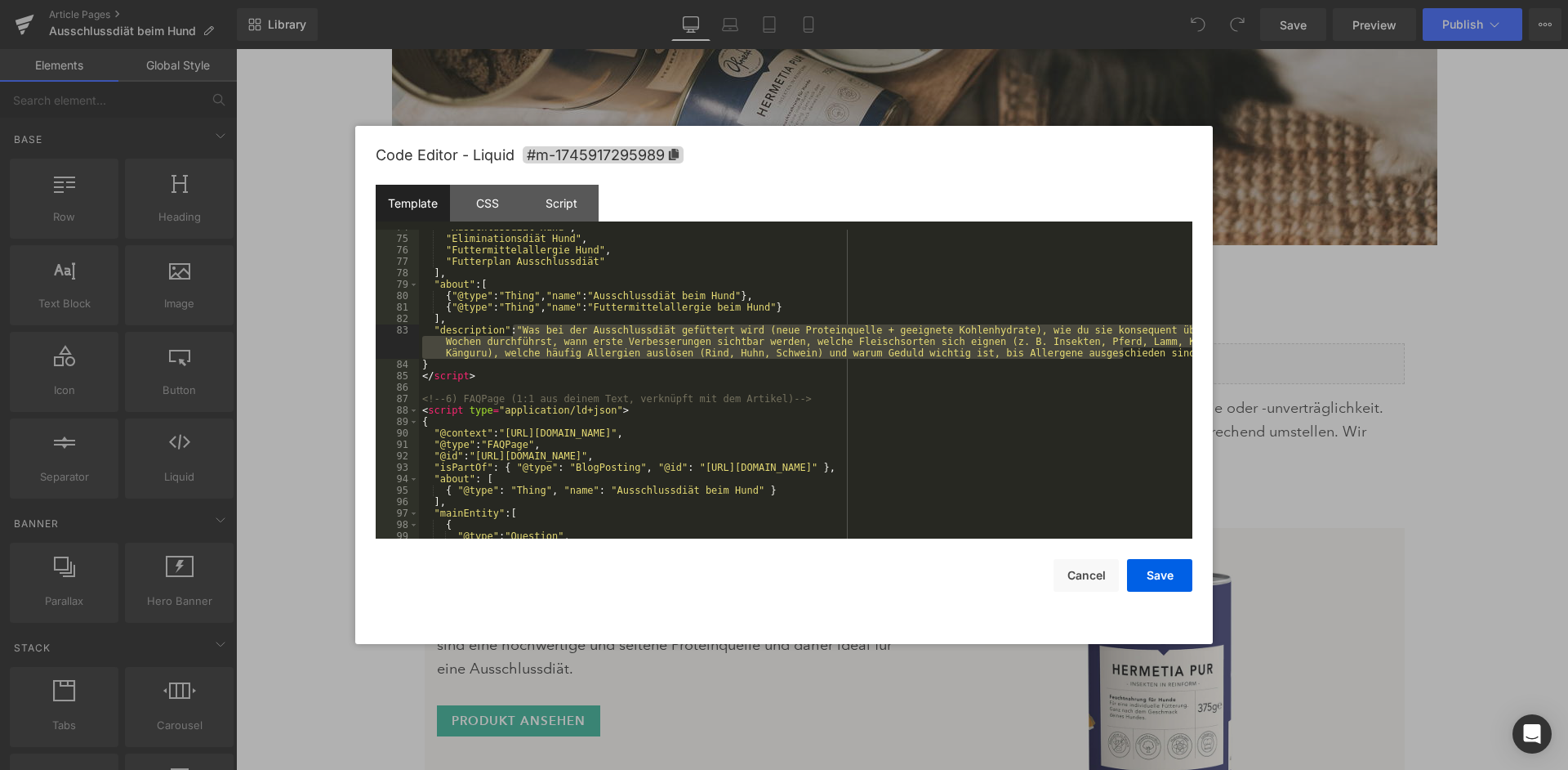
drag, startPoint x: 1123, startPoint y: 348, endPoint x: 511, endPoint y: 327, distance: 612.4
click at [511, 327] on div ""Ausschlussdiät Hund" , "Eliminationsdiät Hund" , "Futtermittelallergie Hund" ,…" at bounding box center [806, 387] width 773 height 332
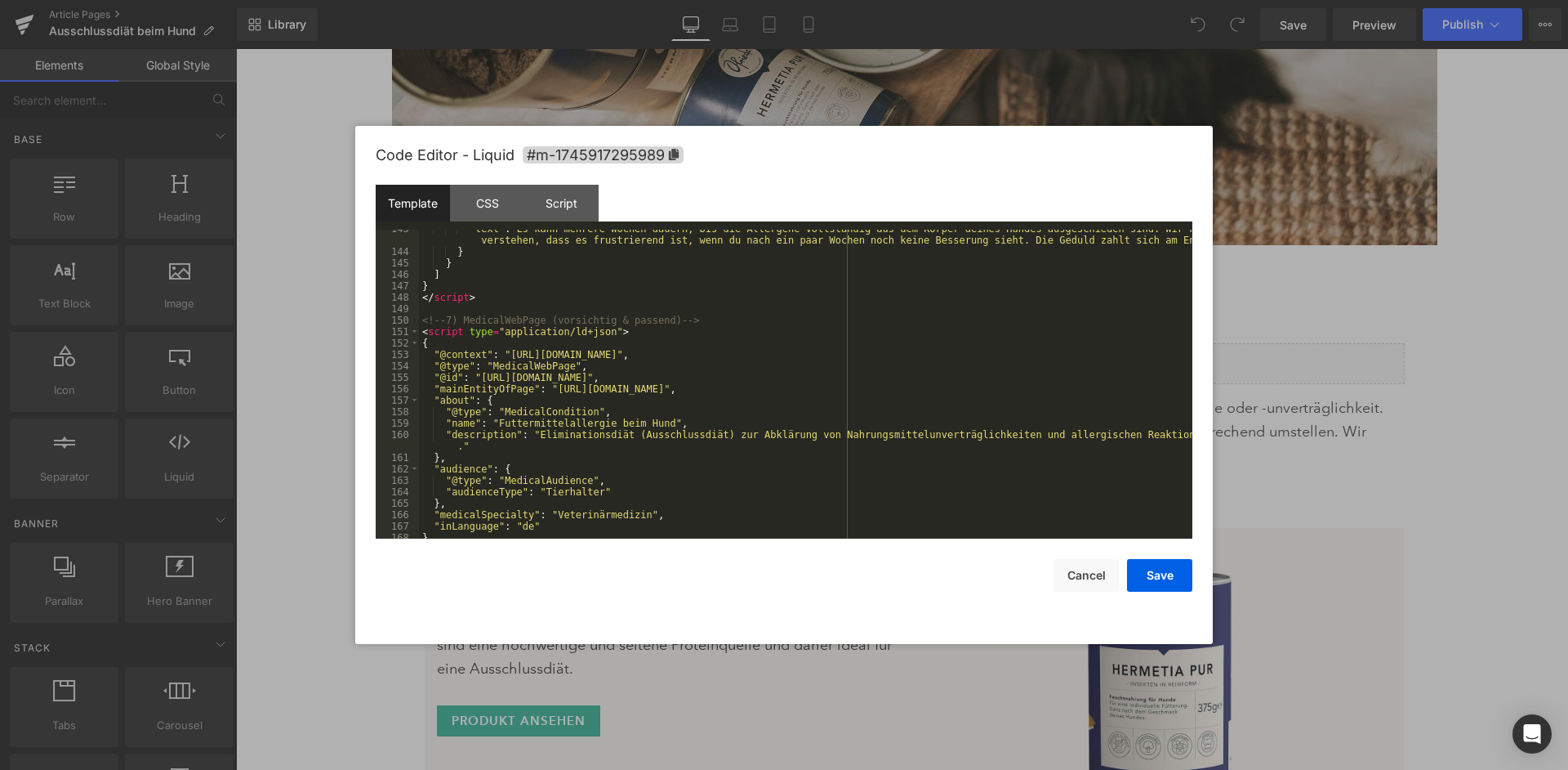
scroll to position [1831, 0]
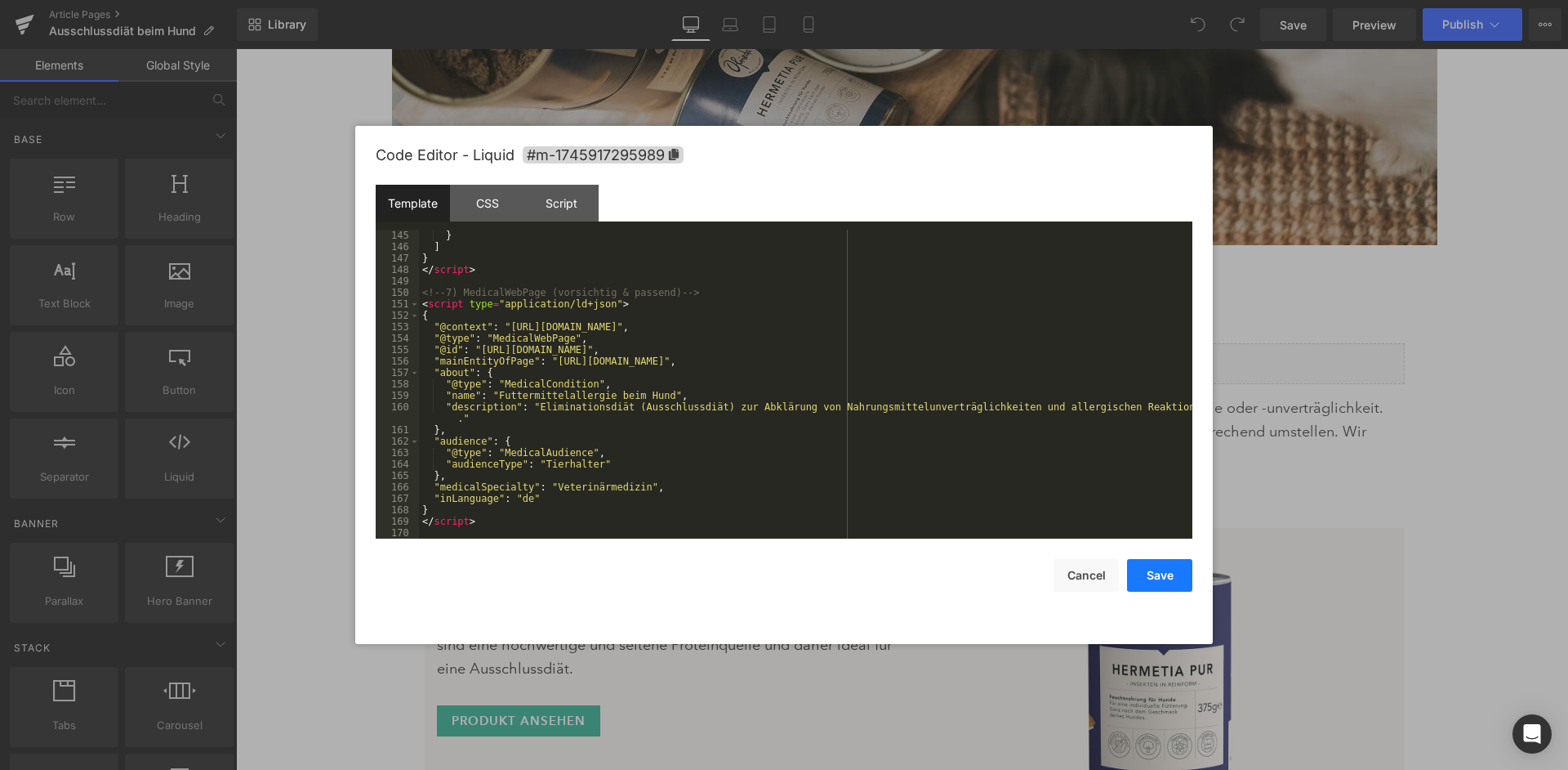
click at [1166, 583] on button "Save" at bounding box center [1160, 576] width 65 height 33
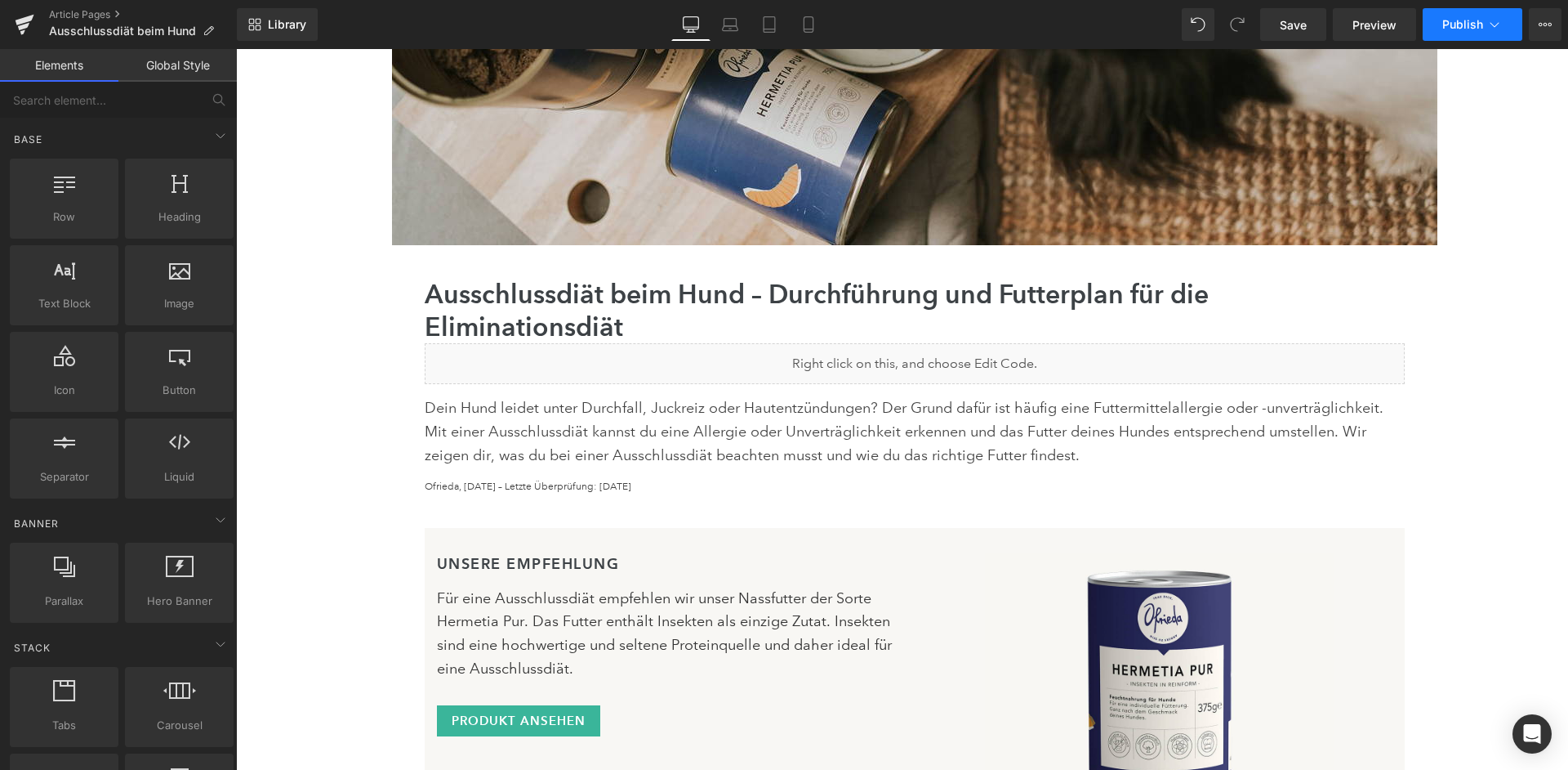
click at [1507, 20] on button "Publish" at bounding box center [1473, 24] width 100 height 33
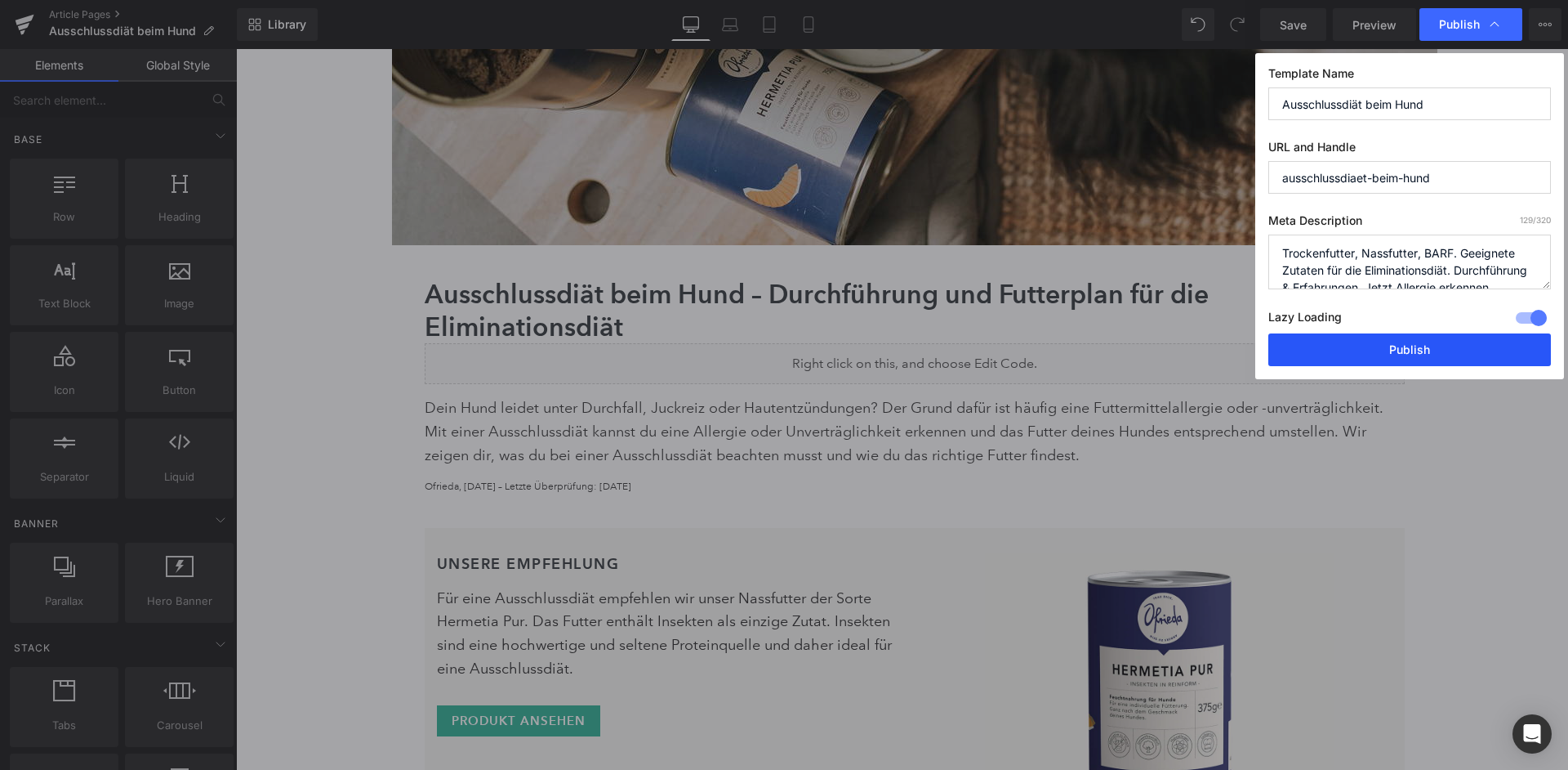
click at [1402, 339] on button "Publish" at bounding box center [1410, 349] width 283 height 33
